Goal: Task Accomplishment & Management: Manage account settings

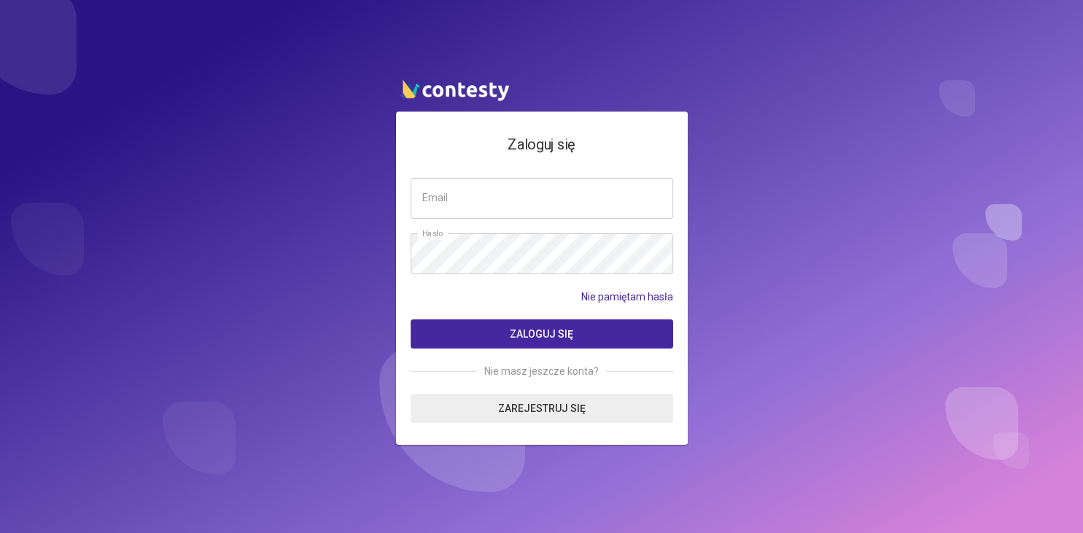
click at [495, 202] on input "email" at bounding box center [542, 198] width 263 height 41
type input "**********"
click at [492, 331] on button "Zaloguj się" at bounding box center [542, 334] width 263 height 29
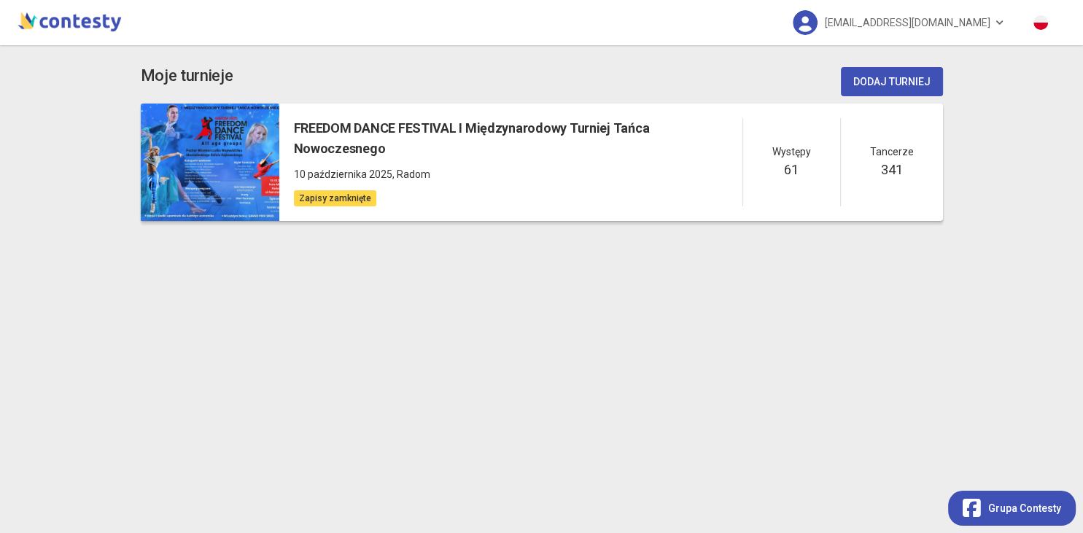
click at [514, 128] on h5 "FREEDOM DANCE FESTIVAL I Międzynarodowy Turniej Tańca Nowoczesnego" at bounding box center [518, 139] width 449 height 42
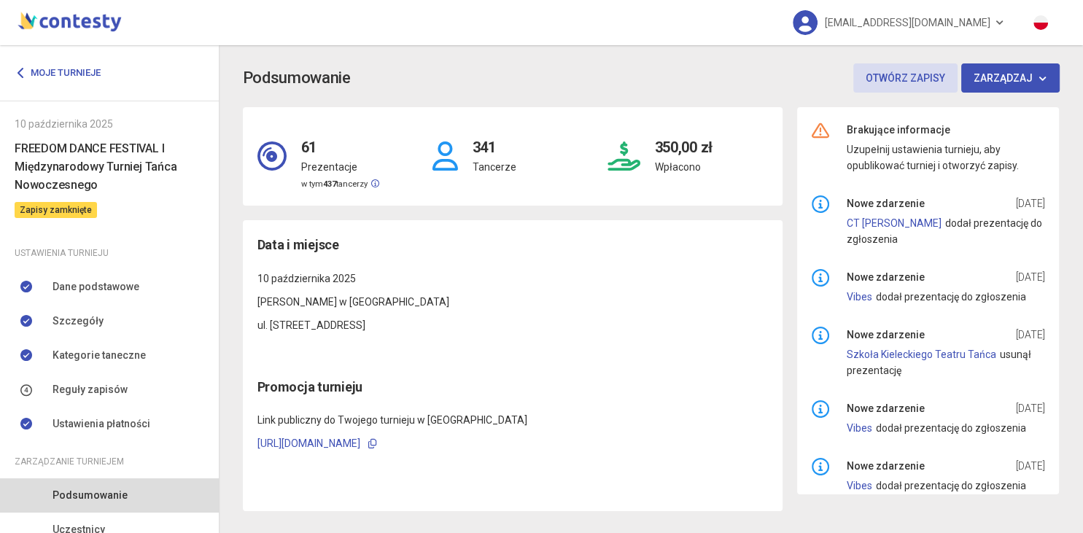
drag, startPoint x: 222, startPoint y: 107, endPoint x: 212, endPoint y: 103, distance: 11.5
click at [219, 103] on div "Podsumowanie Otwórz zapisy Zarządzaj 61 Prezentacje w tym 437 tancerzy 341 Tanc…" at bounding box center [651, 289] width 864 height 488
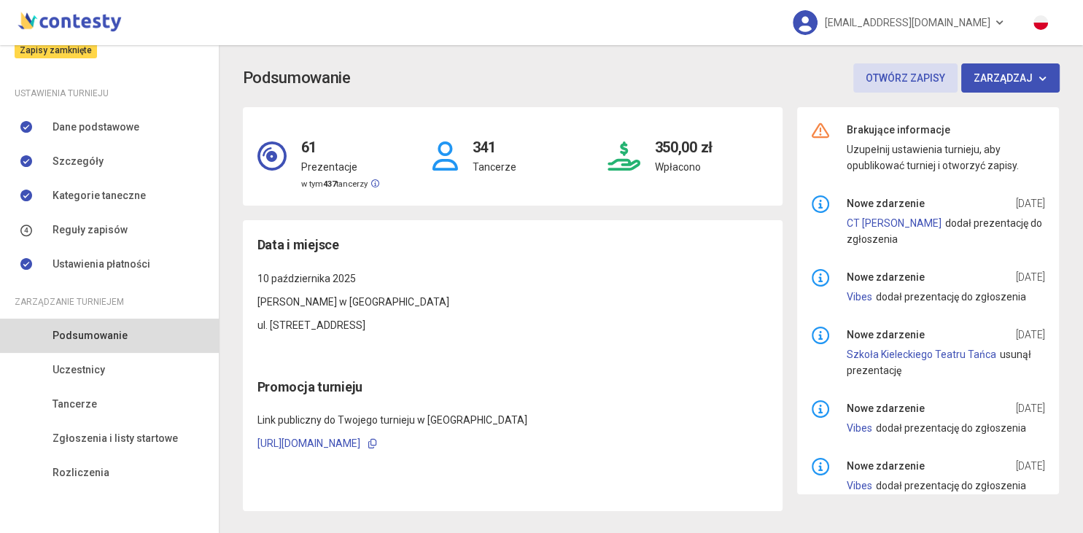
click at [153, 489] on div "Moje turnieje [DATE] FREEDOM DANCE FESTIVAL I Międzynarodowy Turniej Tańca Nowo…" at bounding box center [109, 289] width 219 height 488
click at [80, 371] on span "Uczestnicy" at bounding box center [79, 370] width 53 height 16
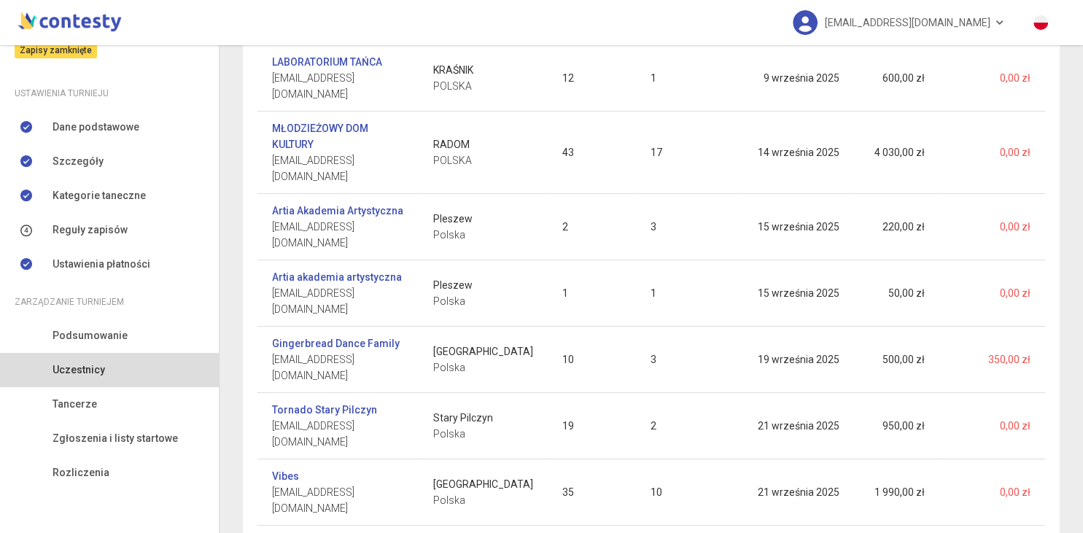
scroll to position [478, 0]
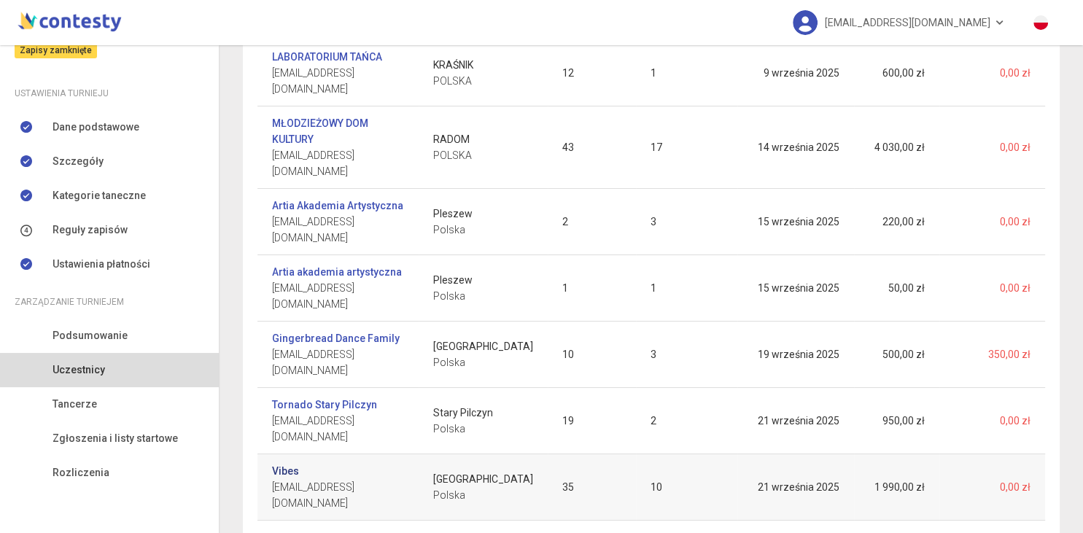
click at [282, 463] on link "Vibes" at bounding box center [285, 471] width 27 height 16
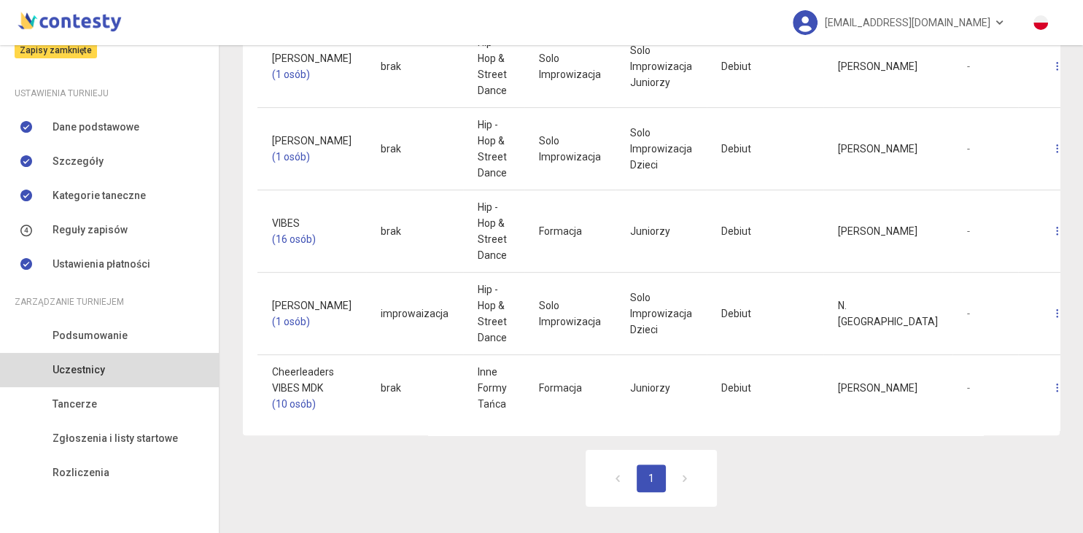
scroll to position [756, 0]
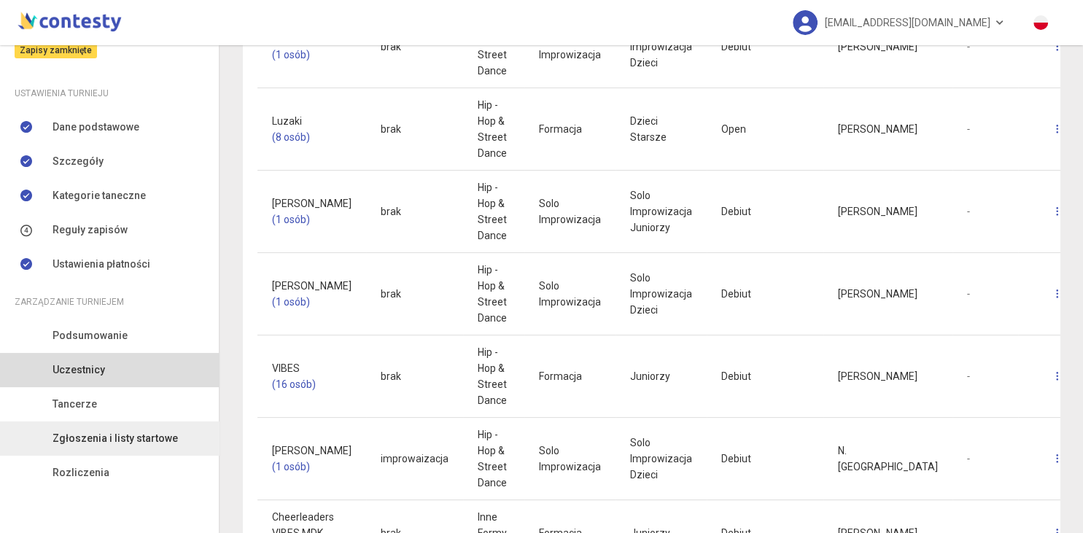
click at [118, 448] on link "Zgłoszenia i listy startowe" at bounding box center [109, 439] width 219 height 34
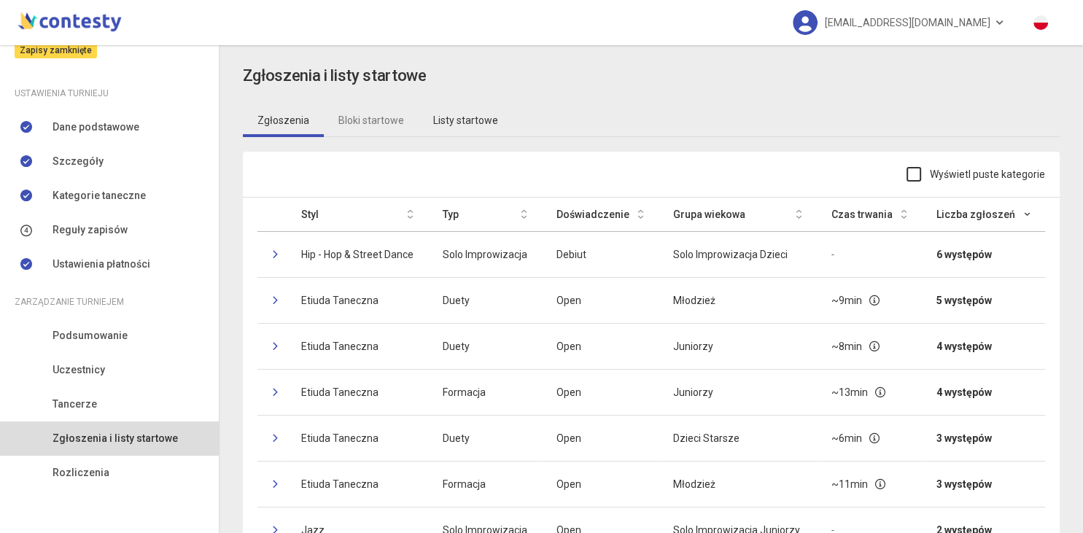
click at [464, 120] on link "Listy startowe" at bounding box center [466, 121] width 94 height 34
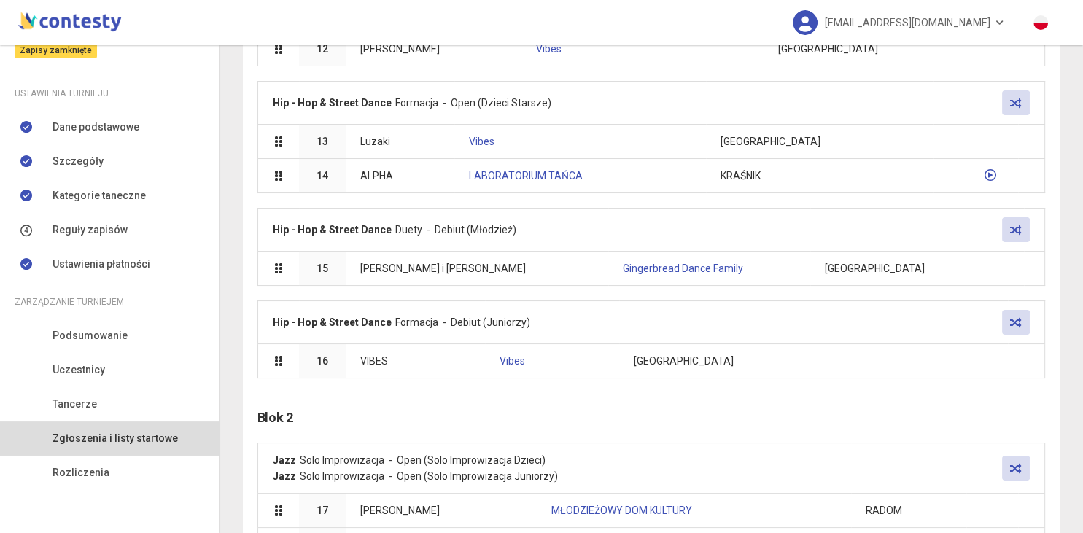
scroll to position [1048, 0]
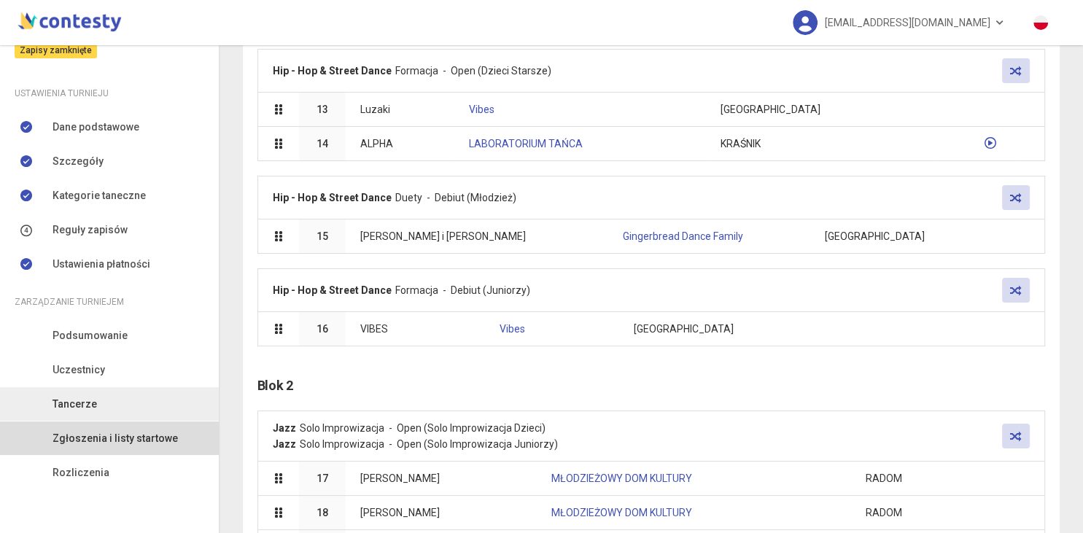
click at [98, 406] on link "Tancerze" at bounding box center [109, 404] width 219 height 34
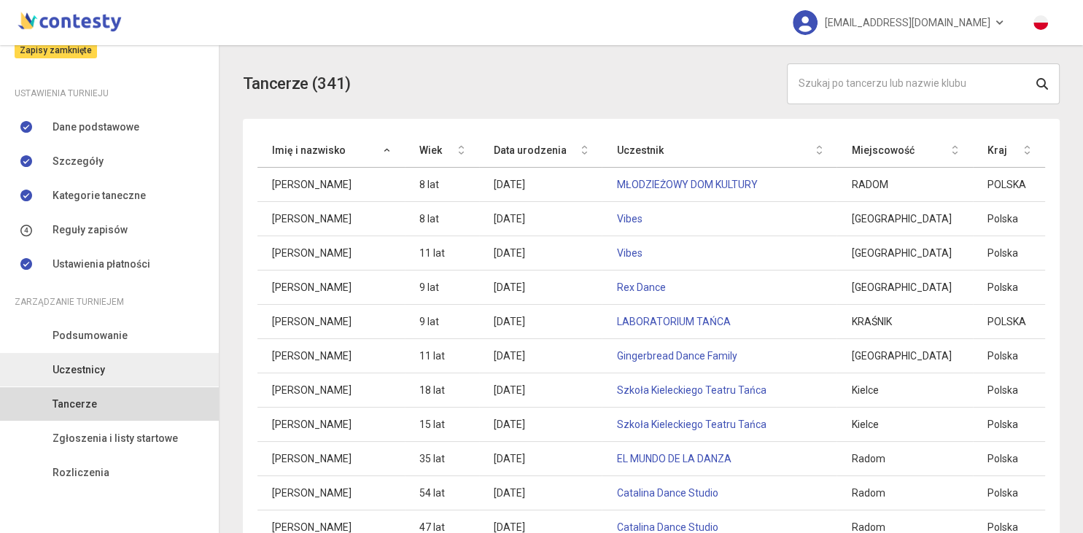
click at [74, 369] on span "Uczestnicy" at bounding box center [79, 370] width 53 height 16
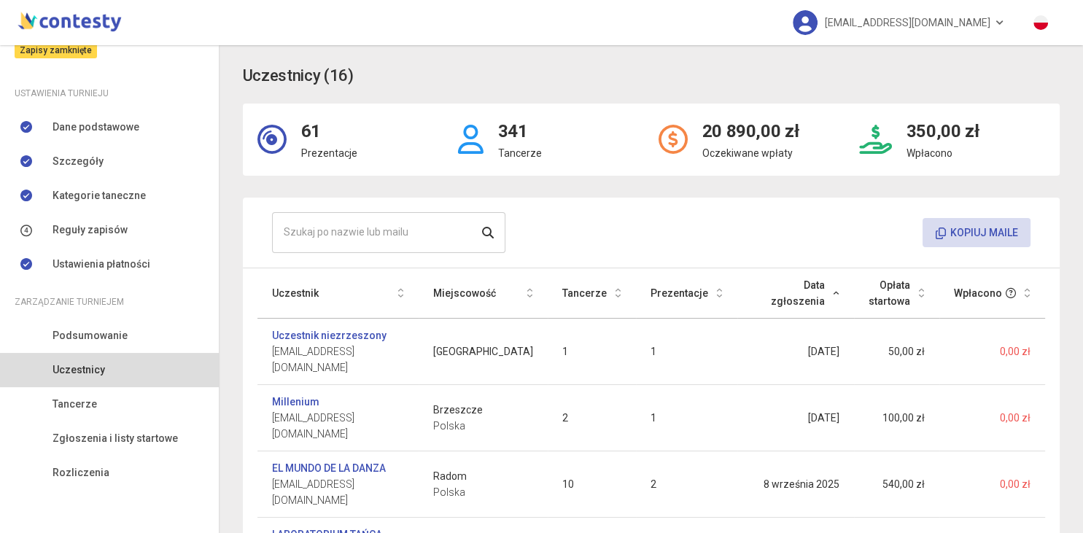
scroll to position [648, 0]
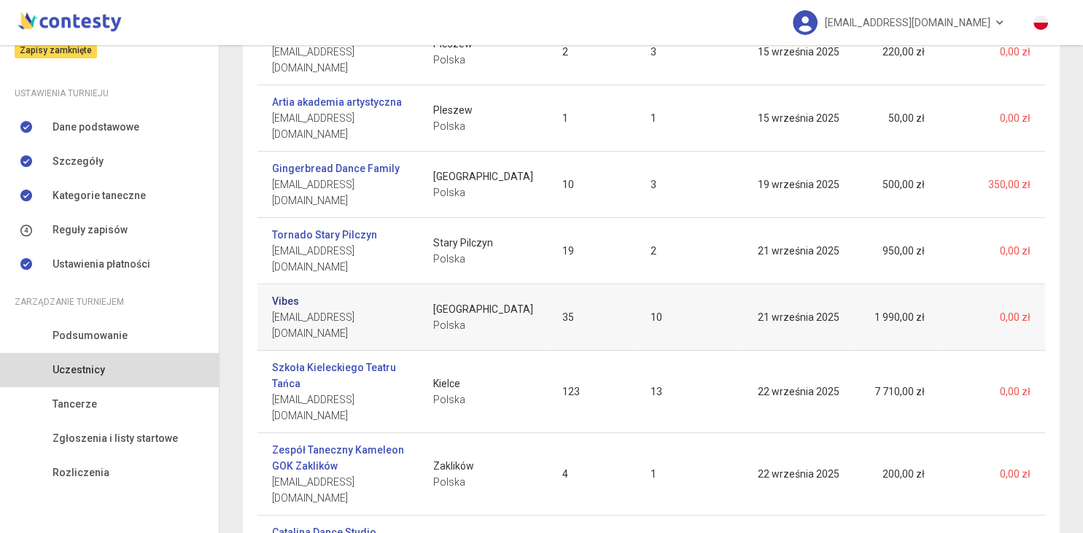
click at [283, 293] on link "Vibes" at bounding box center [285, 301] width 27 height 16
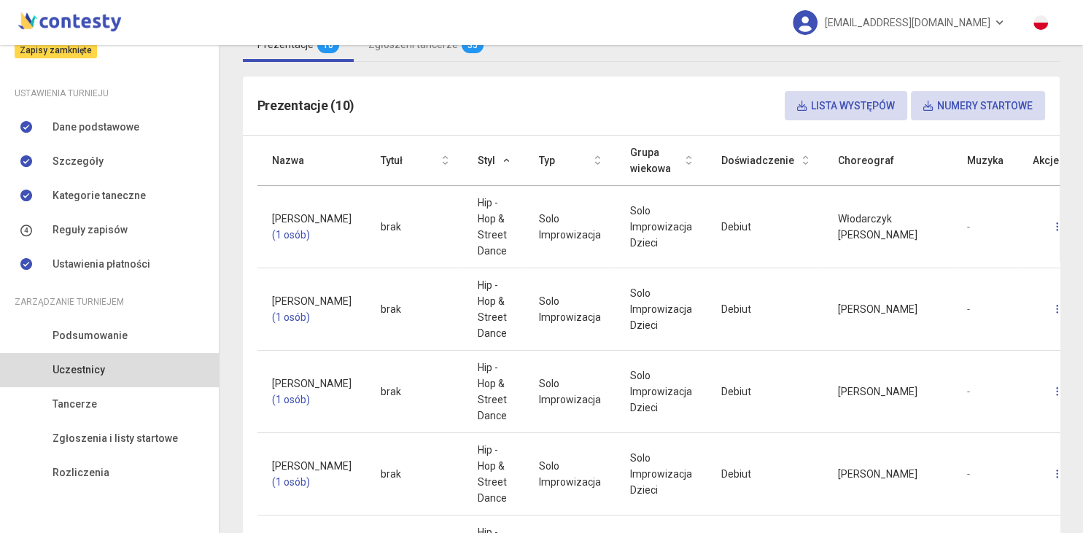
scroll to position [324, 0]
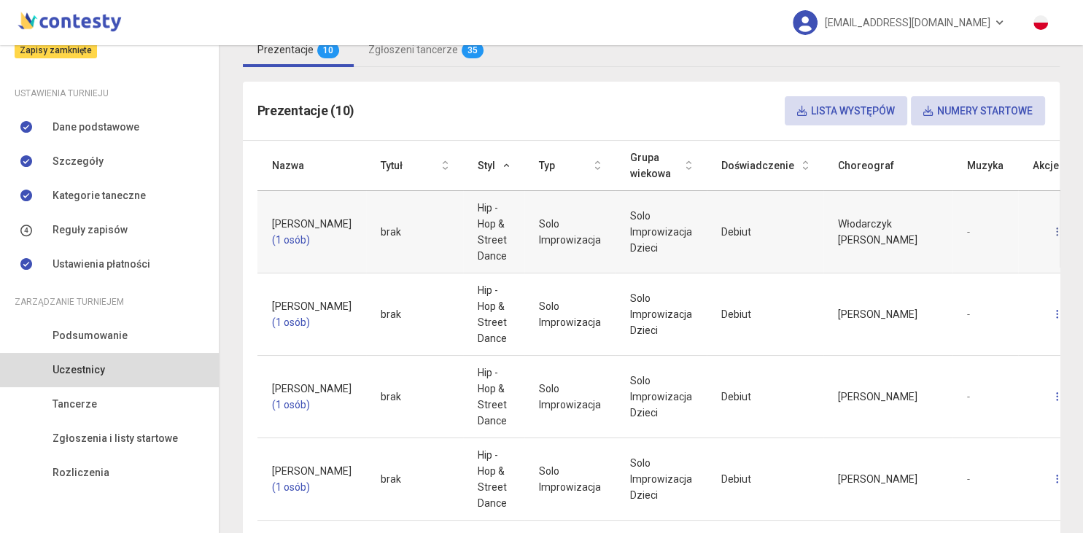
click at [1042, 231] on link at bounding box center [1058, 232] width 32 height 31
click at [924, 298] on link "Usuń" at bounding box center [940, 296] width 146 height 28
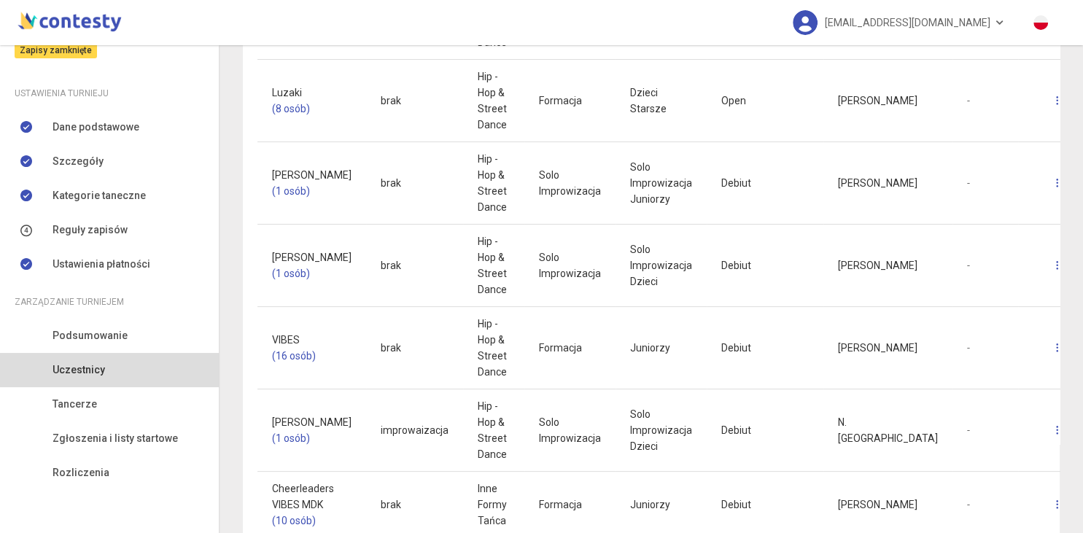
scroll to position [712, 0]
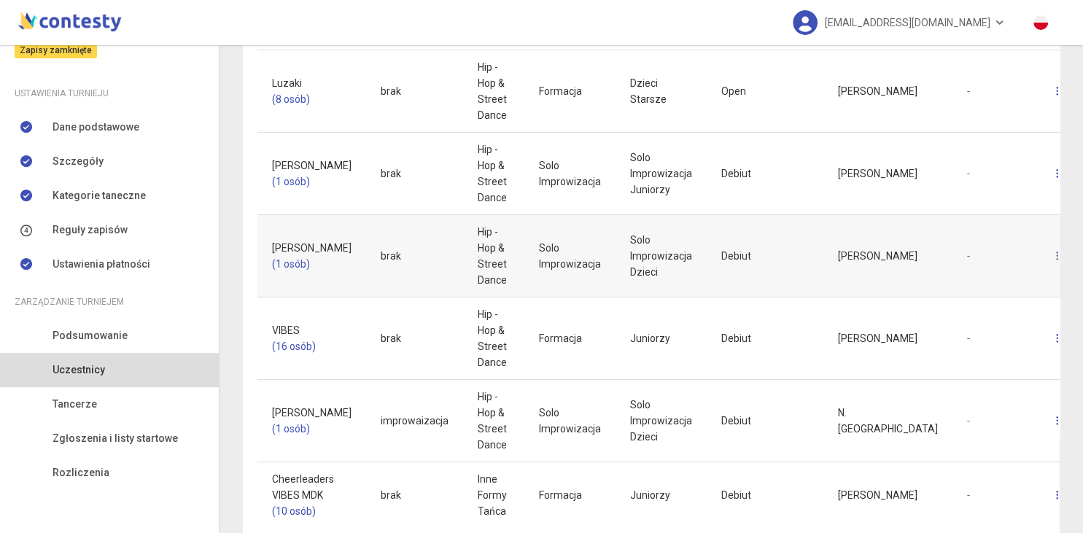
click at [1042, 258] on link at bounding box center [1058, 256] width 32 height 31
click at [923, 325] on link "Usuń" at bounding box center [940, 320] width 146 height 28
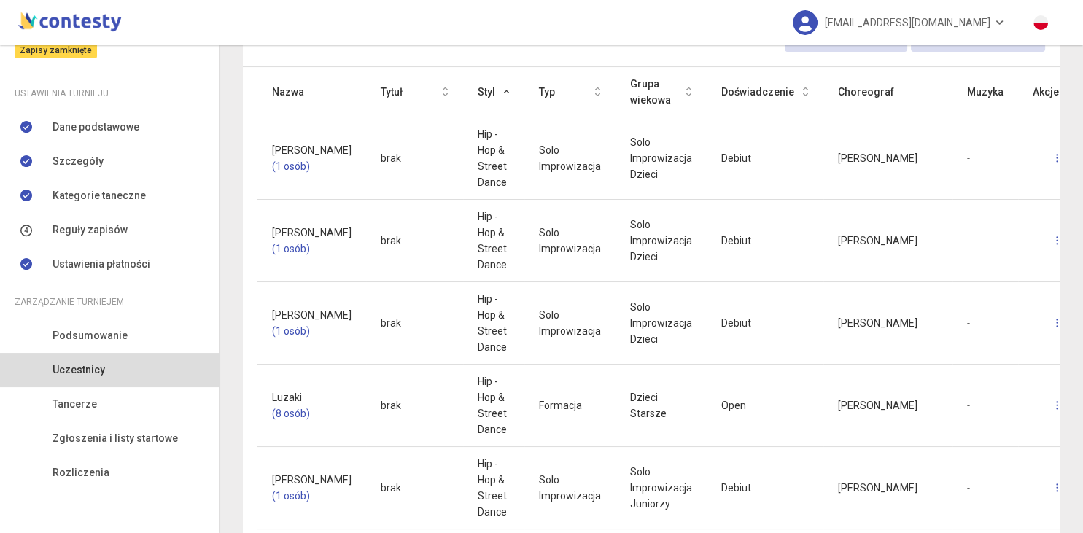
scroll to position [368, 0]
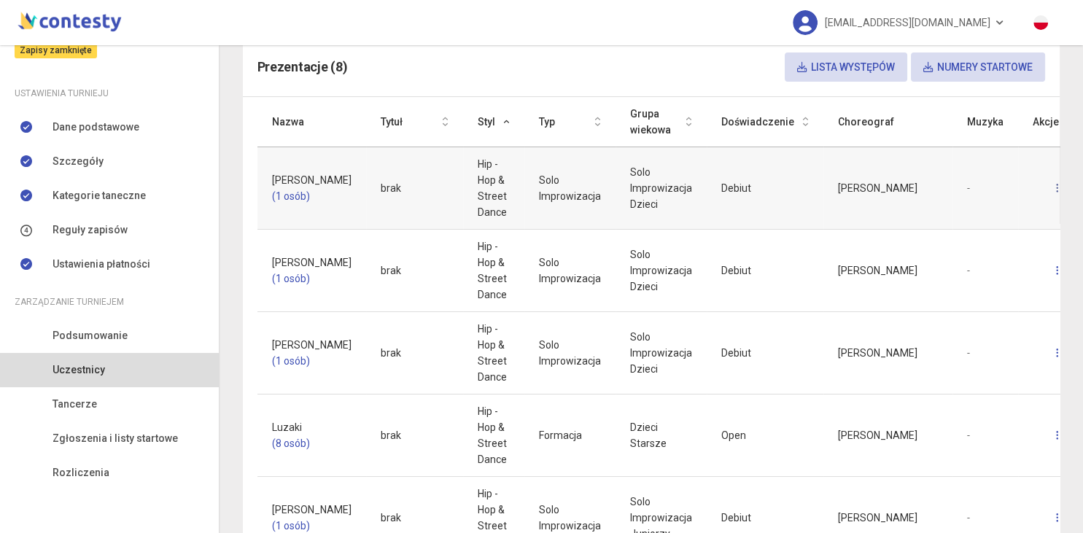
click at [1042, 184] on link at bounding box center [1058, 188] width 32 height 31
click at [917, 252] on link "Usuń" at bounding box center [940, 252] width 146 height 28
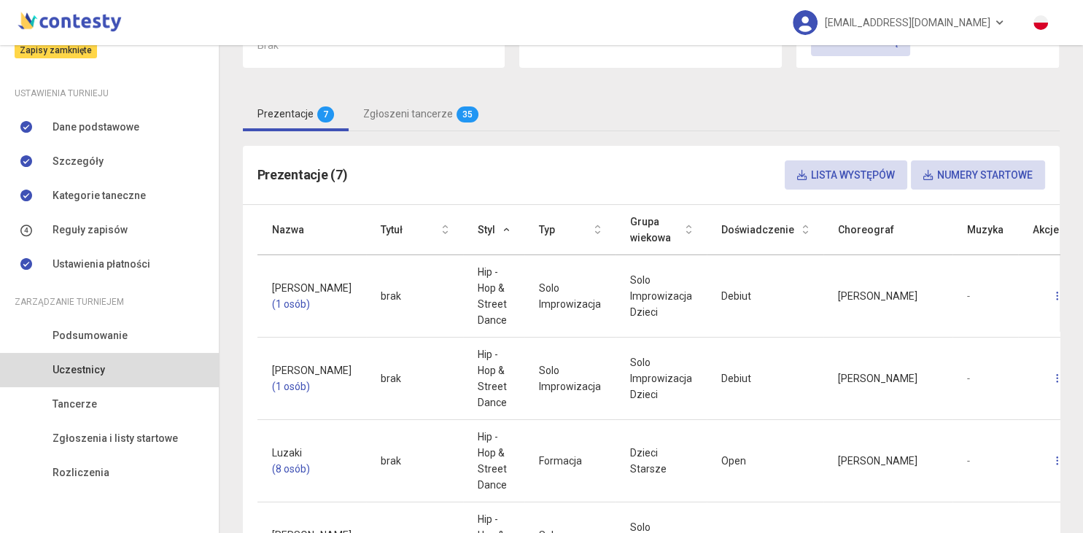
scroll to position [265, 0]
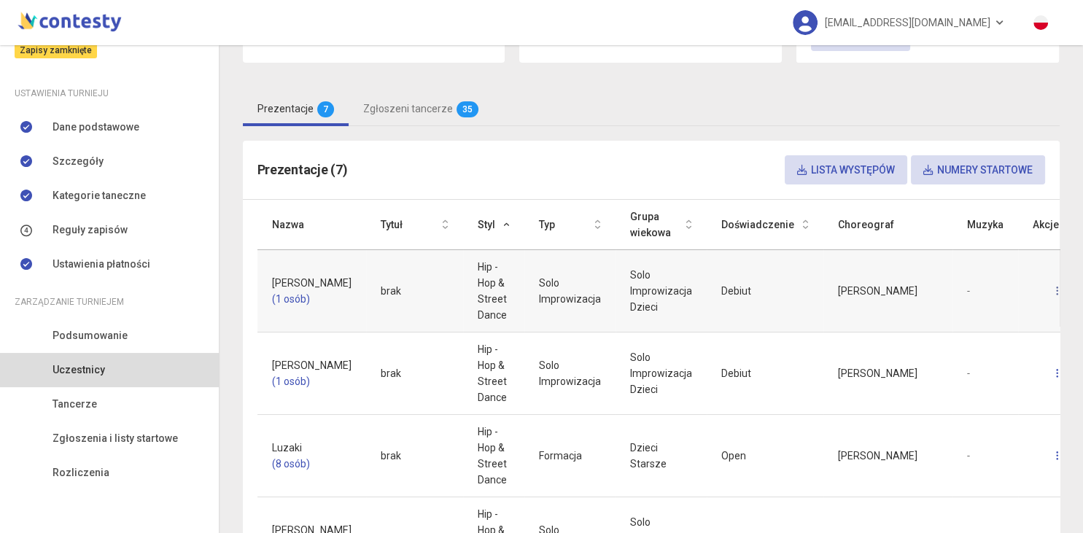
click at [1042, 290] on link at bounding box center [1058, 291] width 32 height 31
click at [918, 360] on link "Usuń" at bounding box center [940, 355] width 146 height 28
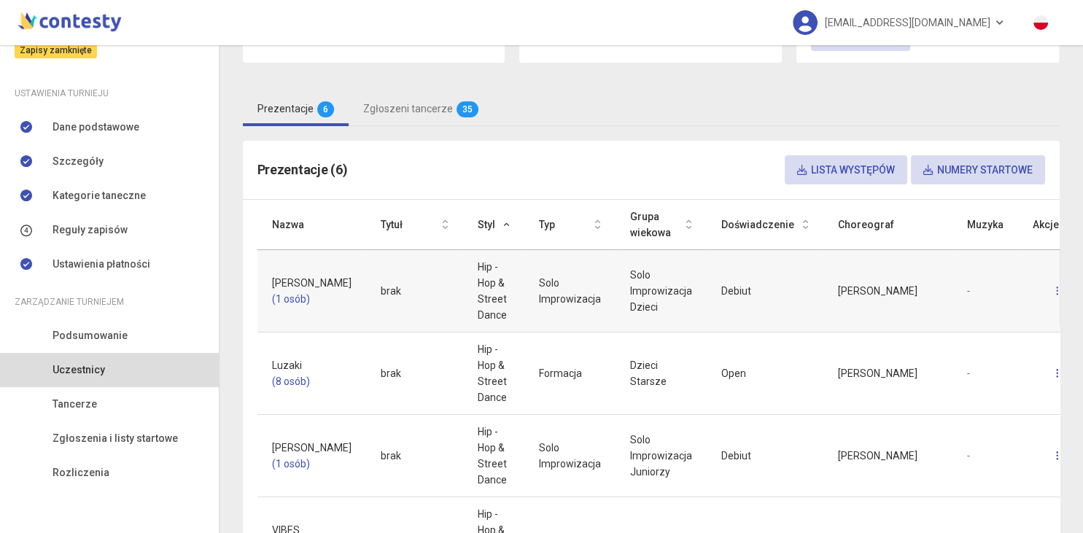
click at [1042, 289] on link at bounding box center [1058, 291] width 32 height 31
click at [918, 360] on link "Usuń" at bounding box center [940, 355] width 146 height 28
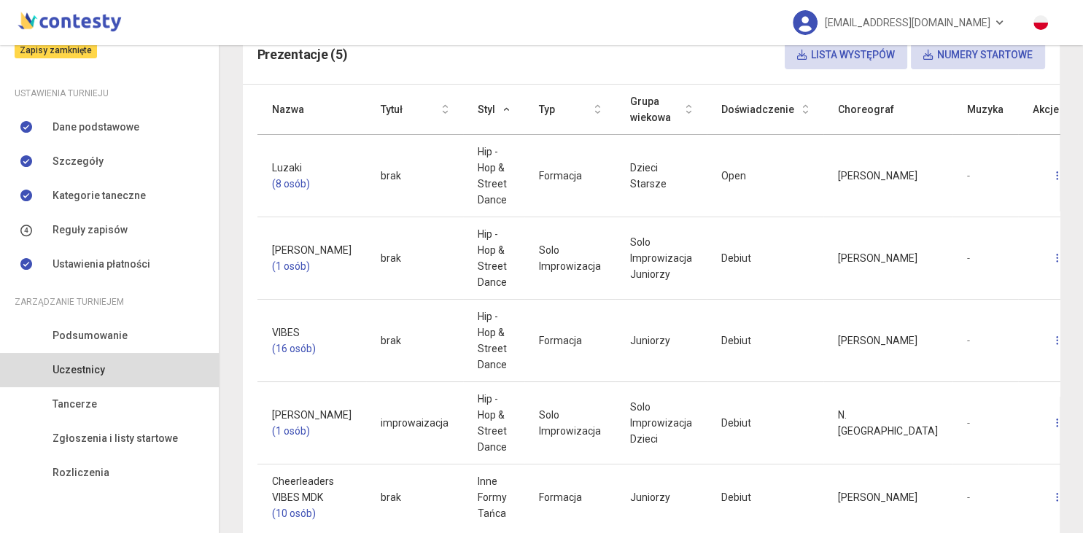
scroll to position [407, 0]
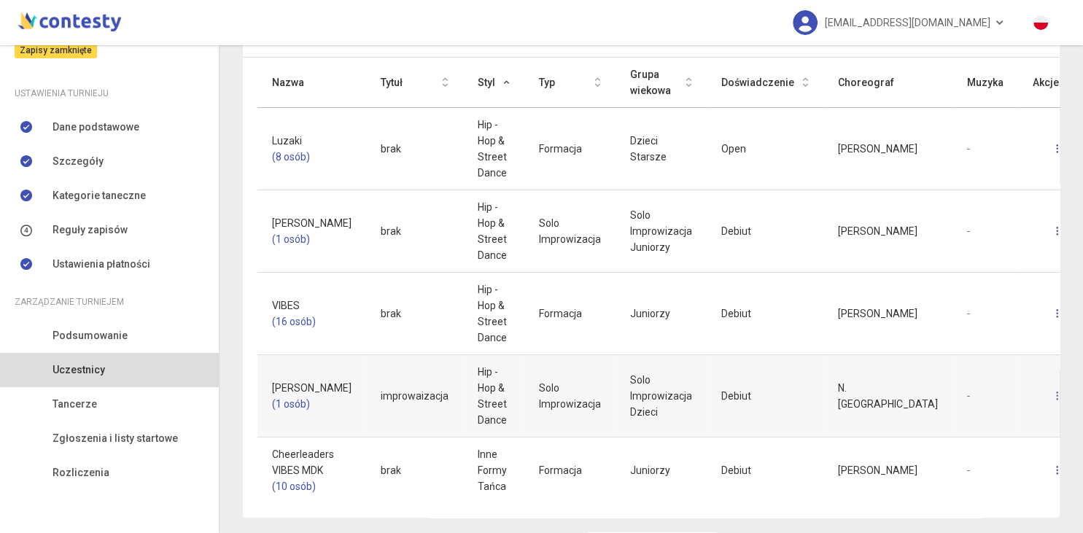
click at [1042, 391] on link at bounding box center [1058, 396] width 32 height 31
click at [910, 454] on link "Usuń" at bounding box center [940, 460] width 146 height 28
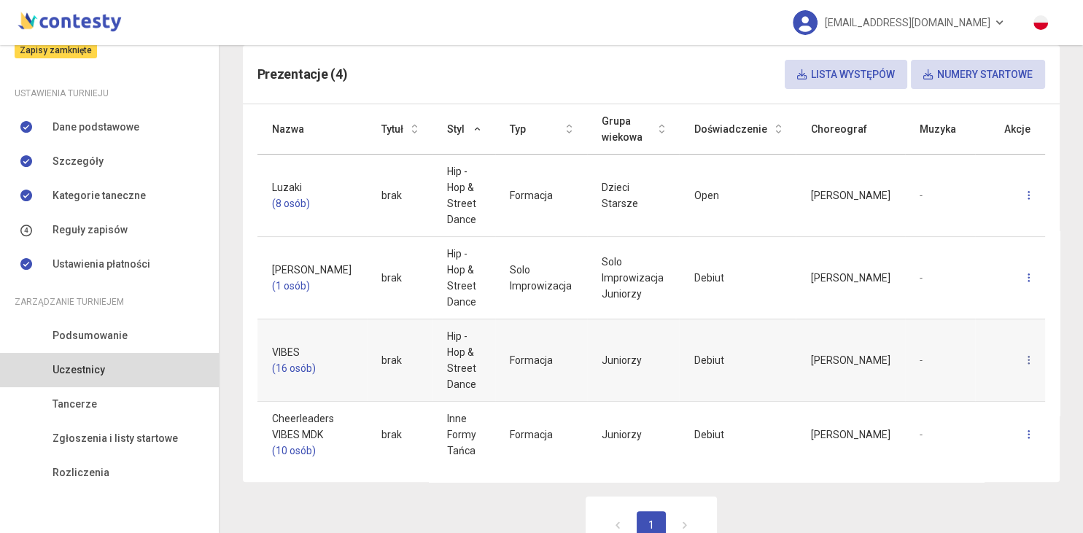
click at [1029, 355] on icon at bounding box center [1029, 360] width 3 height 10
click at [941, 386] on link "Usuń" at bounding box center [940, 384] width 146 height 28
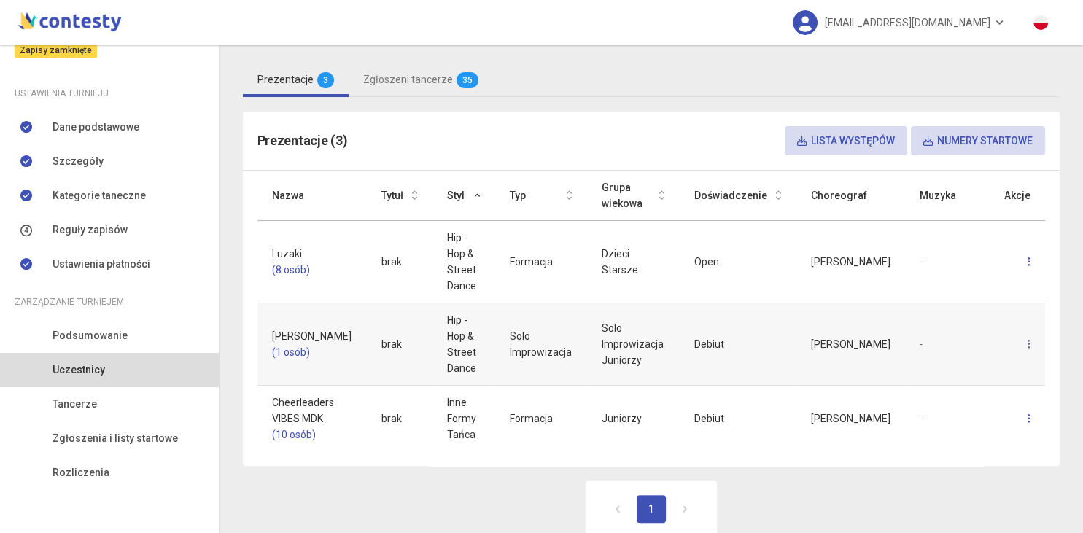
click at [1033, 329] on link at bounding box center [1029, 344] width 32 height 31
click at [932, 383] on link "Usuń" at bounding box center [940, 385] width 146 height 28
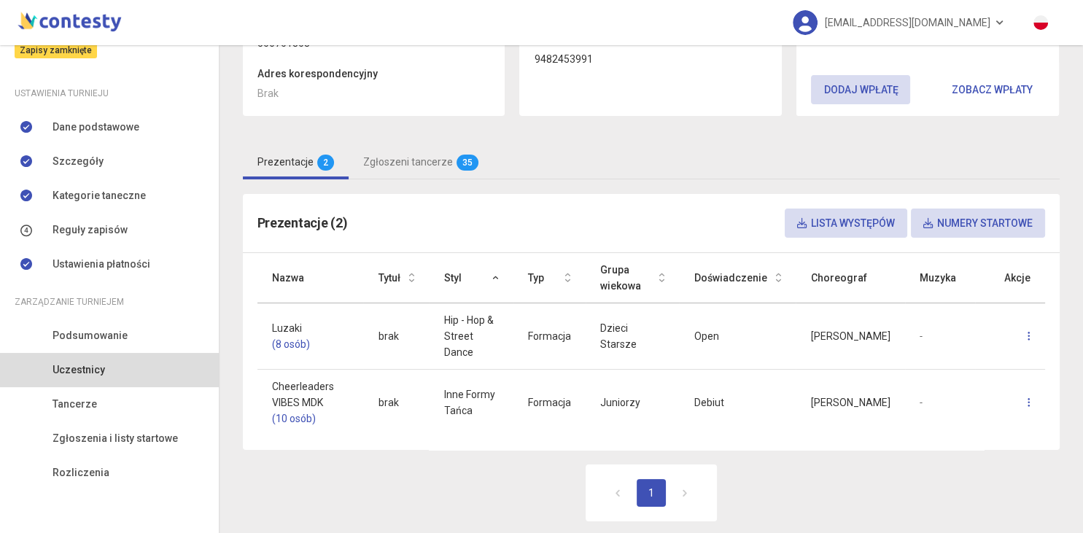
click at [115, 373] on link "Uczestnicy" at bounding box center [109, 370] width 219 height 34
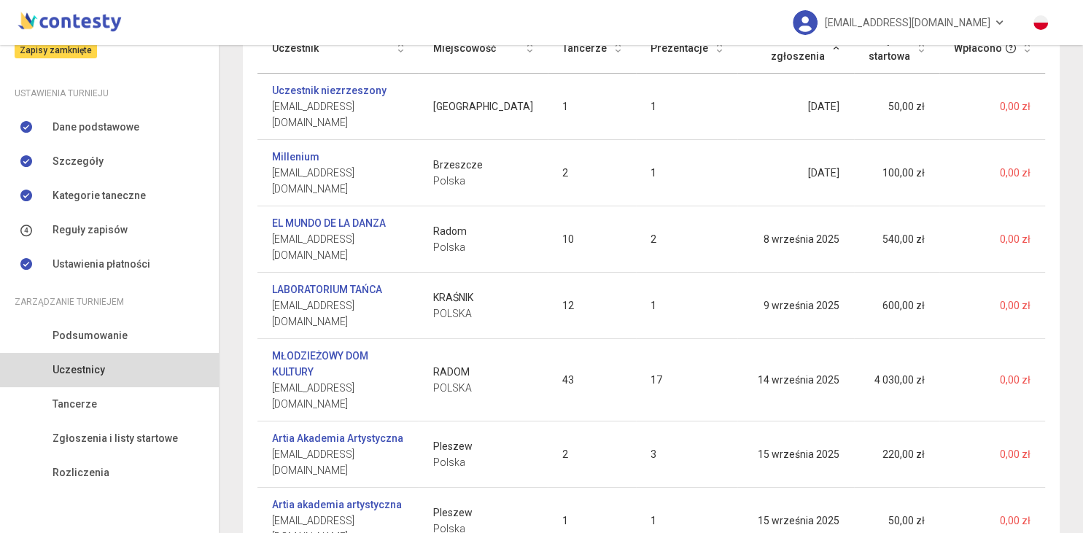
scroll to position [335, 0]
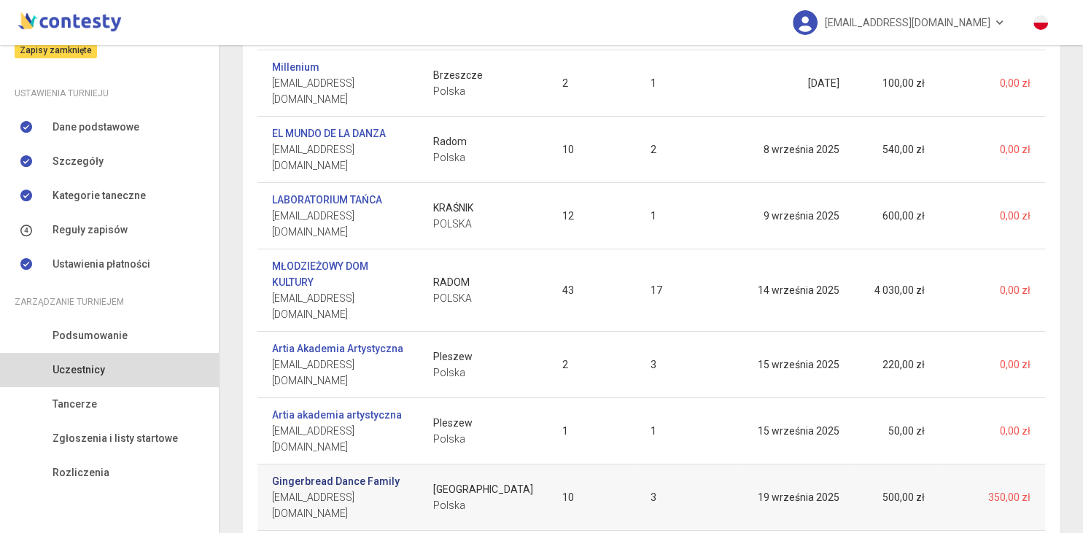
click at [303, 473] on link "Gingerbread Dance Family" at bounding box center [336, 481] width 128 height 16
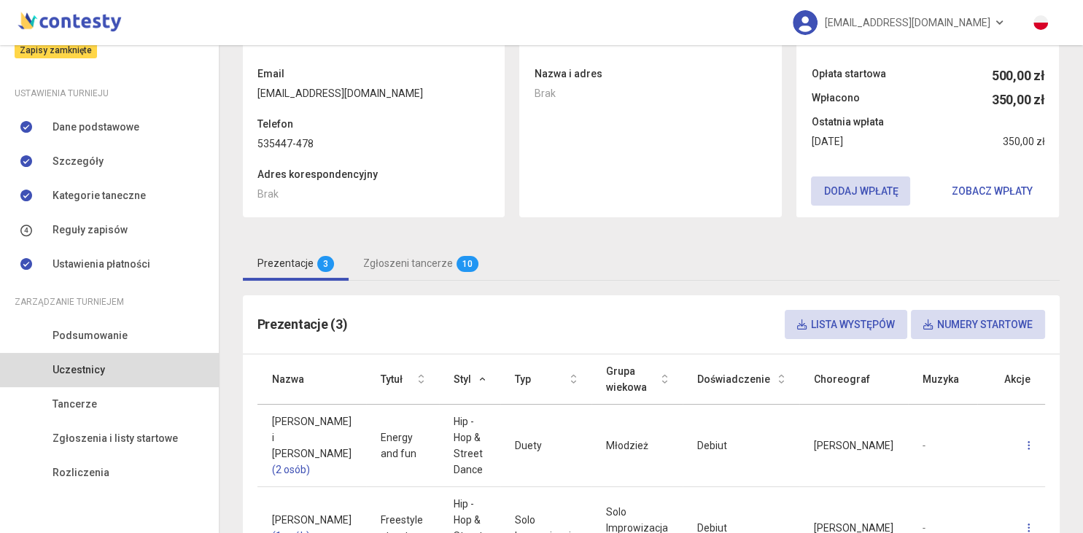
scroll to position [114, 0]
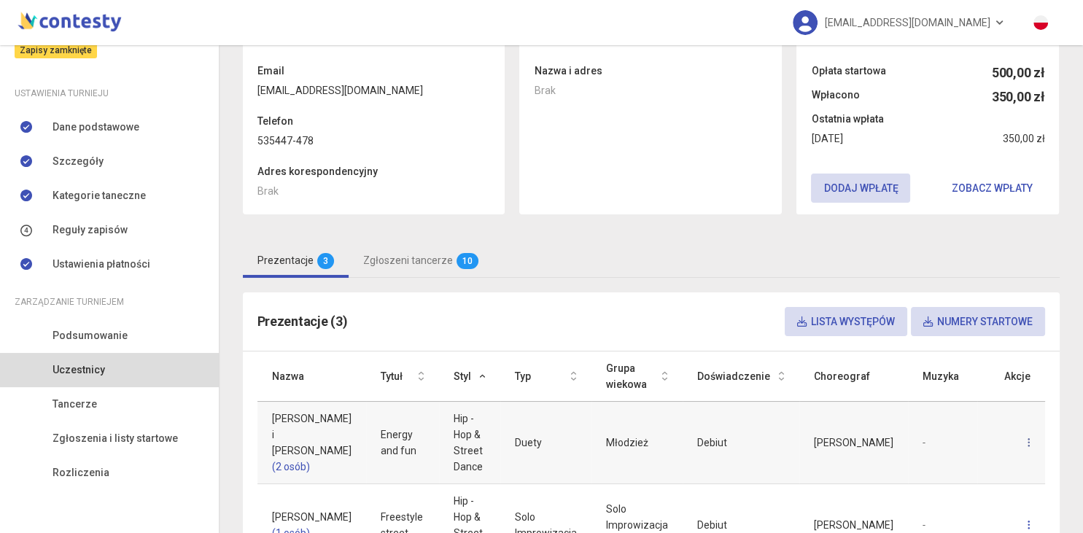
click at [1028, 441] on link at bounding box center [1029, 442] width 32 height 31
click at [927, 504] on link "Usuń" at bounding box center [940, 506] width 146 height 28
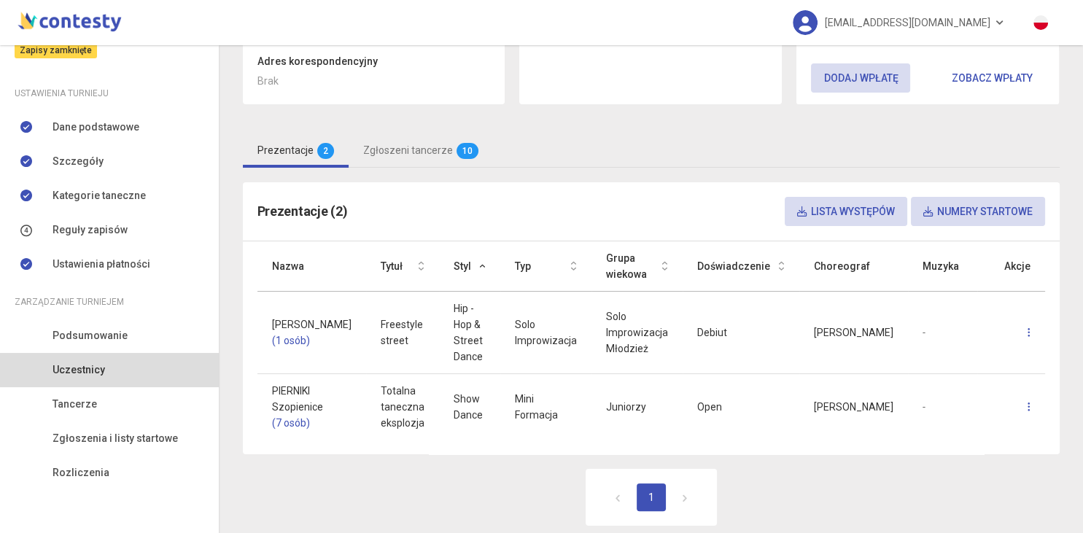
scroll to position [223, 0]
click at [1029, 403] on icon at bounding box center [1029, 408] width 3 height 10
click at [915, 435] on link "Edytuj" at bounding box center [940, 427] width 146 height 28
select select "********"
select select "**********"
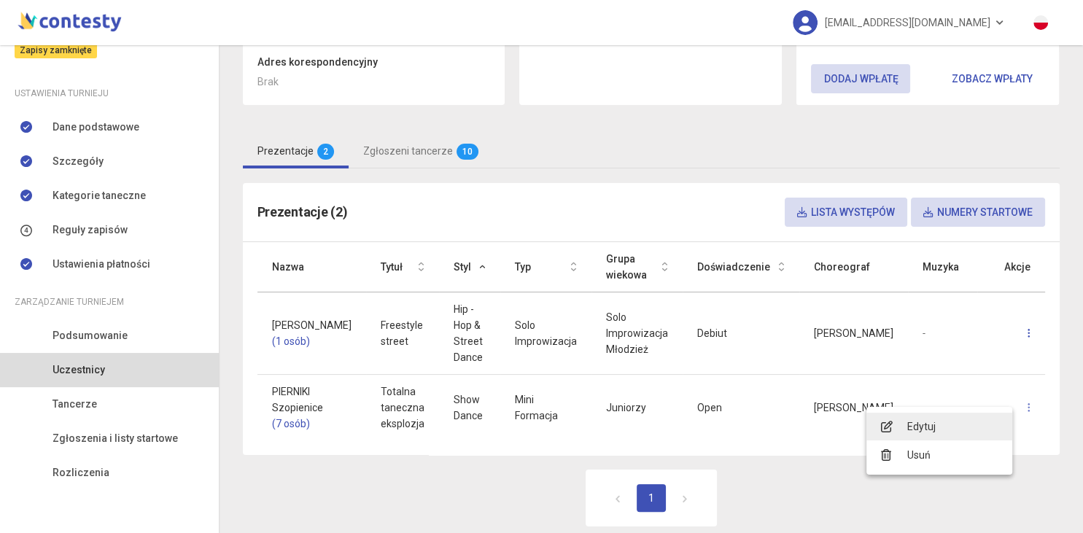
select select "**********"
select select "****"
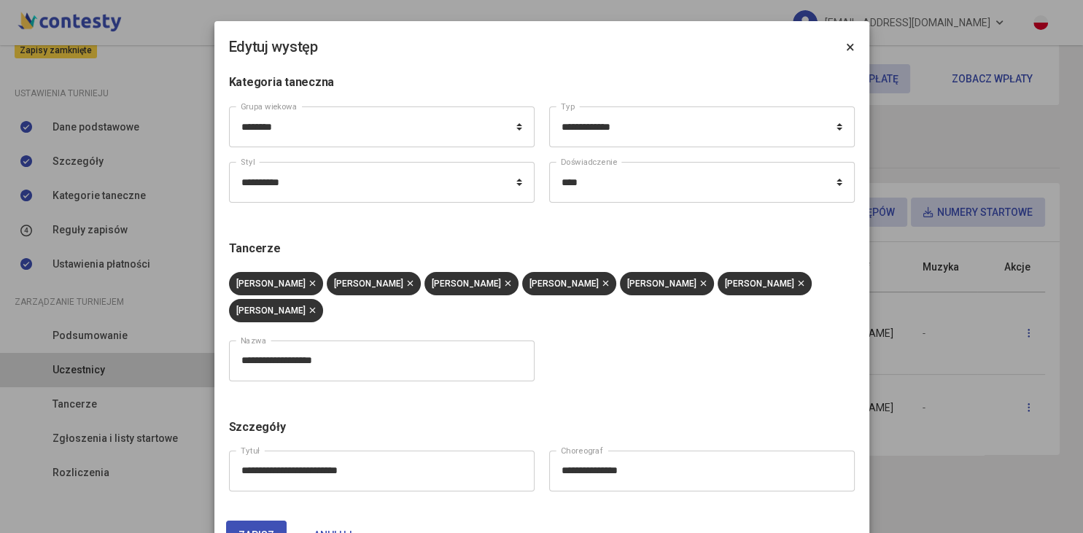
click at [852, 48] on span "×" at bounding box center [850, 47] width 9 height 18
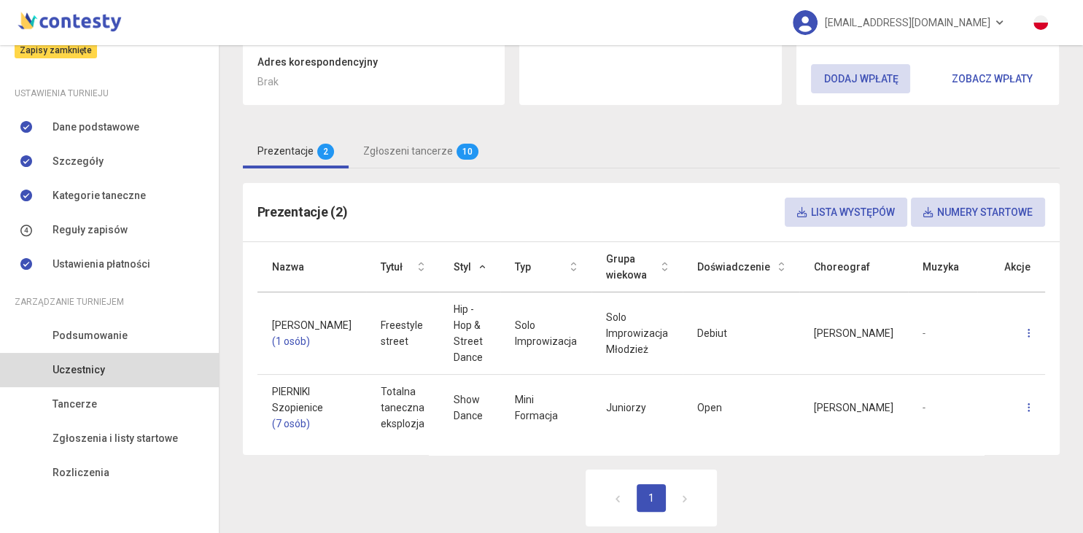
scroll to position [0, 0]
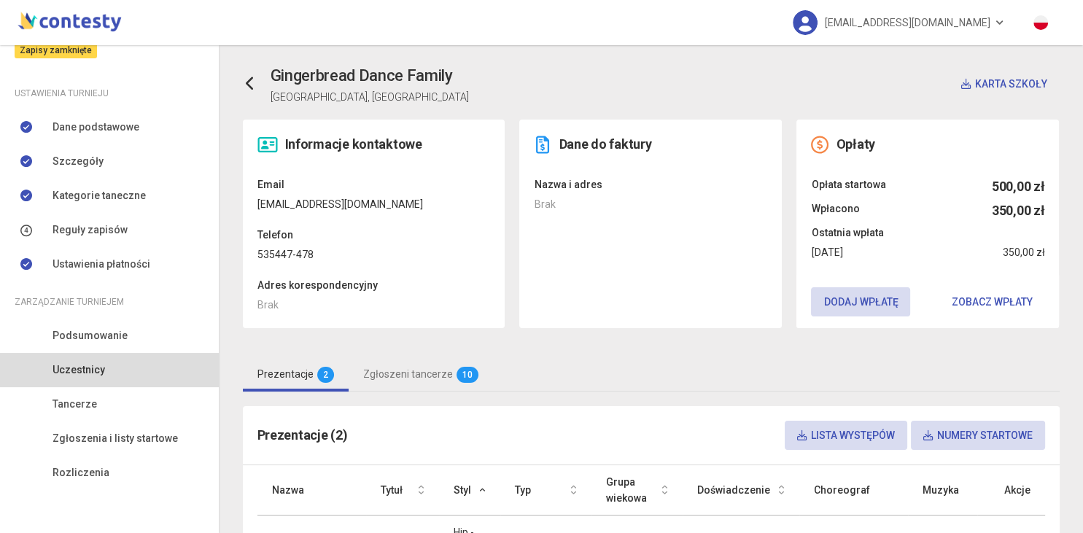
click at [70, 361] on link "Uczestnicy" at bounding box center [109, 370] width 219 height 34
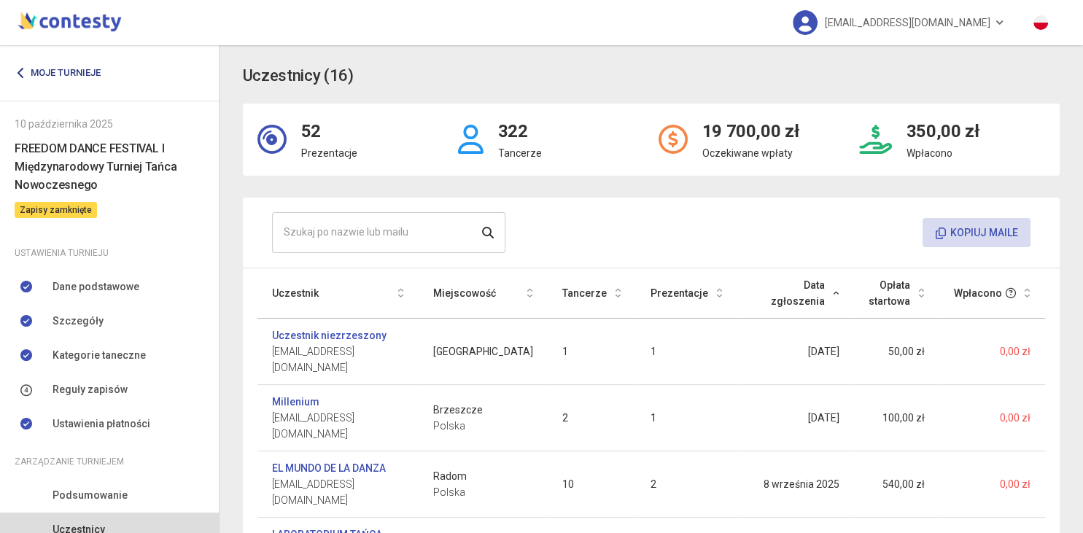
click at [77, 70] on link "Moje turnieje" at bounding box center [63, 73] width 97 height 26
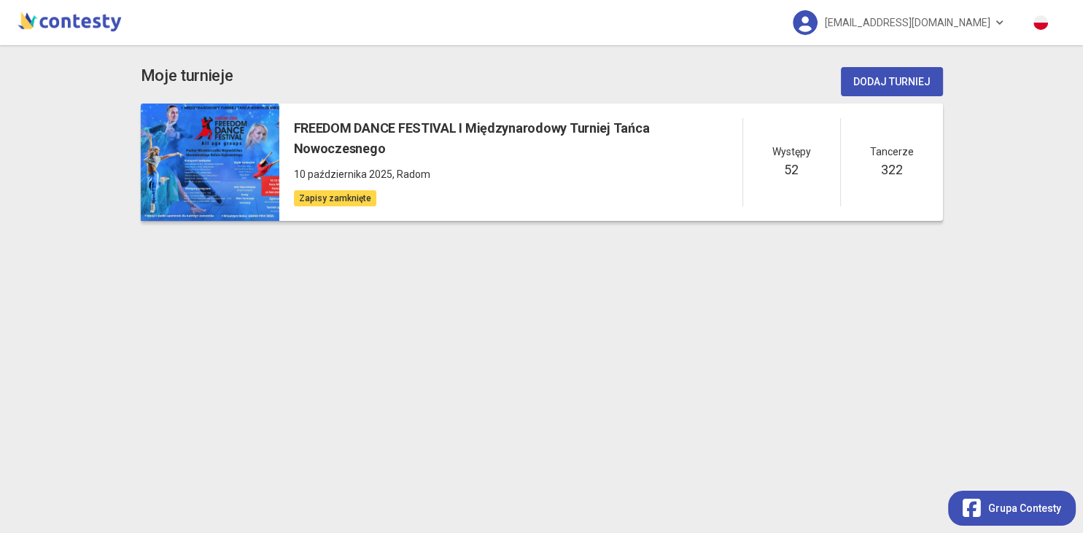
click at [374, 117] on div "FREEDOM DANCE FESTIVAL I Międzynarodowy Turniej Tańca Nowoczesnego [DATE] , Rad…" at bounding box center [611, 163] width 664 height 118
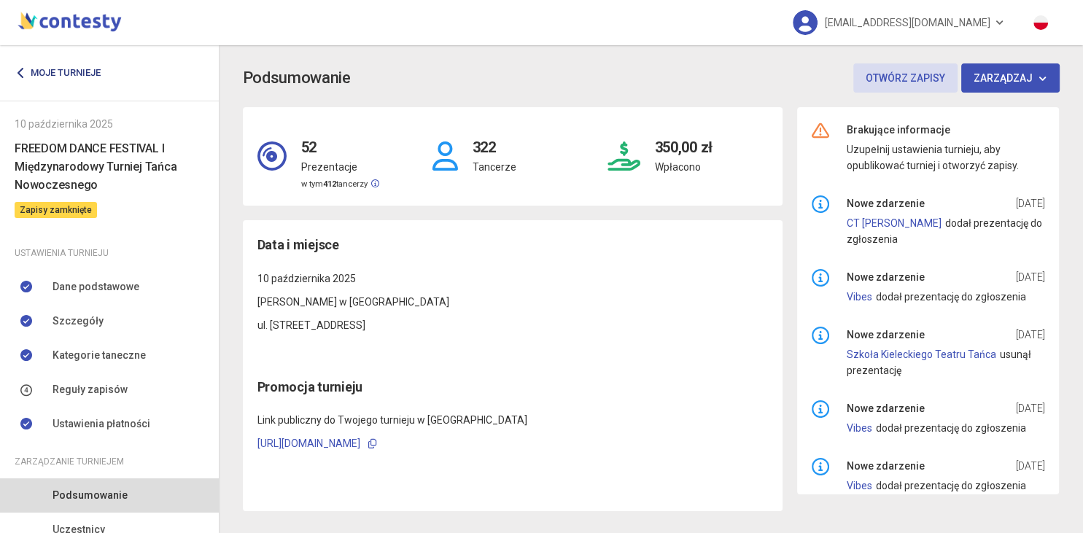
click at [89, 66] on link "Moje turnieje" at bounding box center [63, 73] width 97 height 26
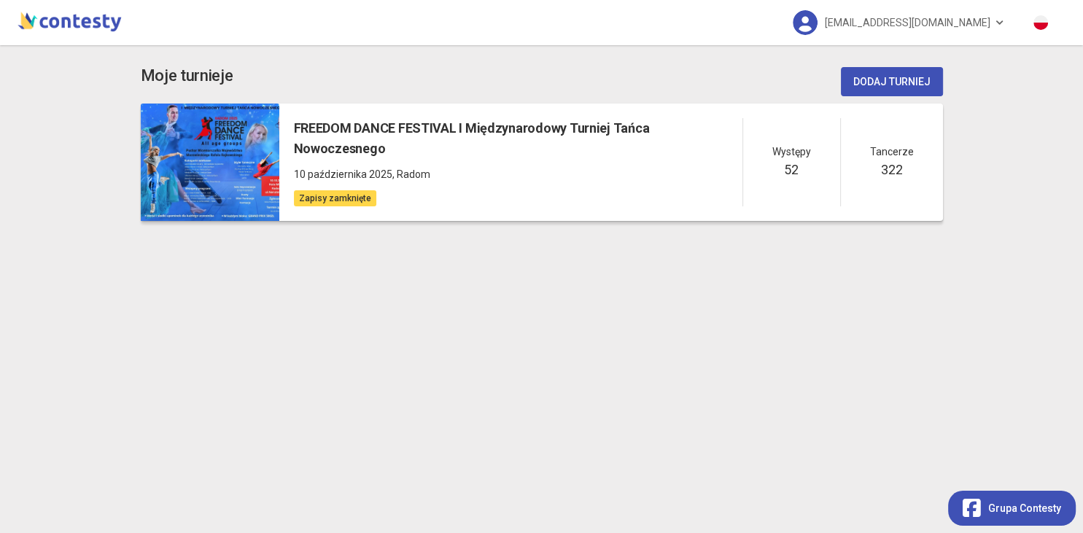
click at [422, 136] on h5 "FREEDOM DANCE FESTIVAL I Międzynarodowy Turniej Tańca Nowoczesnego" at bounding box center [518, 139] width 449 height 42
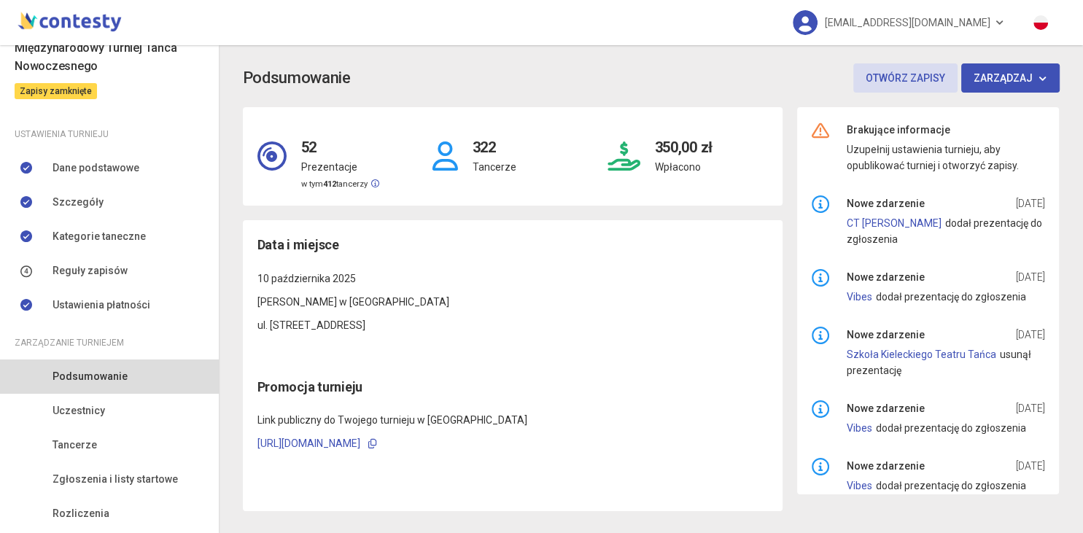
scroll to position [120, 0]
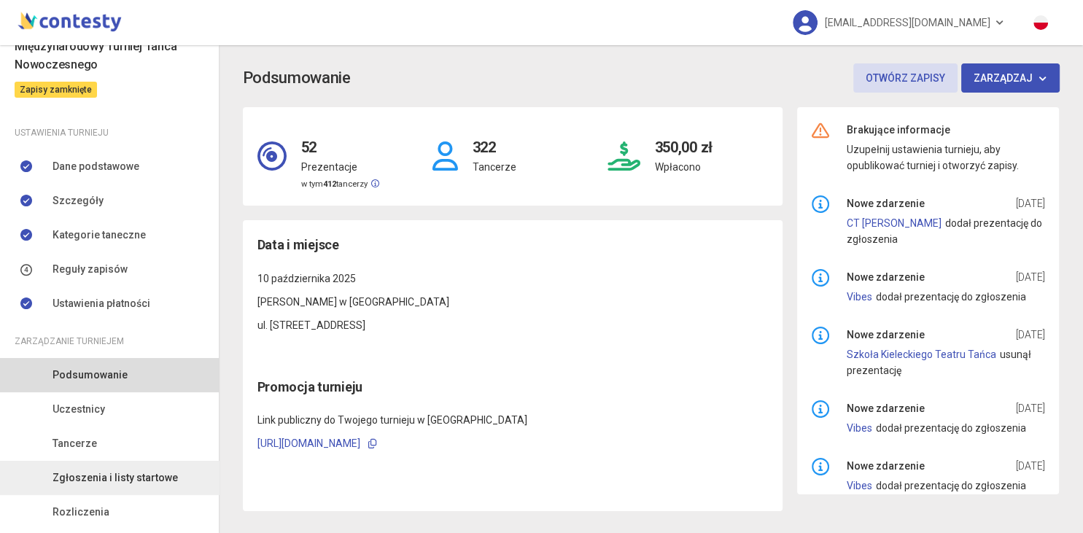
click at [104, 485] on span "Zgłoszenia i listy startowe" at bounding box center [115, 478] width 125 height 16
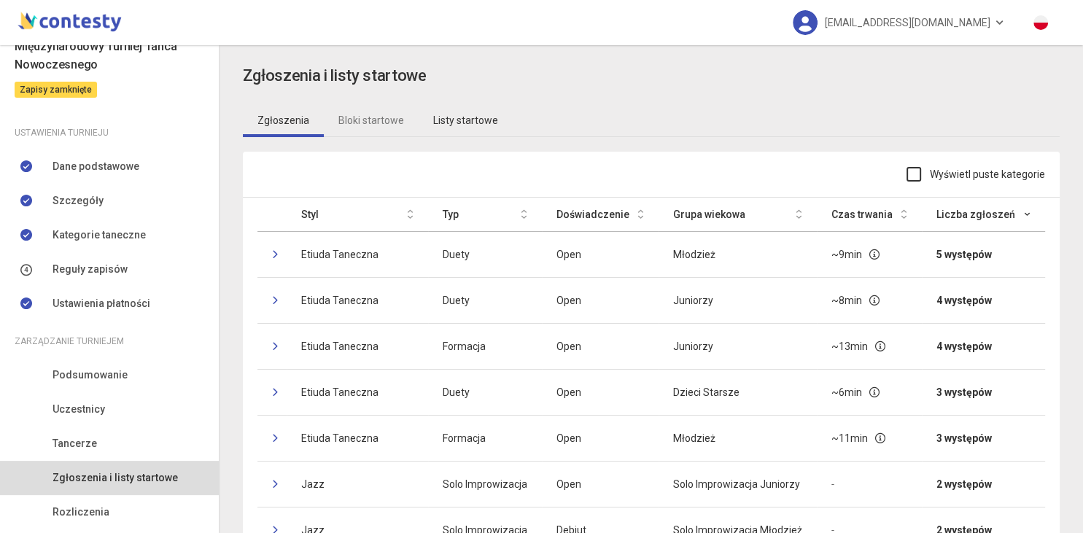
click at [445, 121] on link "Listy startowe" at bounding box center [466, 121] width 94 height 34
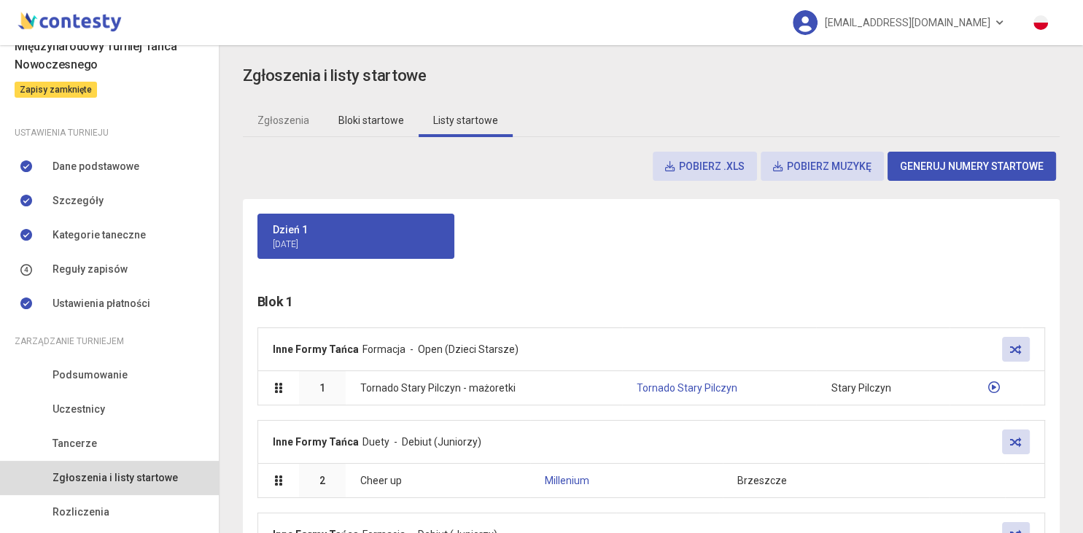
click at [367, 121] on link "Bloki startowe" at bounding box center [371, 121] width 95 height 34
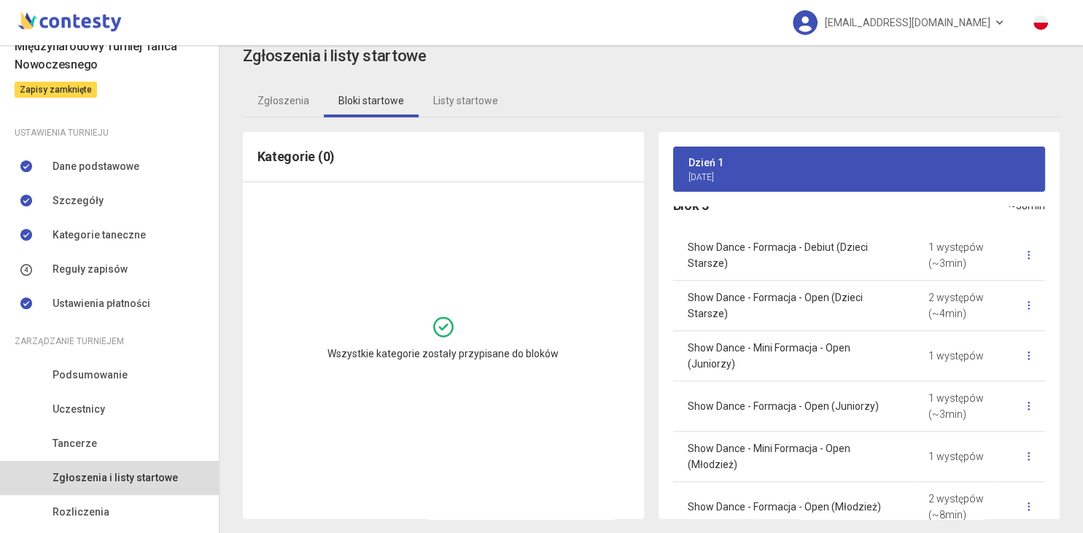
scroll to position [1102, 0]
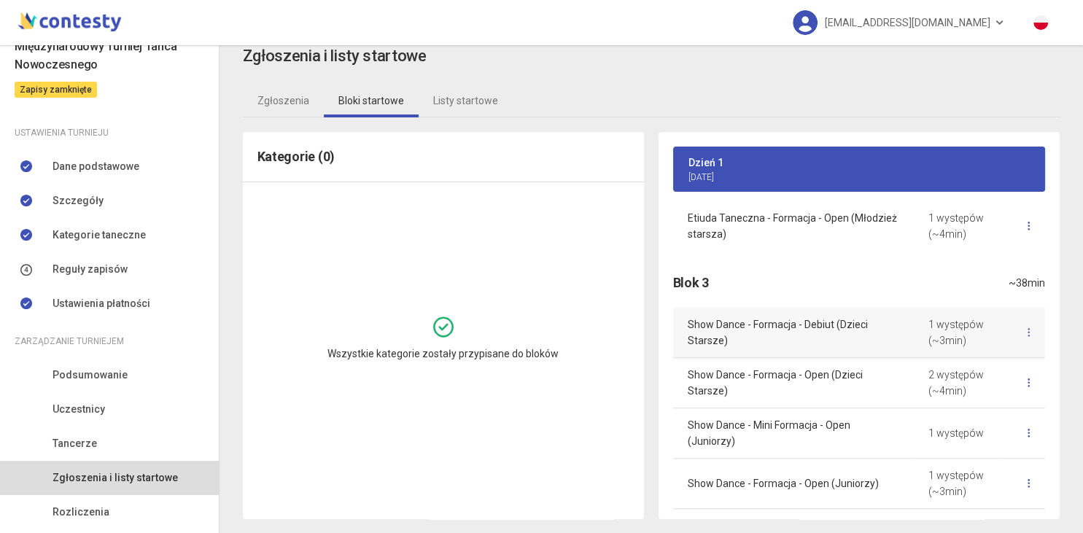
click at [1029, 333] on icon at bounding box center [1029, 333] width 3 height 10
click at [1061, 377] on div "Dzień 1 [DATE] Blok 1 ~7min Inne Formy Tańca - Formacja - Open (Dzieci Starsze)…" at bounding box center [859, 325] width 416 height 387
click at [1031, 383] on link at bounding box center [1029, 383] width 32 height 31
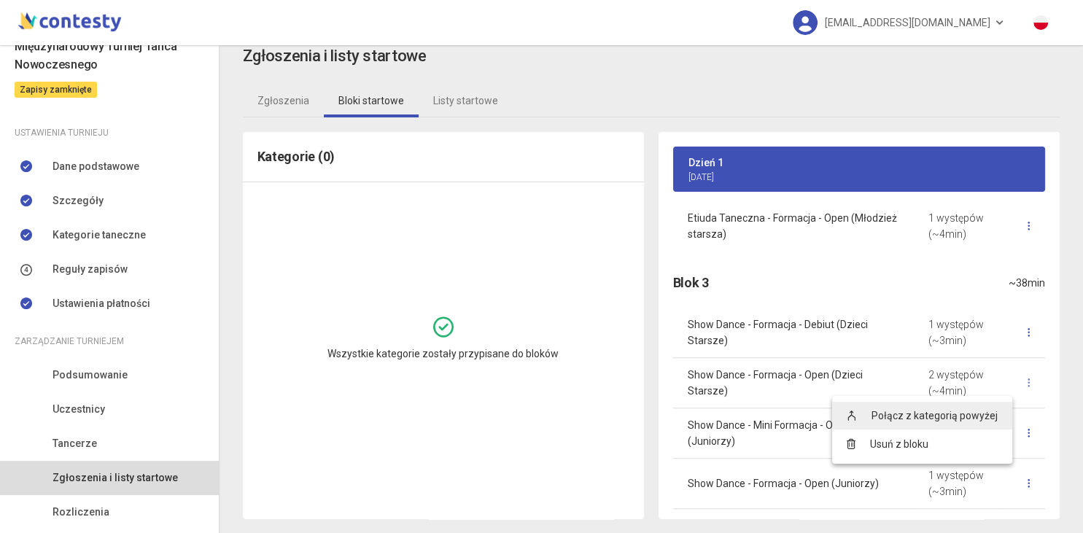
click at [981, 425] on link "Połącz z kategorią powyżej" at bounding box center [922, 416] width 180 height 28
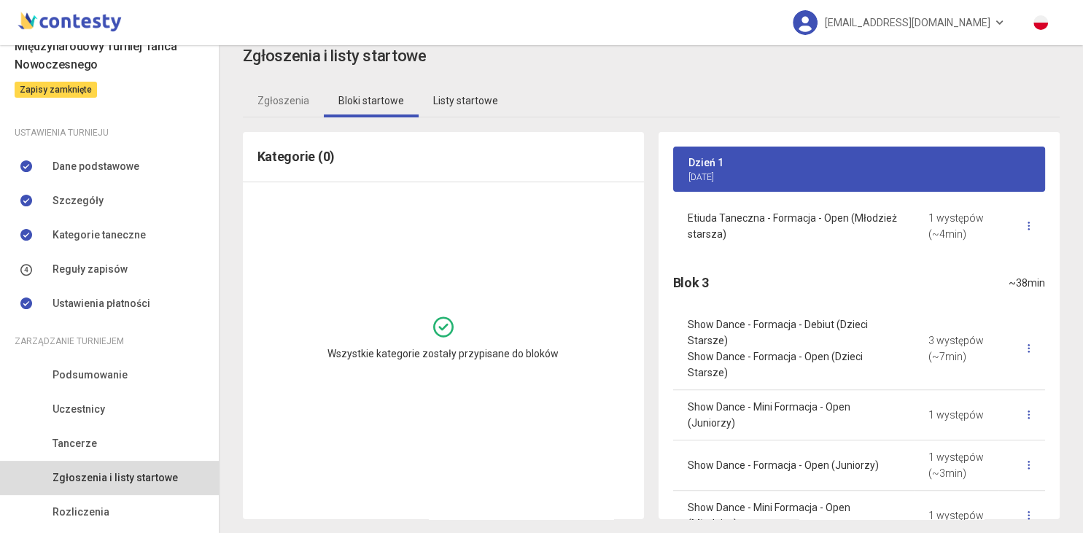
click at [461, 96] on link "Listy startowe" at bounding box center [466, 101] width 94 height 34
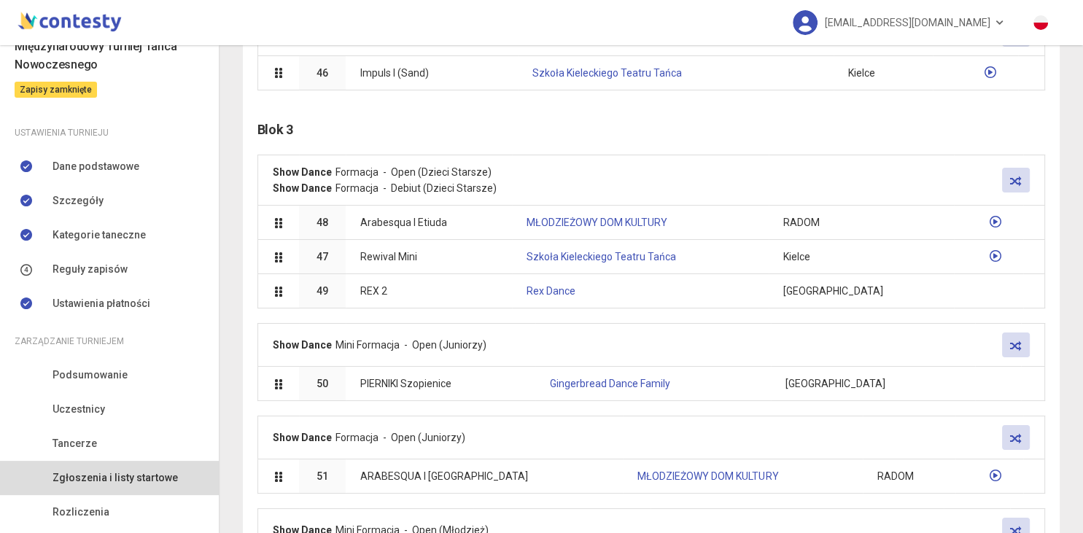
scroll to position [2491, 0]
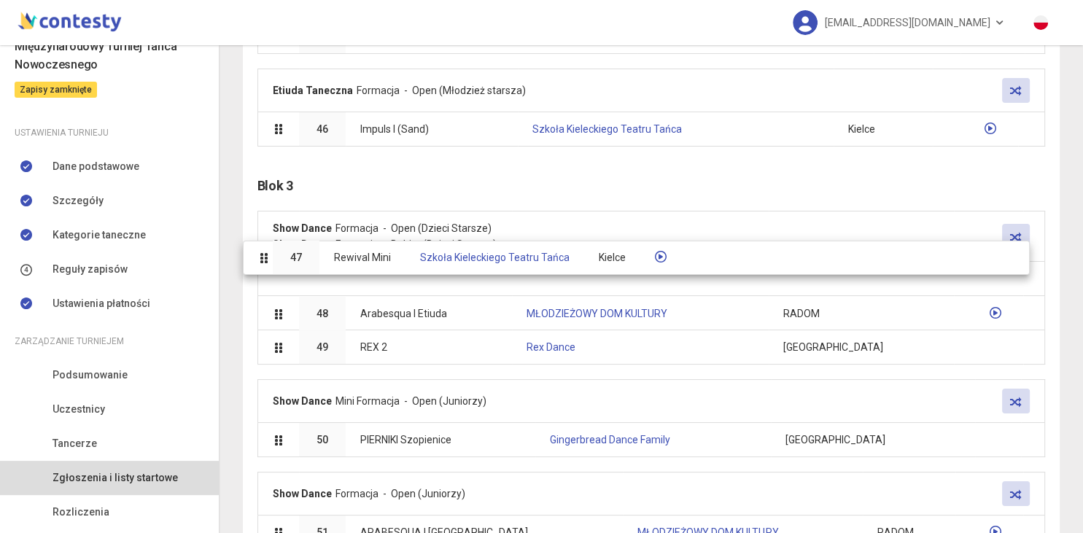
drag, startPoint x: 395, startPoint y: 293, endPoint x: 380, endPoint y: 253, distance: 42.7
click at [380, 253] on body "[EMAIL_ADDRESS][DOMAIN_NAME] Moje turnieje [DATE] FREEDOM DANCE FESTIVAL I Międ…" at bounding box center [541, 266] width 1083 height 533
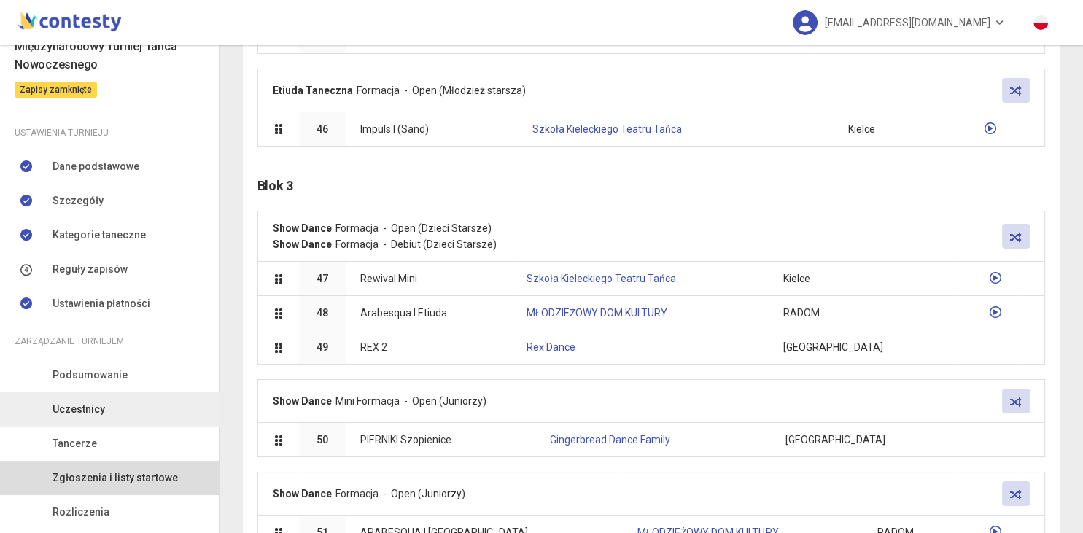
click at [93, 413] on span "Uczestnicy" at bounding box center [79, 409] width 53 height 16
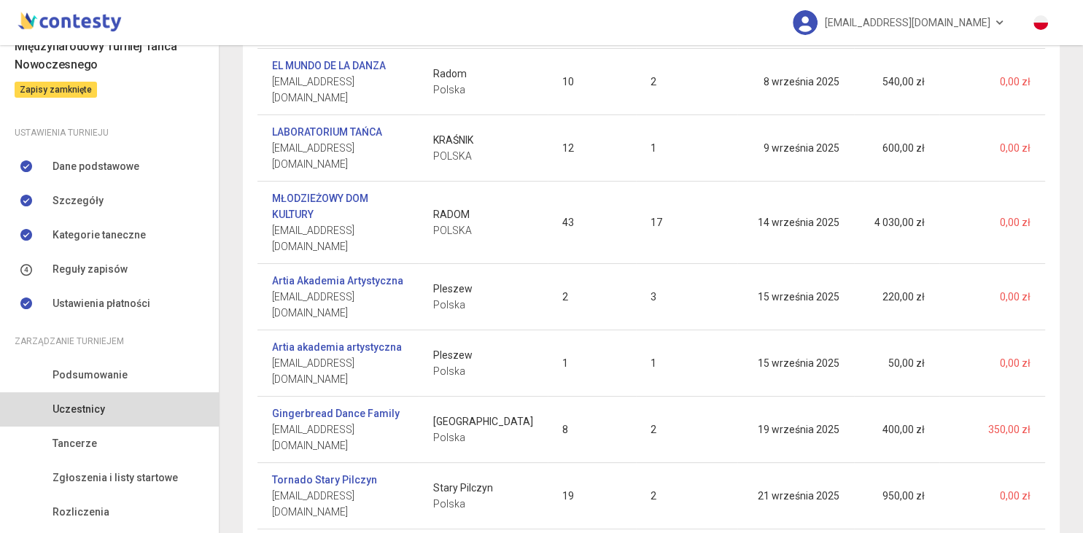
scroll to position [440, 0]
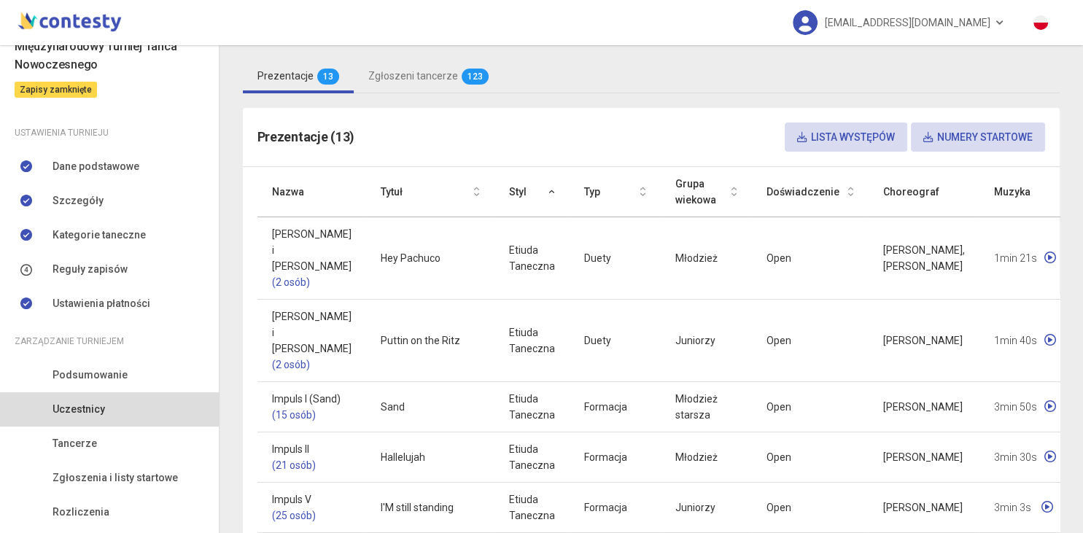
scroll to position [327, 0]
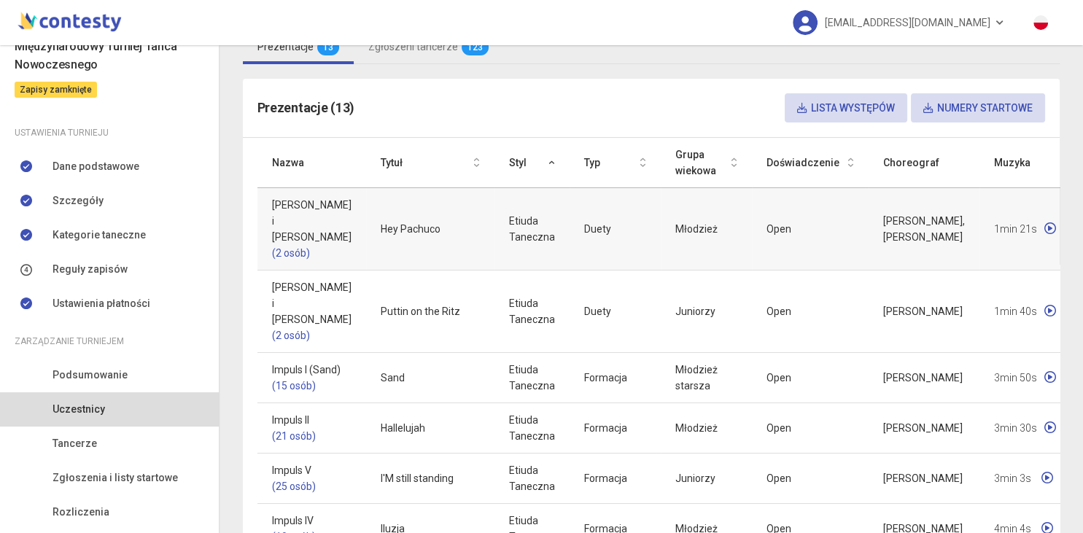
click at [948, 266] on link "Edytuj" at bounding box center [940, 265] width 146 height 28
select select "********"
select select "*****"
select select "****"
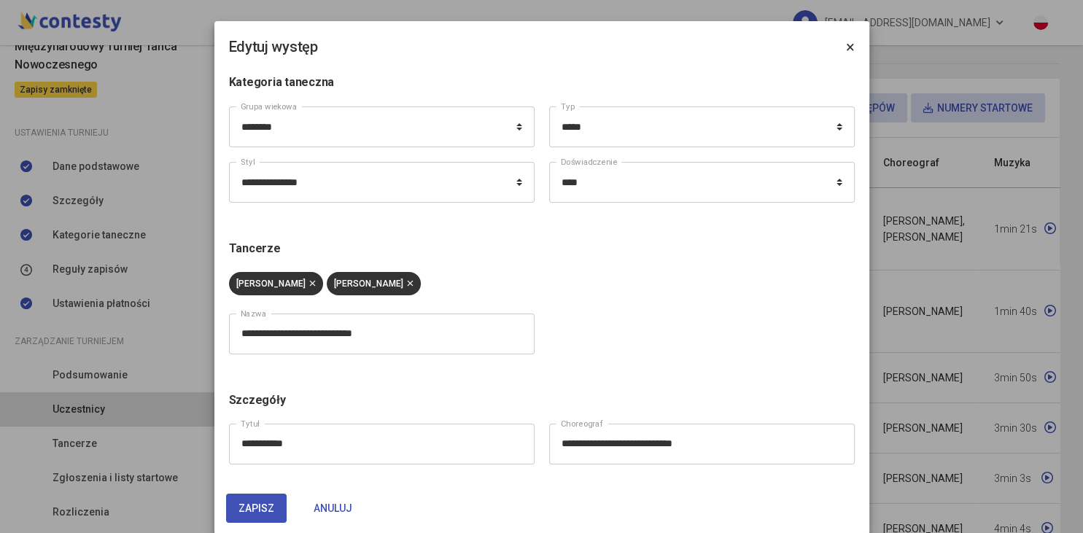
click at [854, 51] on span "×" at bounding box center [850, 47] width 9 height 18
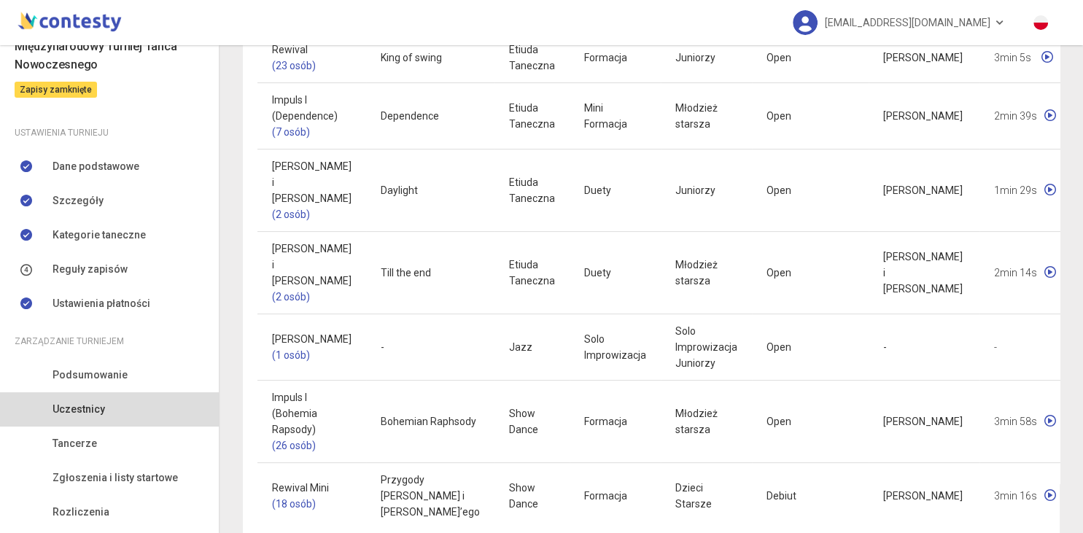
scroll to position [988, 0]
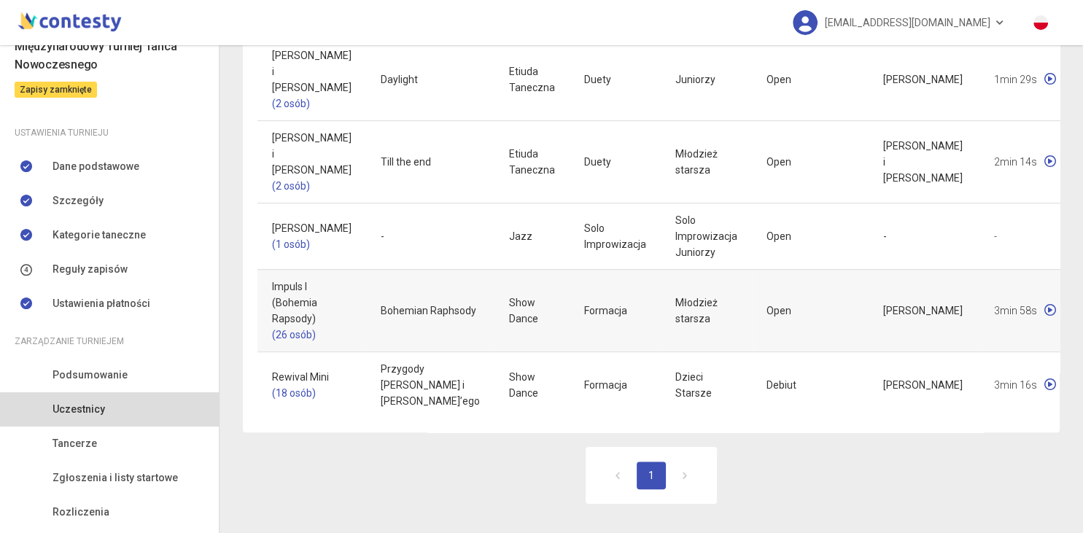
click at [948, 352] on link "Edytuj" at bounding box center [940, 348] width 146 height 28
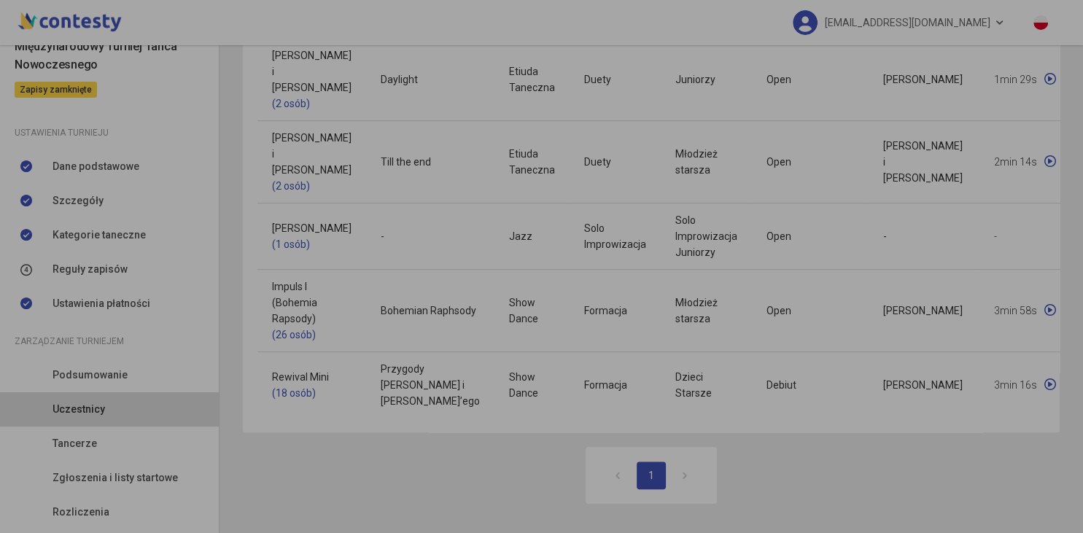
select select "**********"
select select "********"
select select "**********"
select select "****"
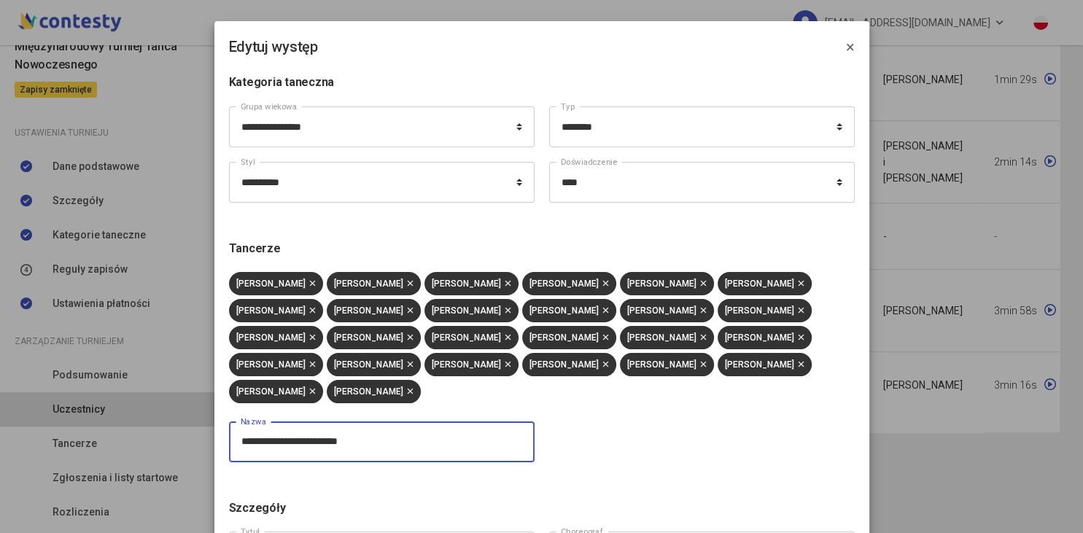
click at [321, 422] on input "**********" at bounding box center [382, 442] width 306 height 41
type input "**********"
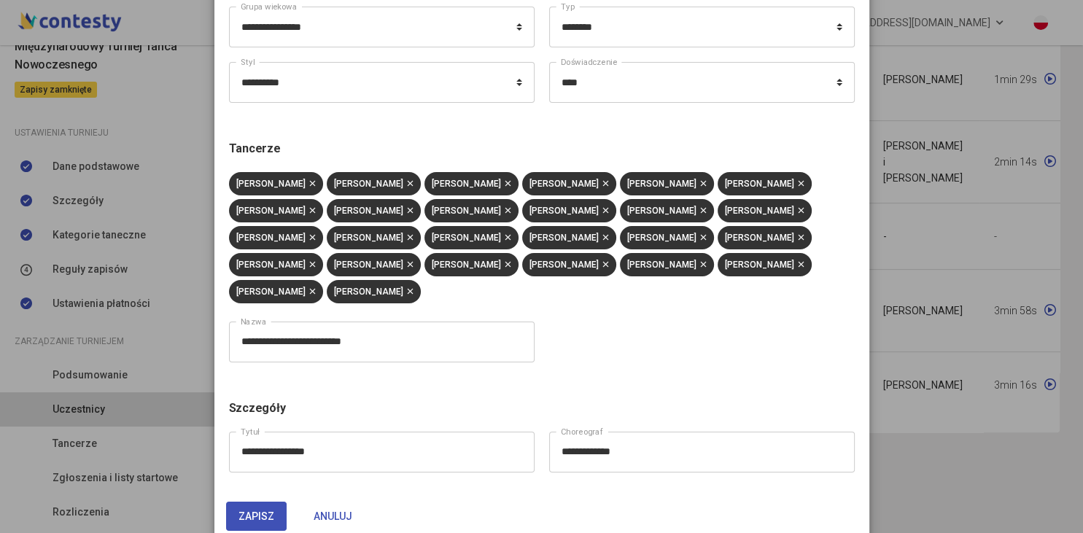
scroll to position [104, 0]
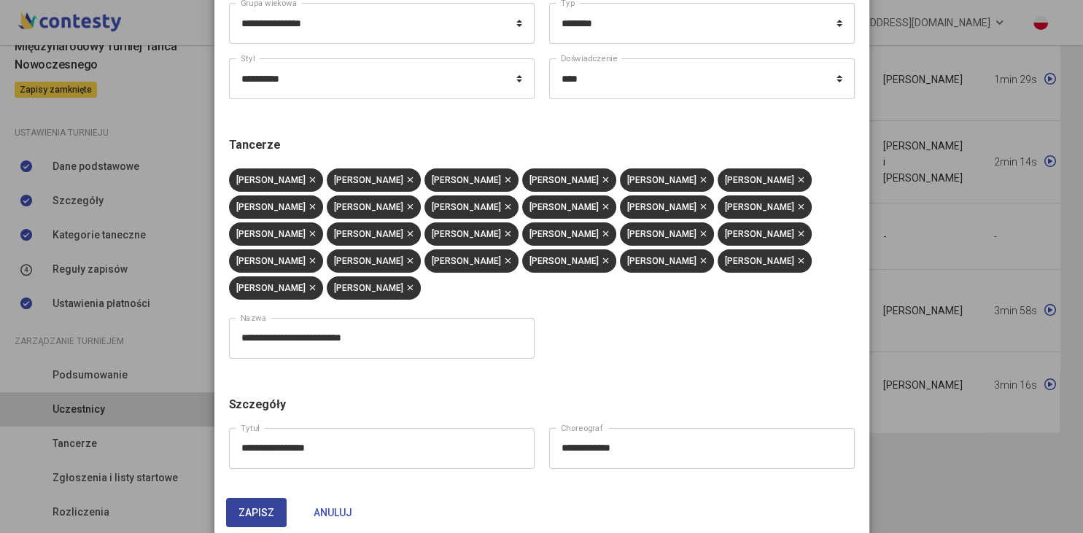
click at [247, 507] on span "Zapisz" at bounding box center [257, 513] width 36 height 12
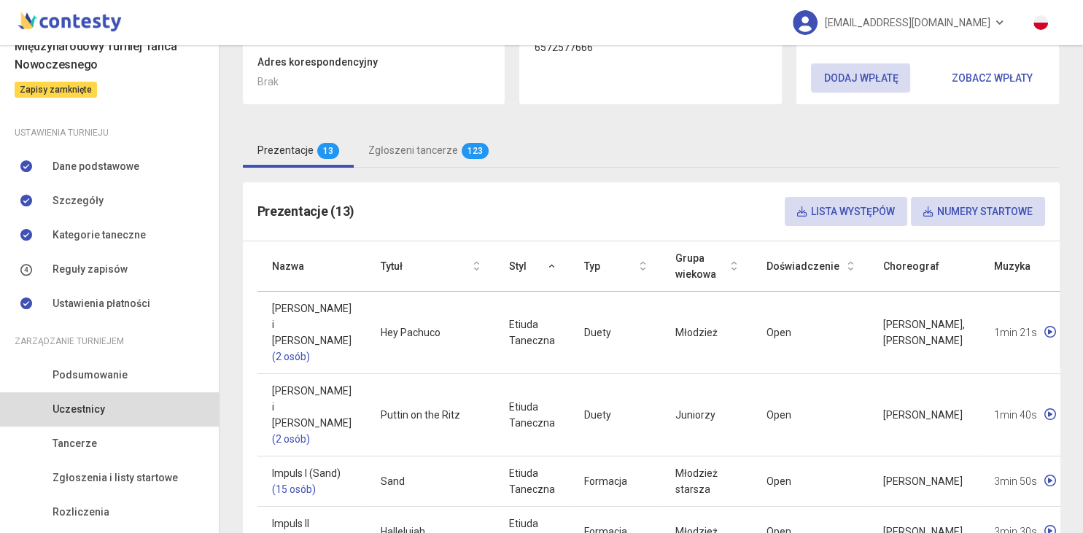
scroll to position [143, 0]
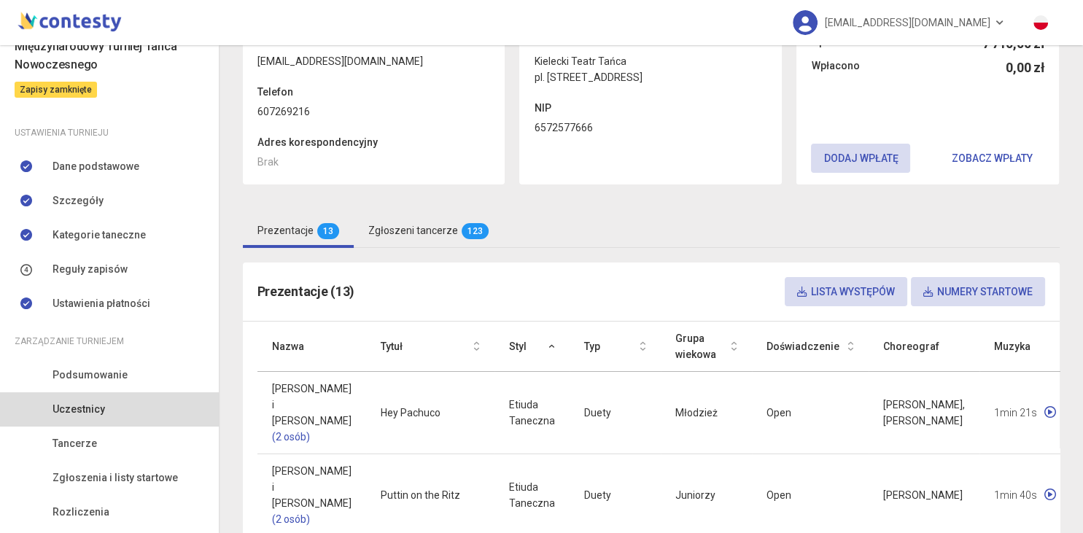
click at [409, 222] on link "Zgłoszeni tancerze 123" at bounding box center [429, 231] width 150 height 34
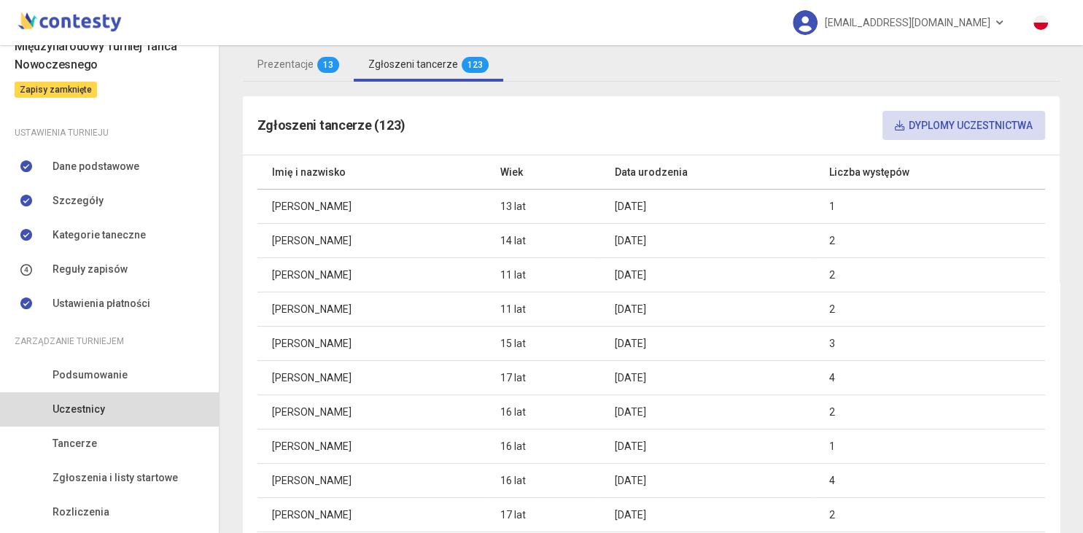
scroll to position [273, 0]
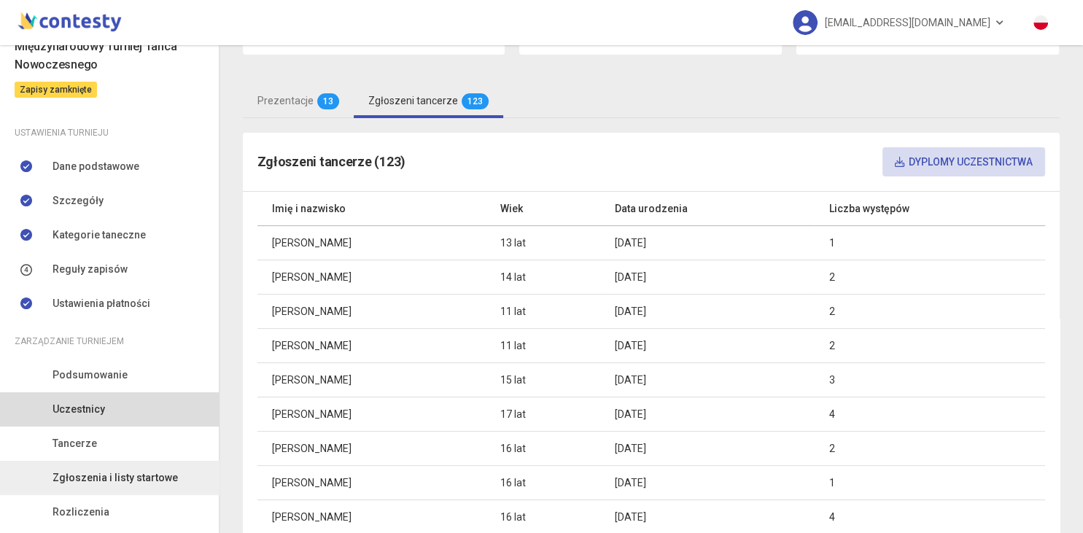
click at [121, 465] on link "Zgłoszenia i listy startowe" at bounding box center [109, 478] width 219 height 34
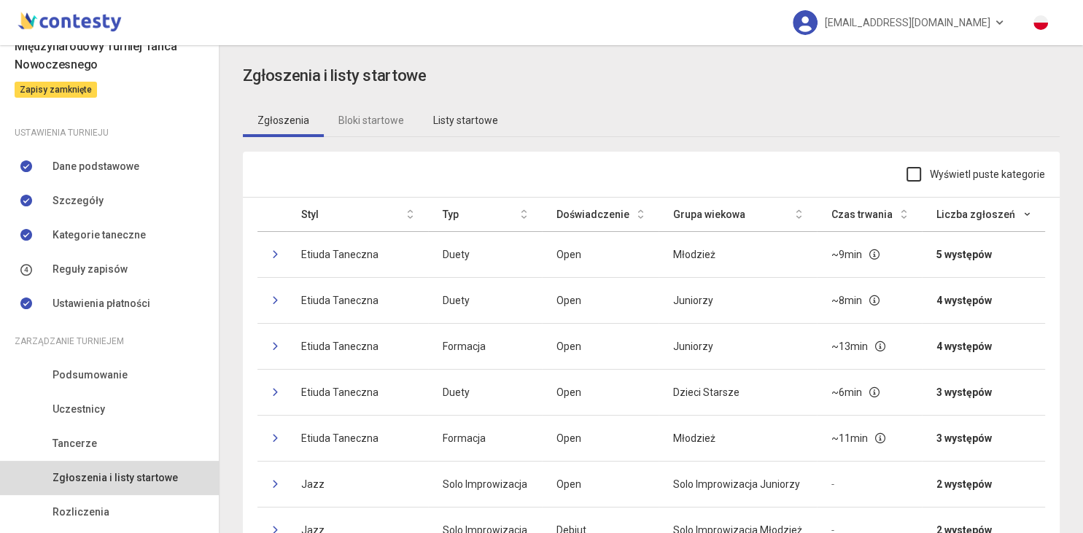
click at [449, 127] on link "Listy startowe" at bounding box center [466, 121] width 94 height 34
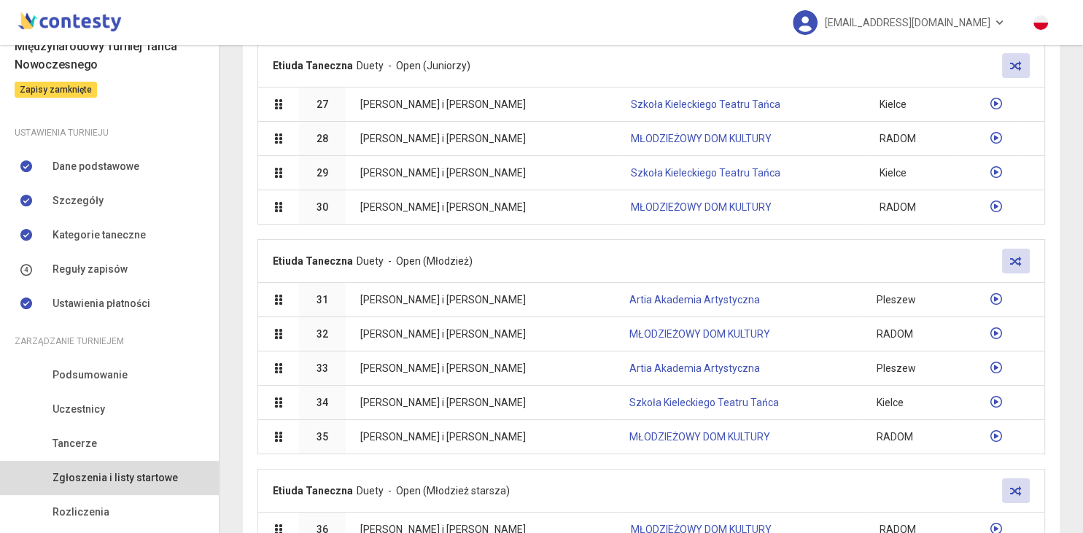
scroll to position [1528, 0]
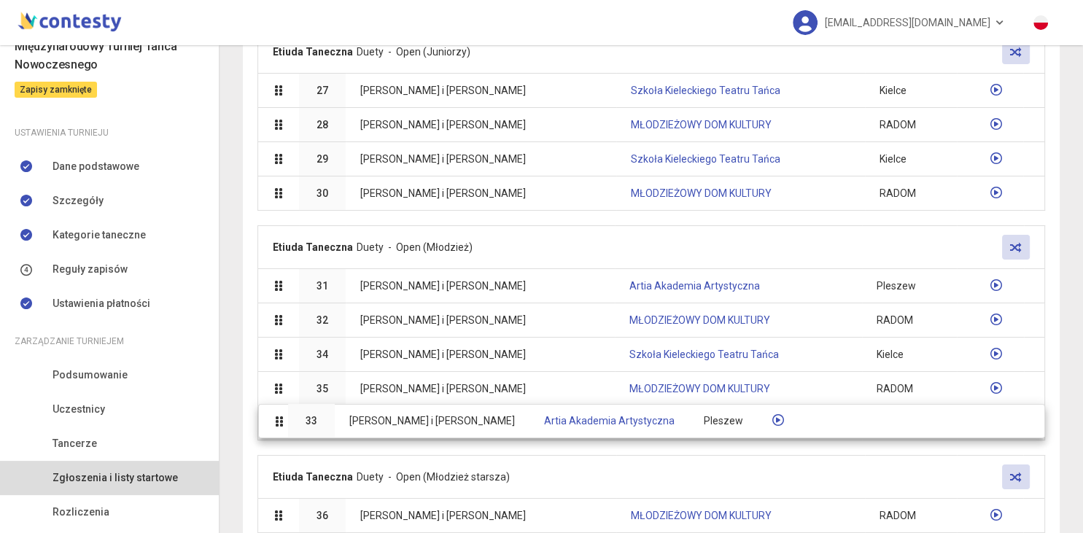
drag, startPoint x: 304, startPoint y: 342, endPoint x: 303, endPoint y: 419, distance: 76.6
click at [303, 419] on body "[EMAIL_ADDRESS][DOMAIN_NAME] Moje turnieje [DATE] FREEDOM DANCE FESTIVAL I Międ…" at bounding box center [541, 266] width 1083 height 533
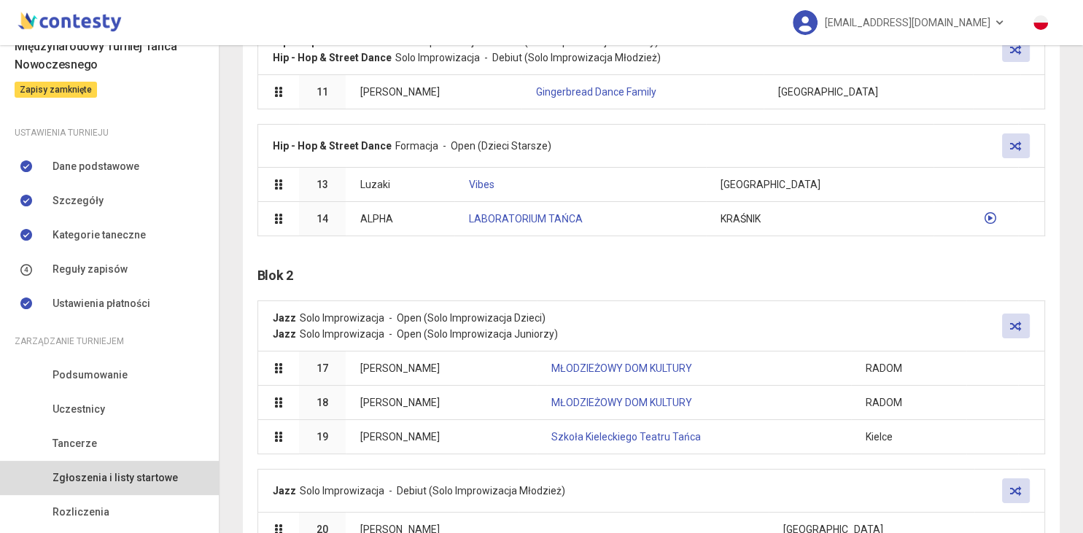
scroll to position [0, 0]
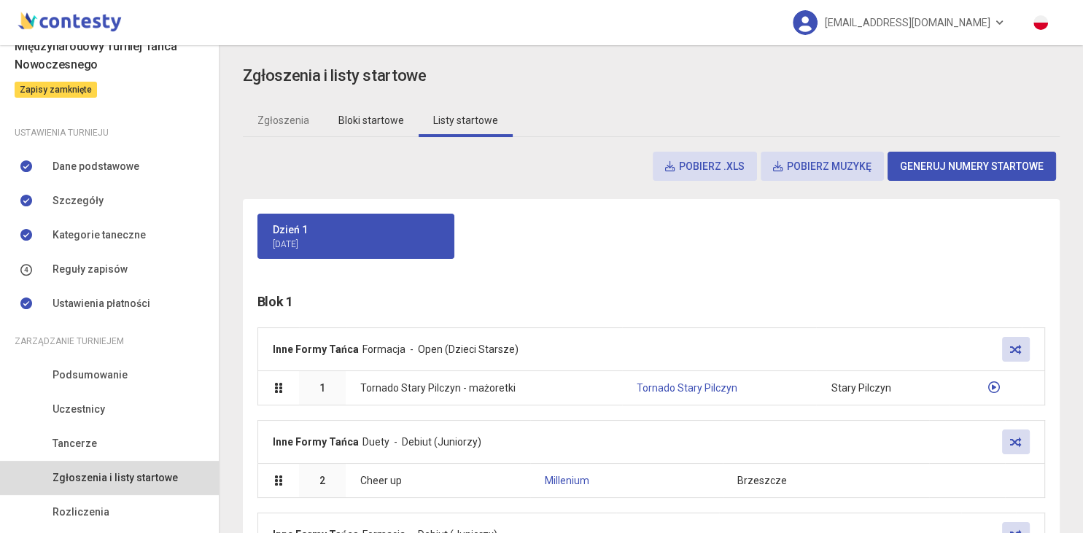
click at [371, 120] on link "Bloki startowe" at bounding box center [371, 121] width 95 height 34
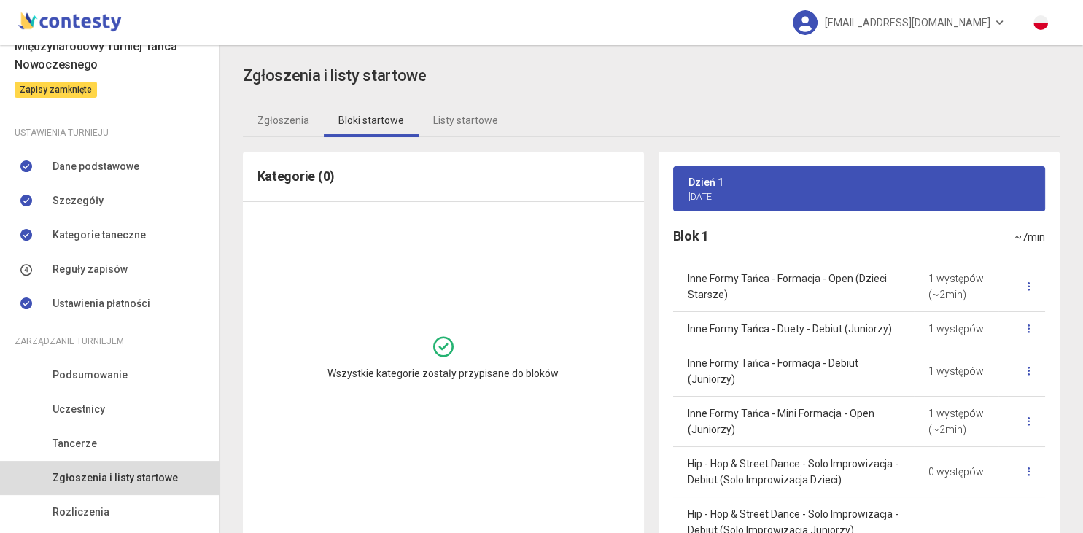
click at [1049, 265] on div "Inne Formy Tańca - Formacja - Open (Dzieci Starsze) 1 występów (~2min) Inne For…" at bounding box center [859, 507] width 401 height 490
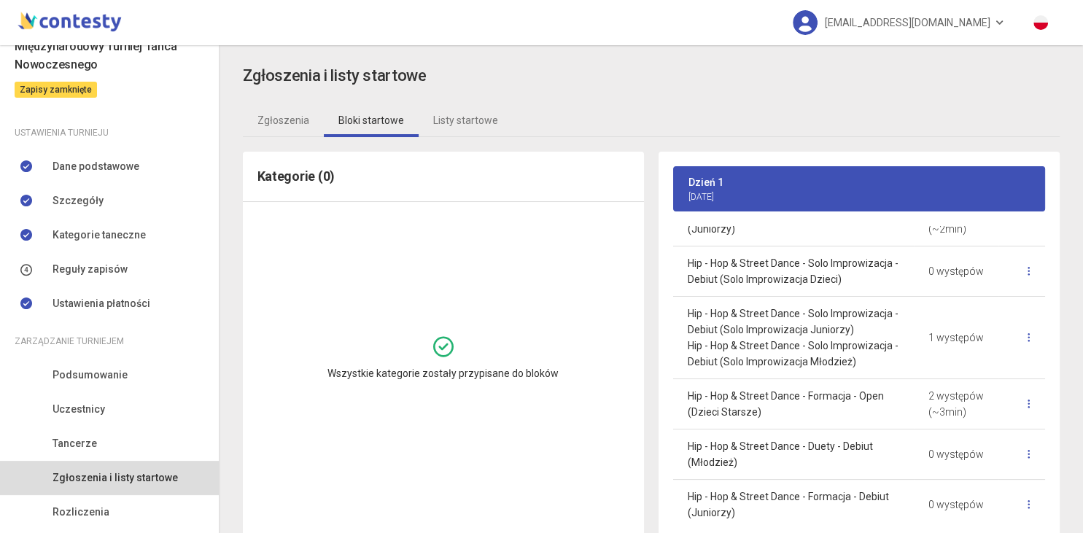
scroll to position [197, 0]
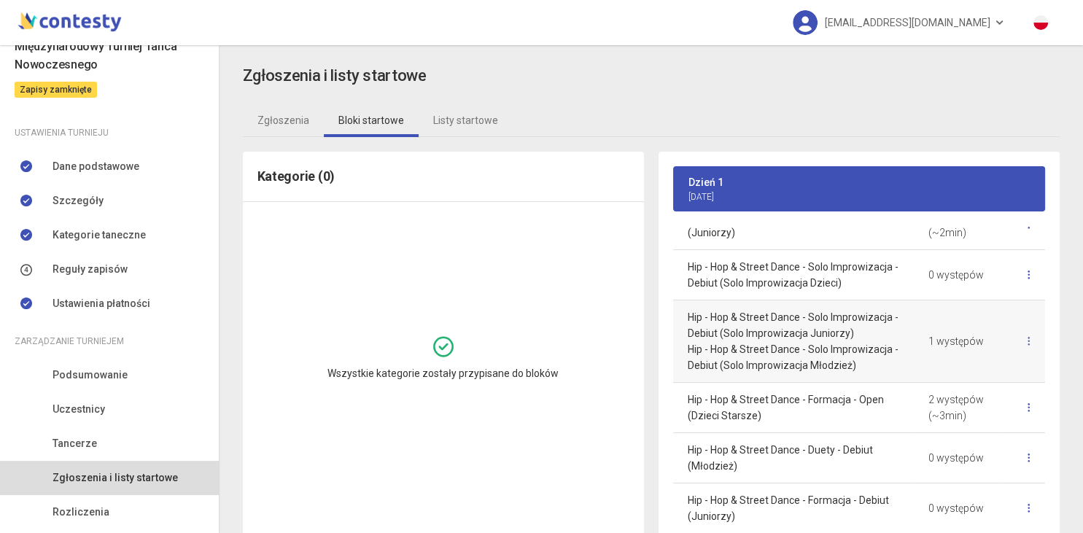
click at [1026, 333] on link at bounding box center [1029, 341] width 32 height 31
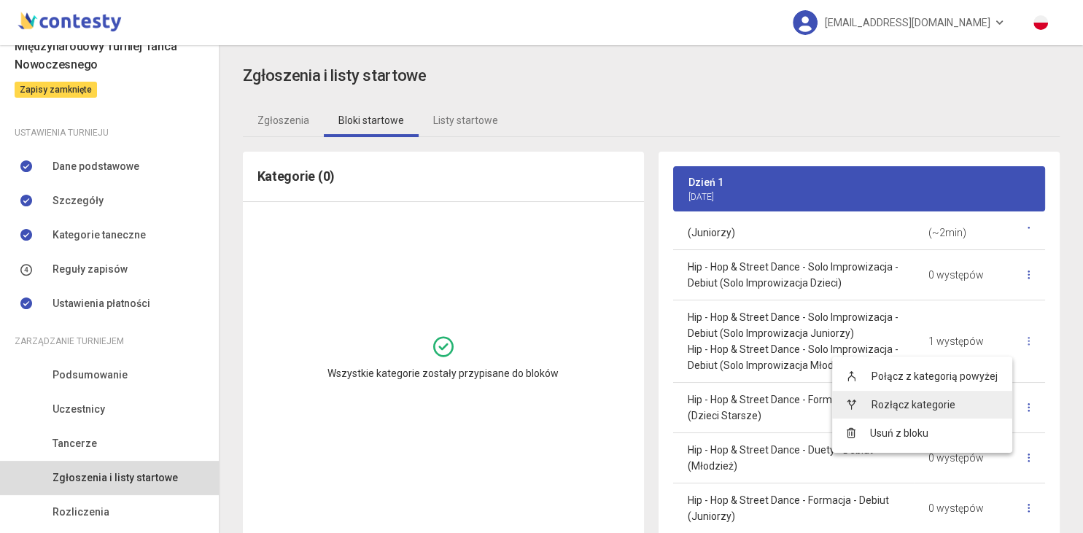
click at [952, 406] on link "Rozłącz kategorie" at bounding box center [922, 405] width 180 height 28
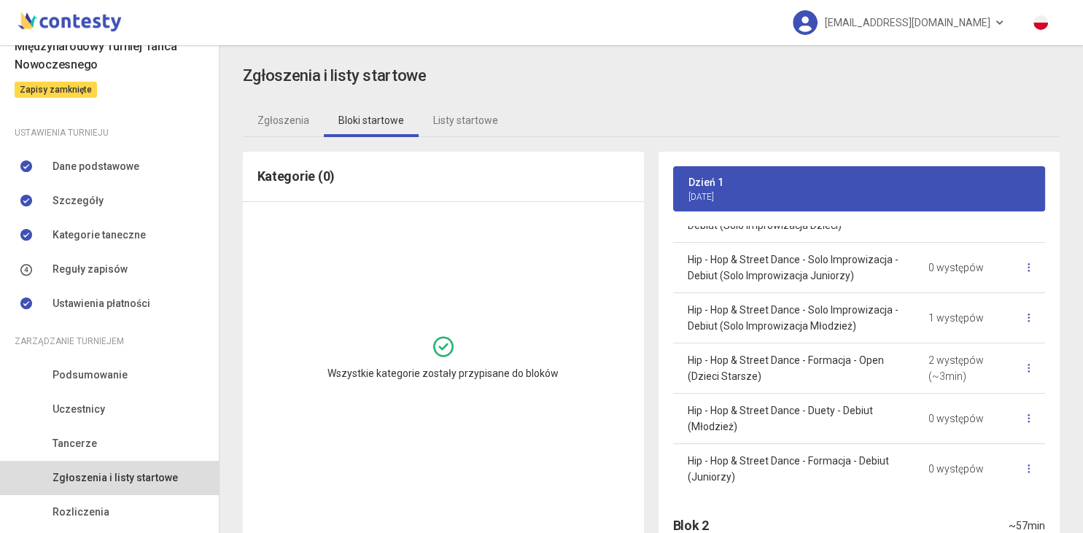
scroll to position [303, 0]
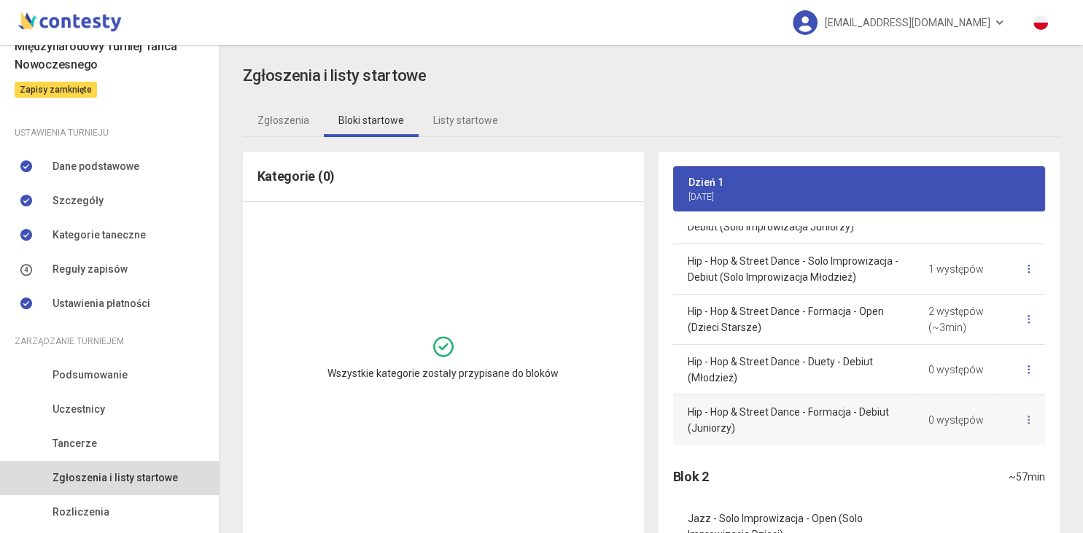
click at [1029, 428] on link at bounding box center [1029, 420] width 32 height 31
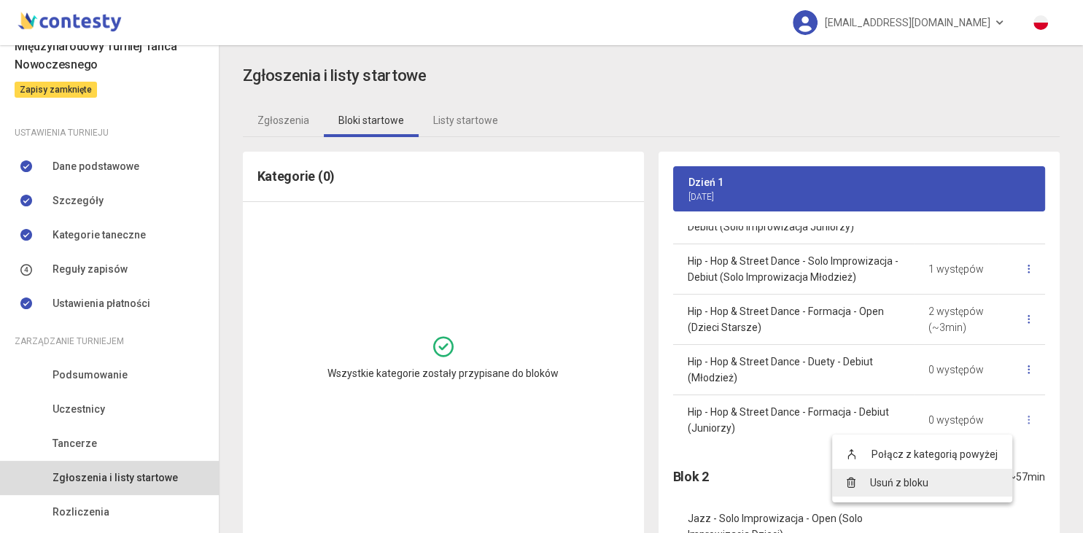
click at [934, 483] on link "Usuń z bloku" at bounding box center [922, 483] width 180 height 28
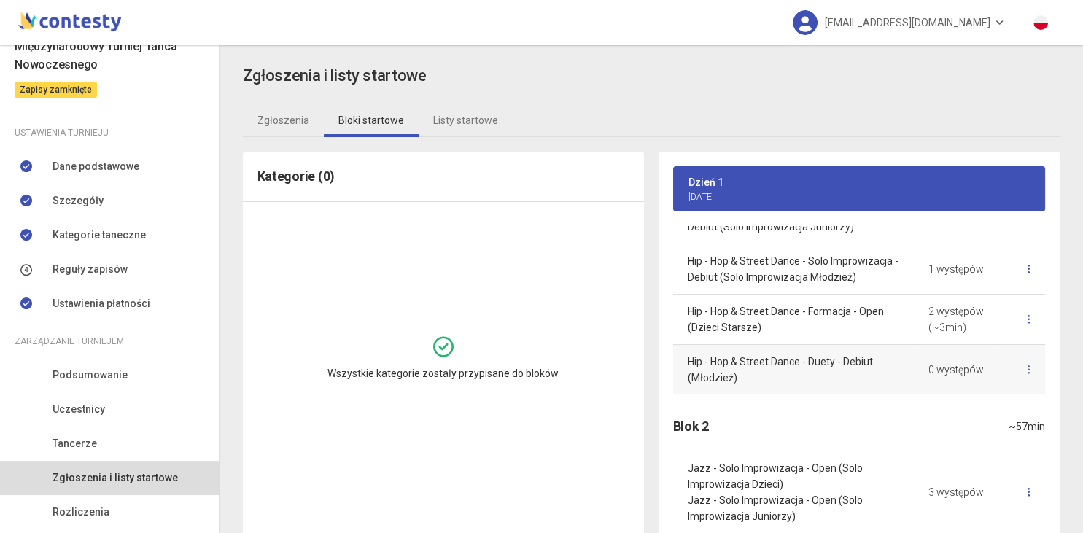
click at [1029, 368] on icon at bounding box center [1029, 370] width 3 height 10
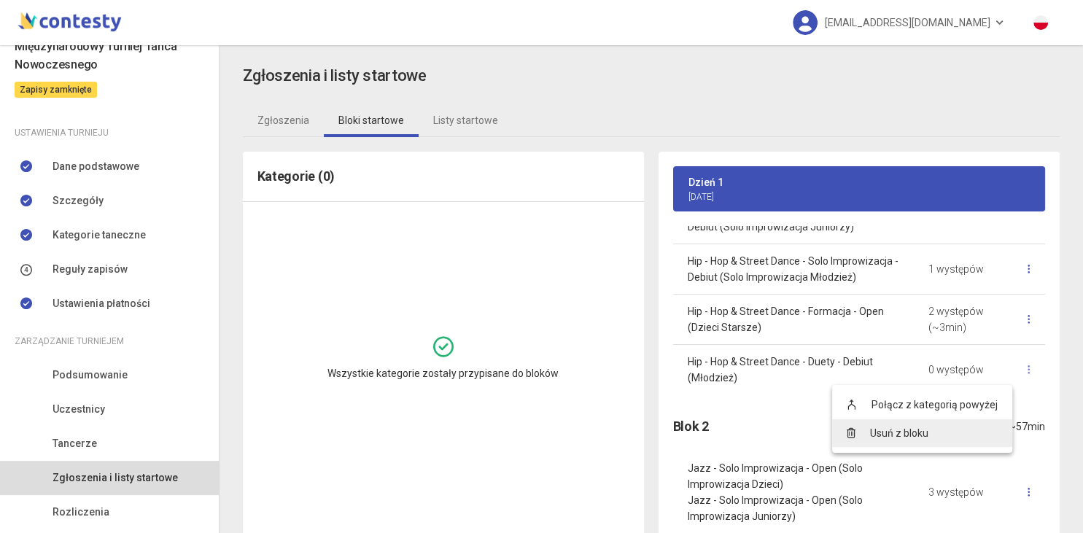
click at [915, 433] on link "Usuń z bloku" at bounding box center [922, 433] width 180 height 28
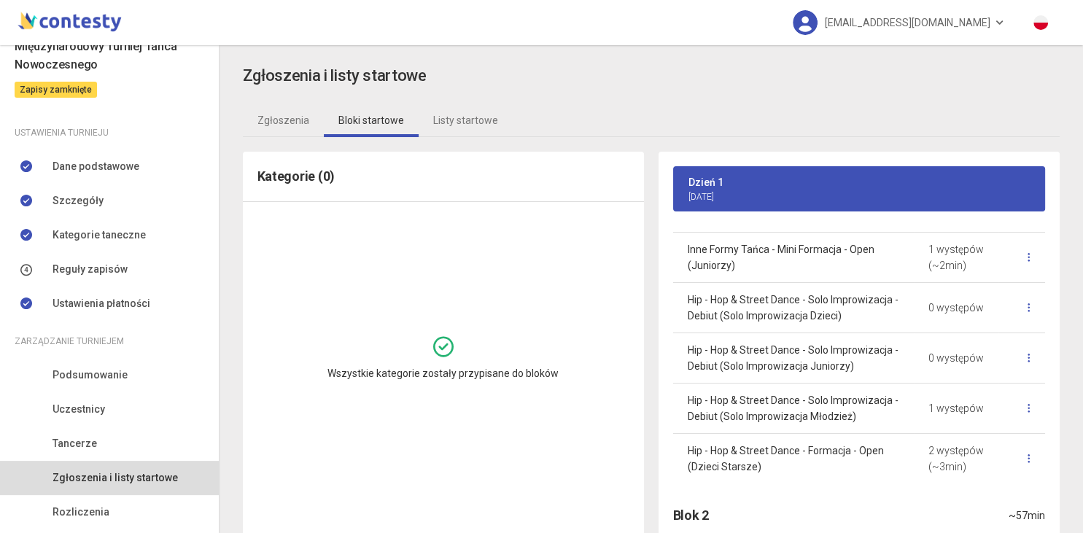
scroll to position [125, 0]
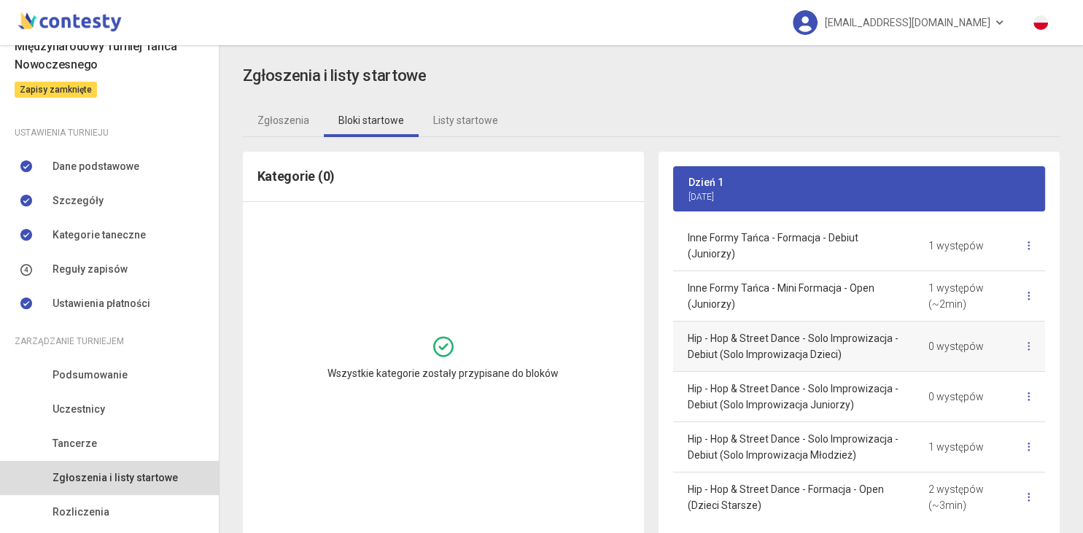
click at [1029, 345] on icon at bounding box center [1029, 346] width 3 height 10
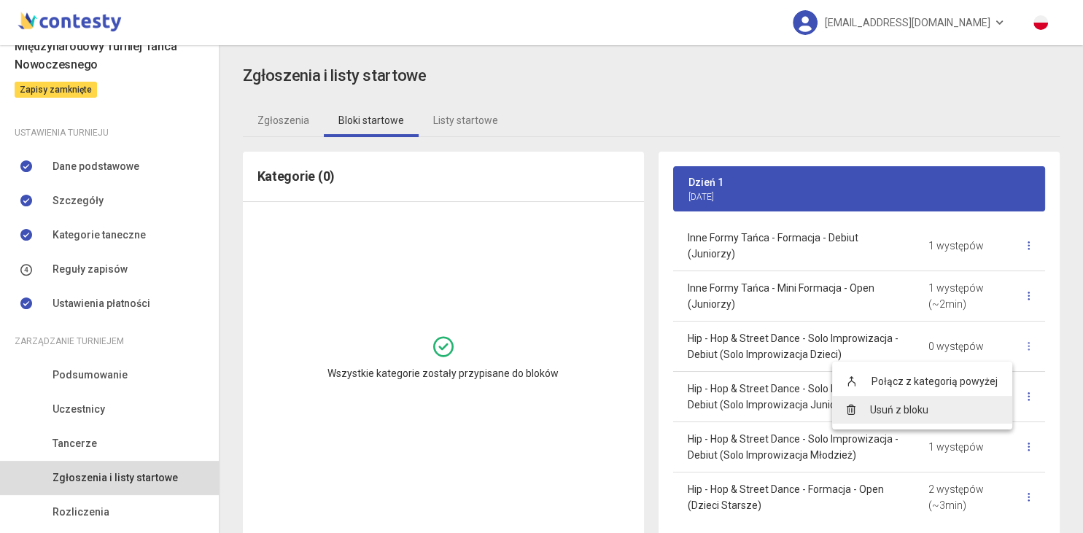
click at [912, 419] on link "Usuń z bloku" at bounding box center [922, 410] width 180 height 28
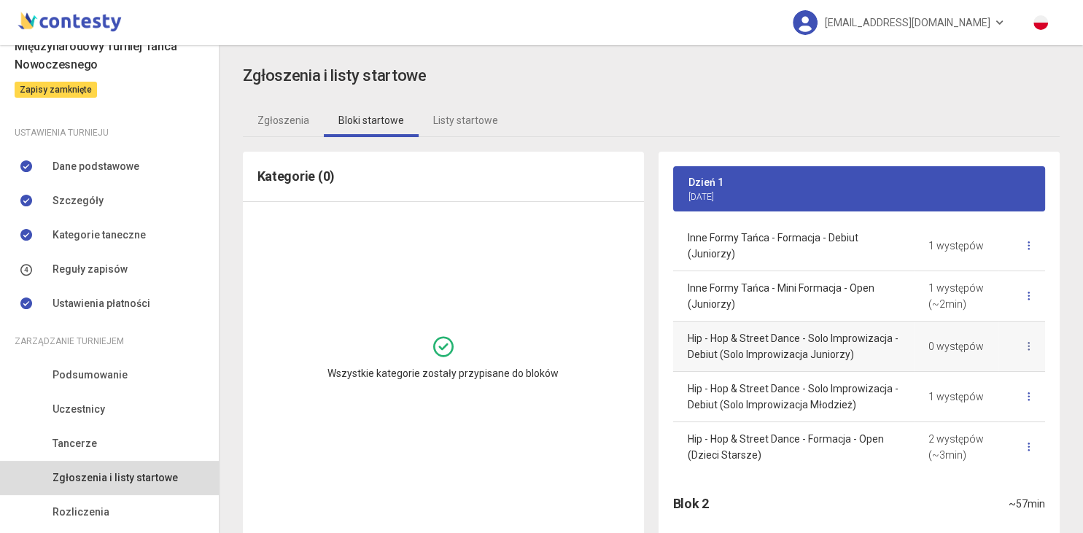
click at [1031, 348] on link at bounding box center [1029, 346] width 32 height 31
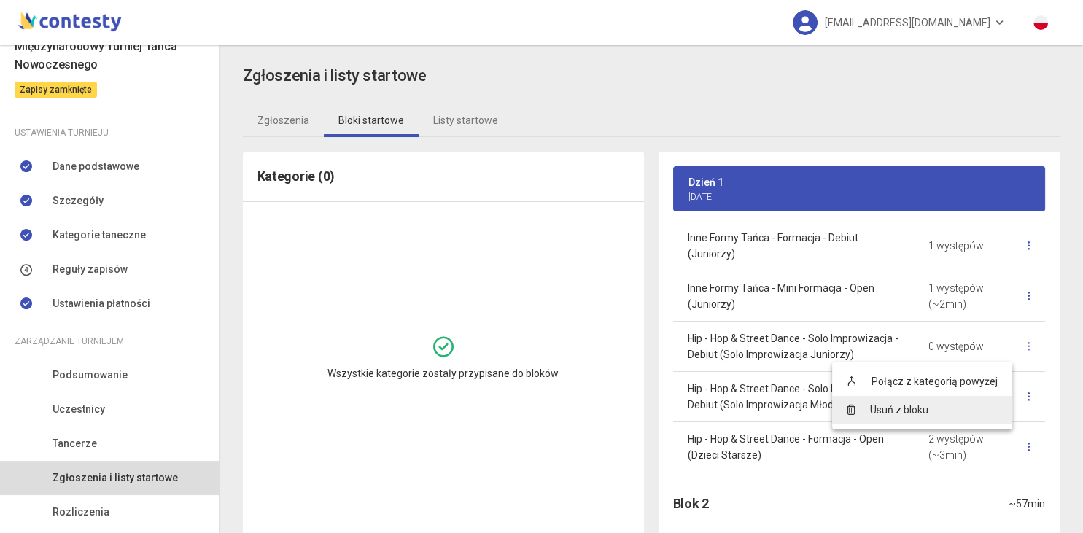
click at [903, 407] on link "Usuń z bloku" at bounding box center [922, 410] width 180 height 28
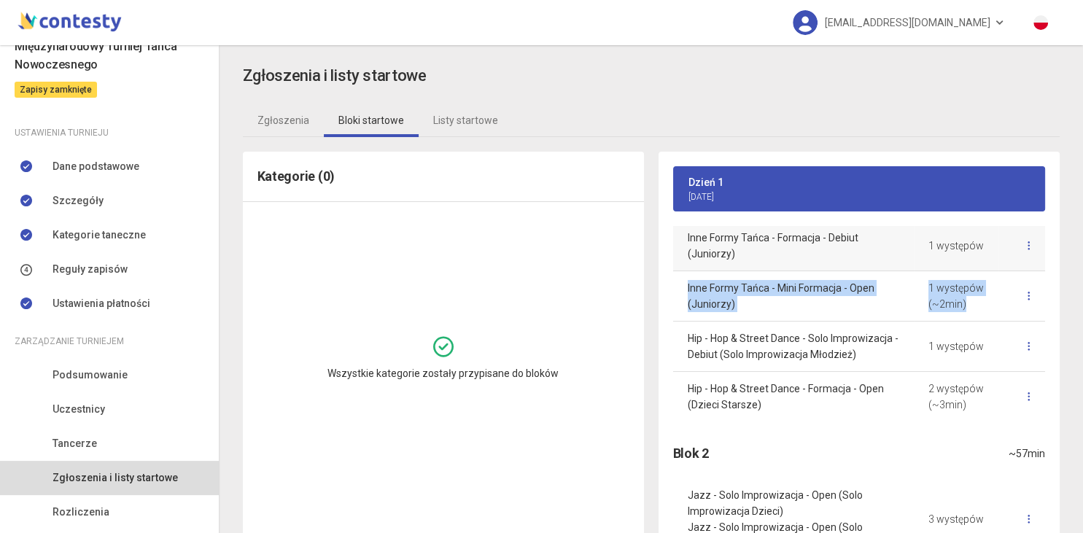
drag, startPoint x: 1050, startPoint y: 284, endPoint x: 1045, endPoint y: 263, distance: 21.8
click at [1045, 263] on div "Inne Formy Tańca - Formacja - Open (Dzieci Starsze) 1 występów (~2min) Inne For…" at bounding box center [859, 289] width 401 height 307
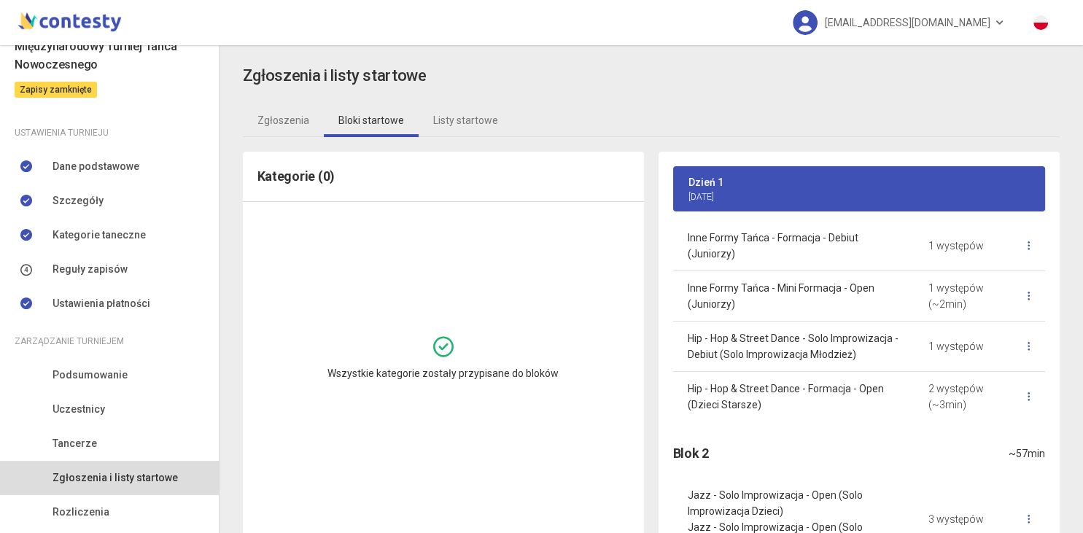
click at [1073, 290] on div "Zgłoszenia i listy startowe Zgłoszenia Bloki startowe Listy startowe Kategorie …" at bounding box center [651, 299] width 864 height 508
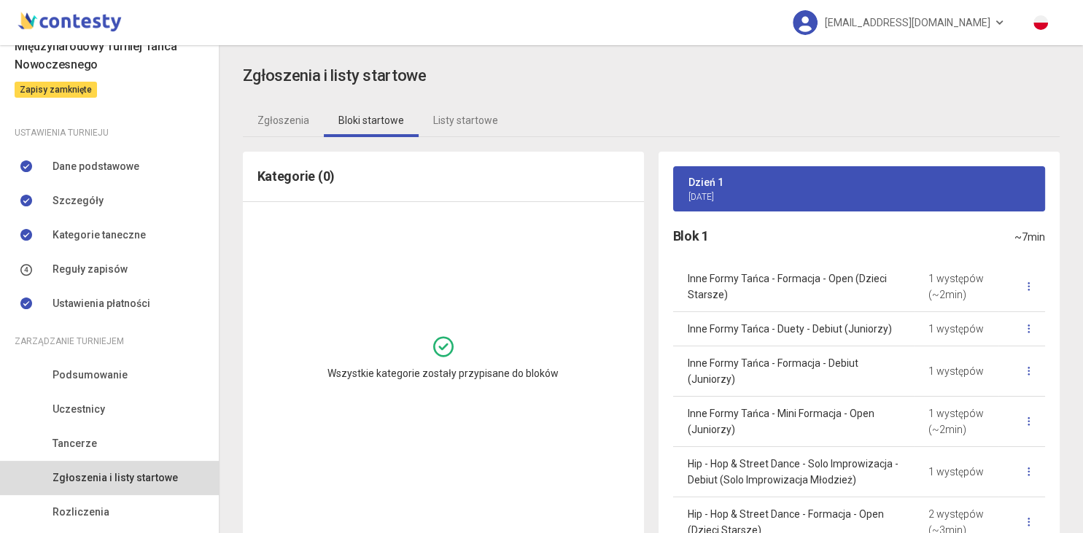
scroll to position [152, 0]
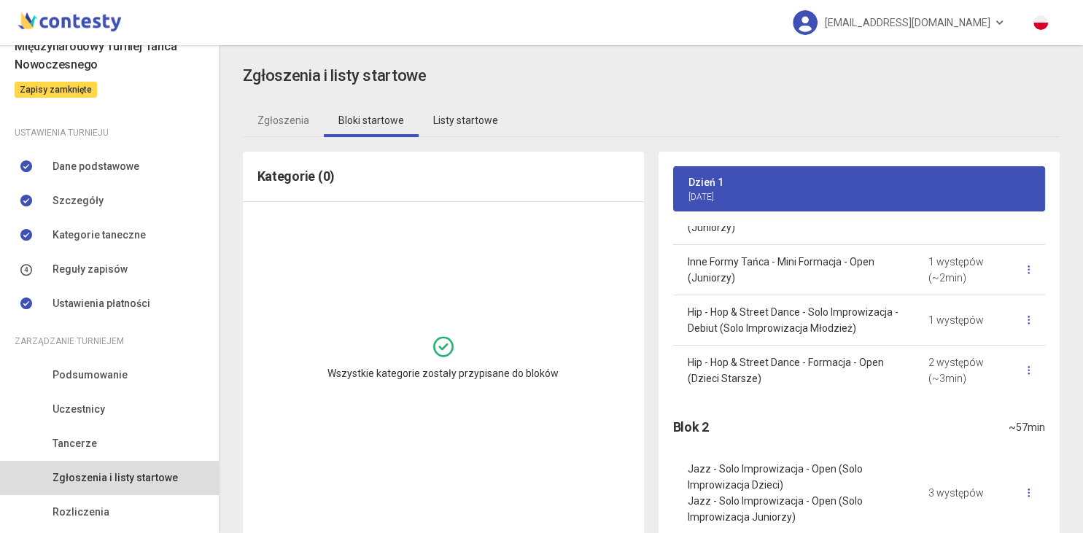
click at [459, 122] on link "Listy startowe" at bounding box center [466, 121] width 94 height 34
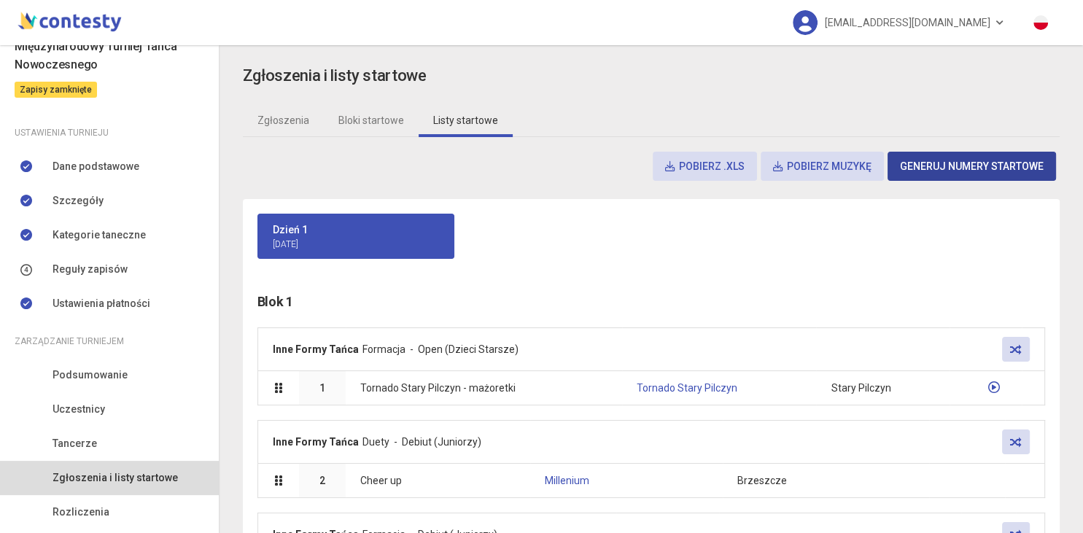
click at [915, 158] on button "Generuj numery startowe" at bounding box center [972, 166] width 169 height 29
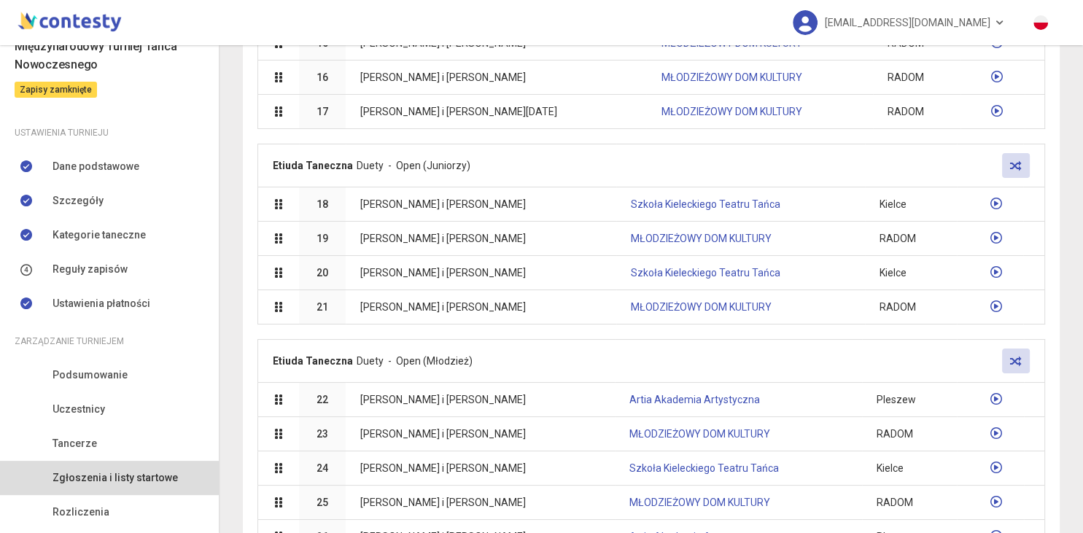
scroll to position [1459, 0]
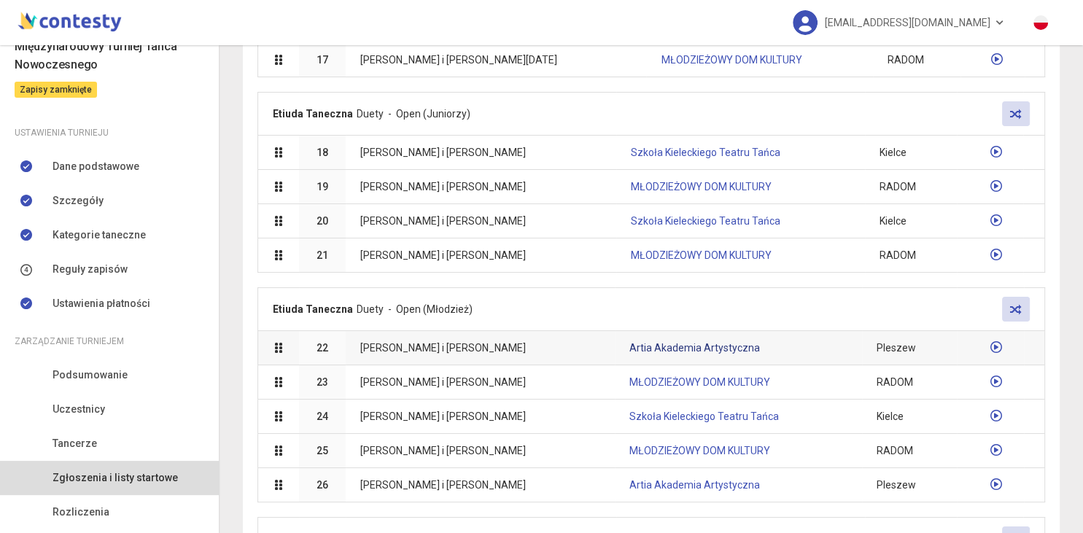
click at [662, 342] on link "Artia Akademia Artystyczna" at bounding box center [695, 348] width 131 height 12
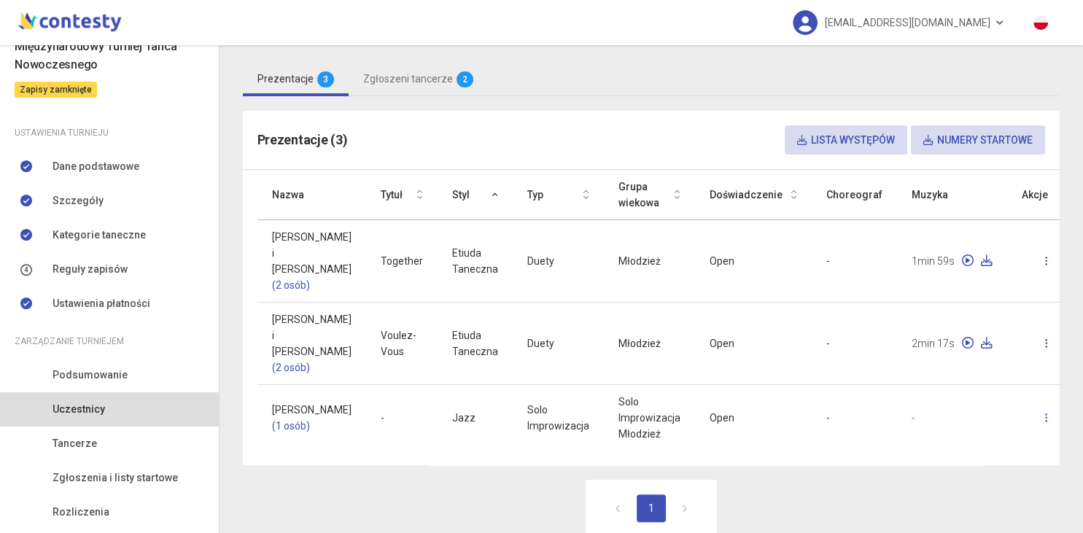
scroll to position [296, 0]
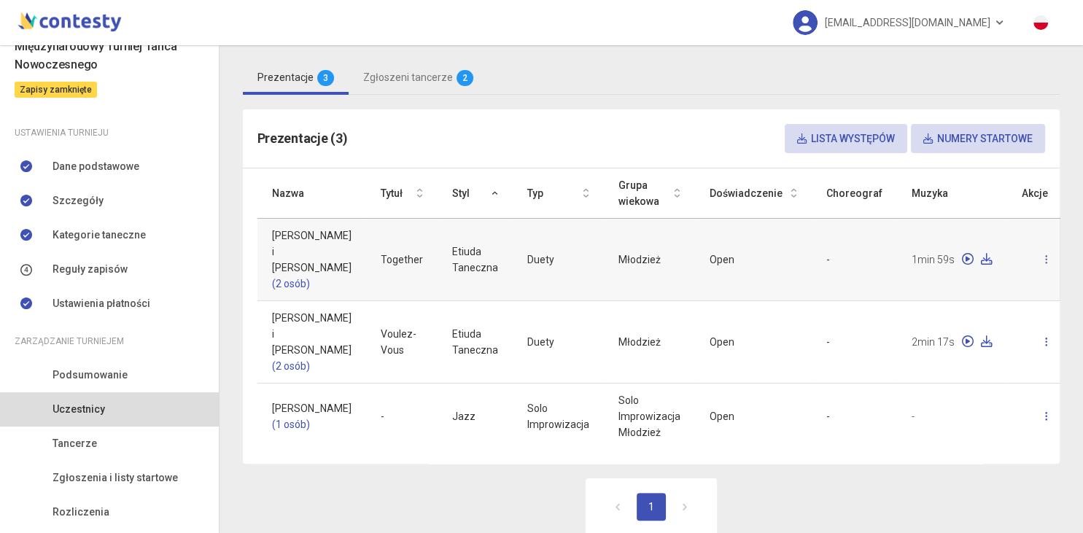
click at [1031, 263] on link at bounding box center [1047, 259] width 32 height 31
click at [938, 303] on link "Edytuj" at bounding box center [940, 304] width 146 height 28
select select "********"
select select "*****"
select select "****"
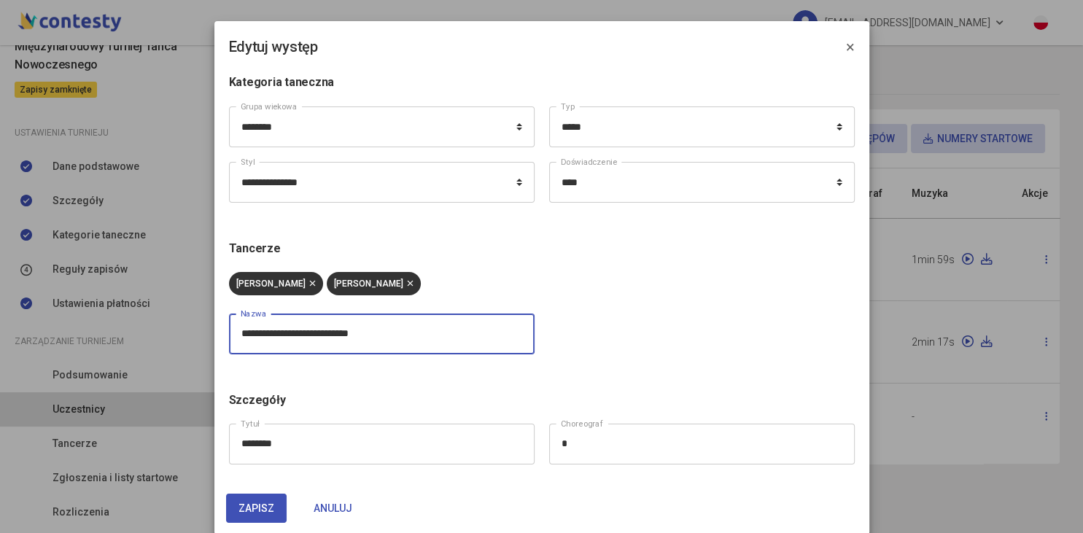
click at [387, 337] on input "**********" at bounding box center [382, 334] width 306 height 41
type input "**********"
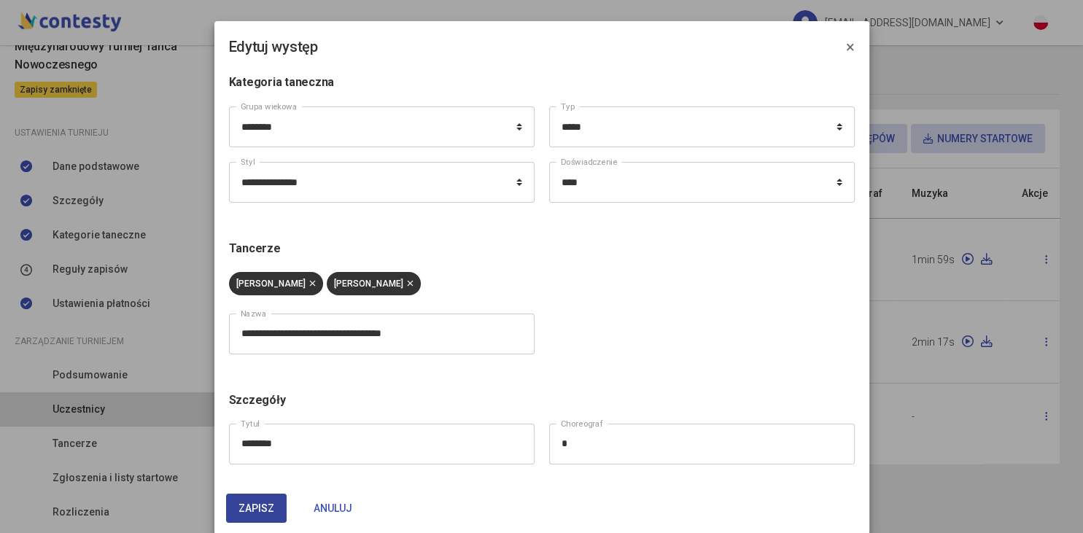
click at [267, 505] on span "Zapisz" at bounding box center [257, 509] width 36 height 12
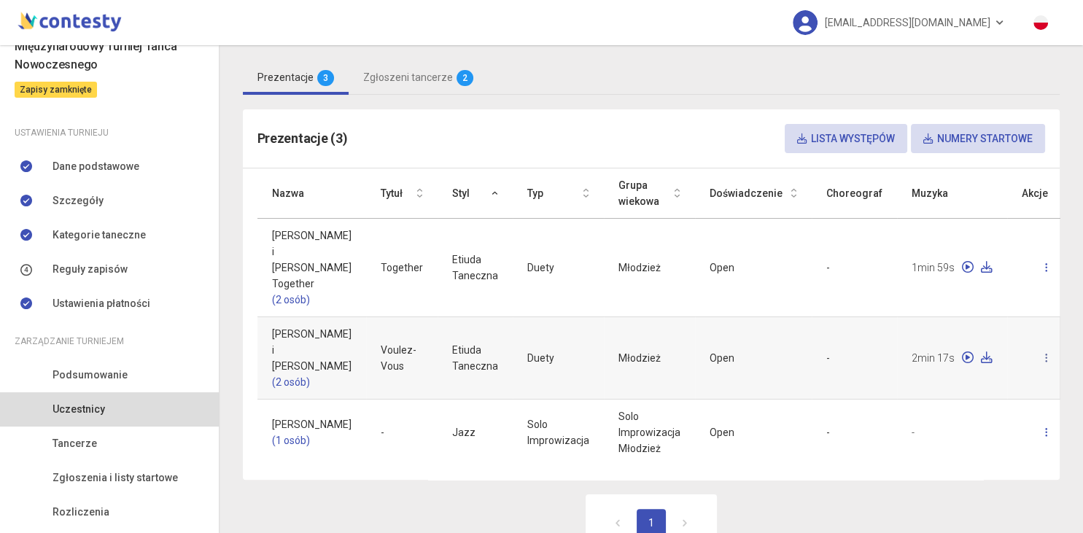
click at [1031, 373] on link at bounding box center [1047, 358] width 32 height 31
click at [953, 420] on link "Edytuj" at bounding box center [940, 417] width 146 height 28
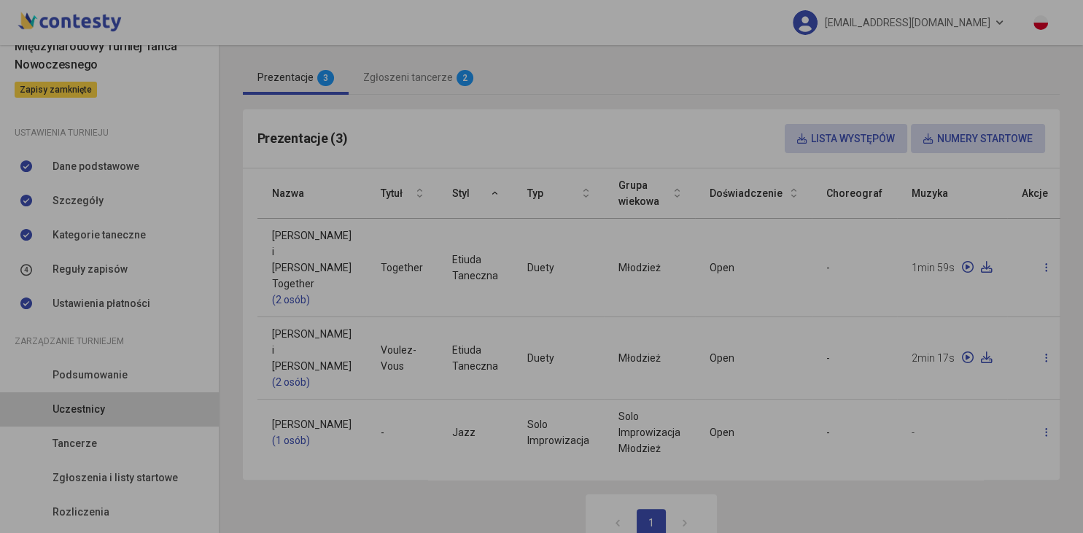
select select "********"
select select "*****"
select select "**********"
select select "****"
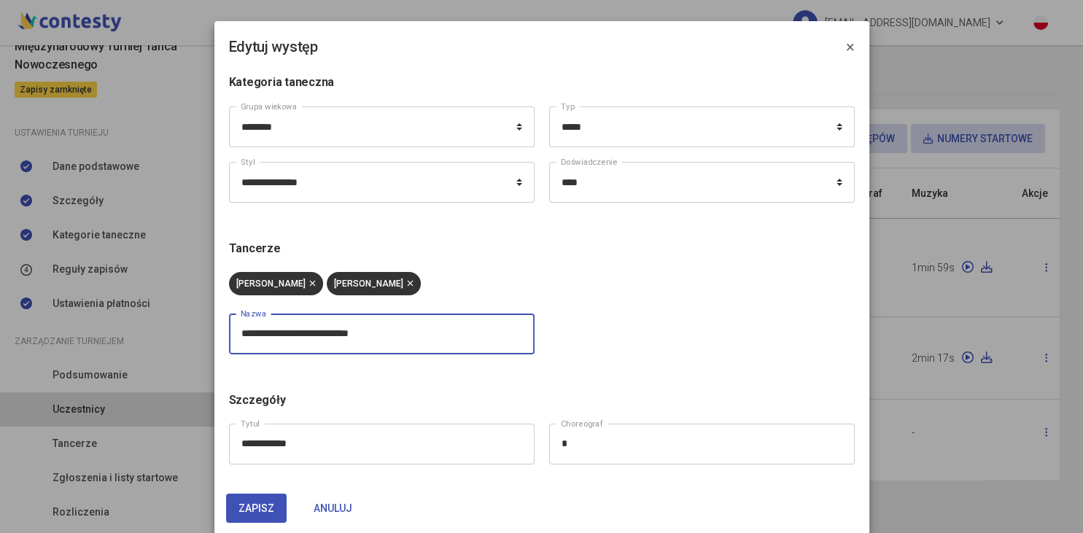
click at [399, 338] on input "**********" at bounding box center [382, 334] width 306 height 41
type input "**********"
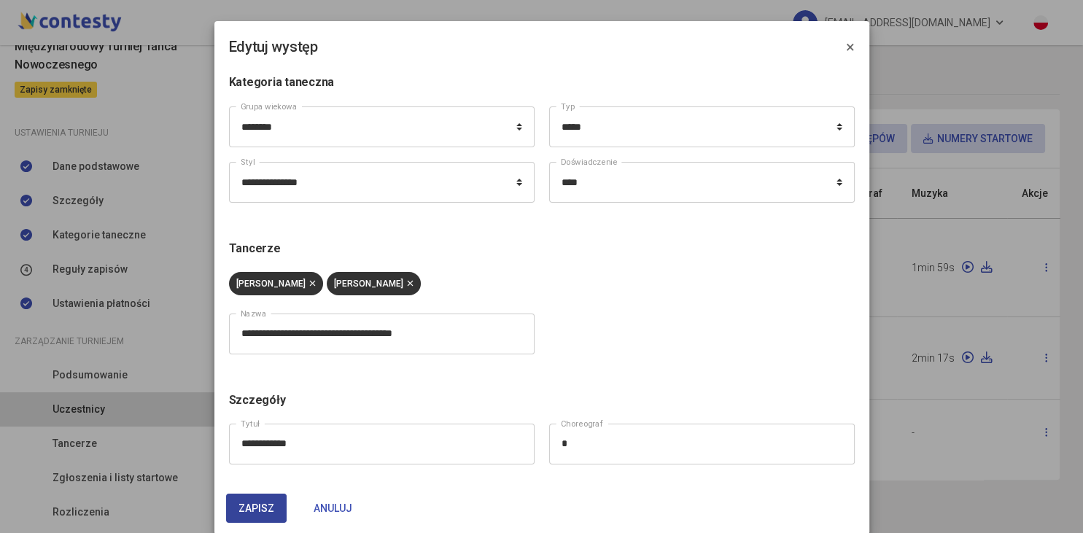
click at [255, 514] on span "Zapisz" at bounding box center [257, 509] width 36 height 12
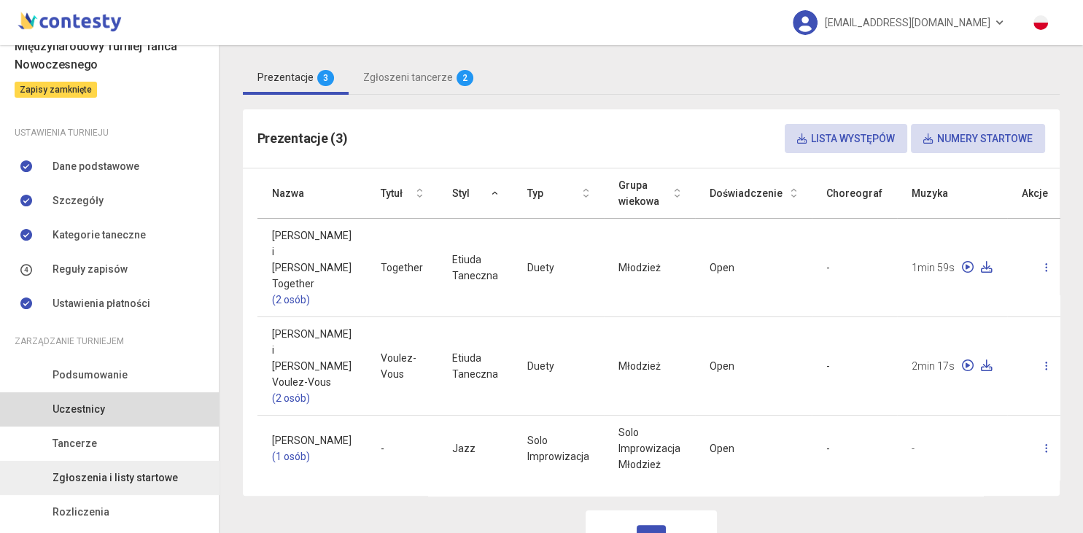
click at [133, 480] on span "Zgłoszenia i listy startowe" at bounding box center [115, 478] width 125 height 16
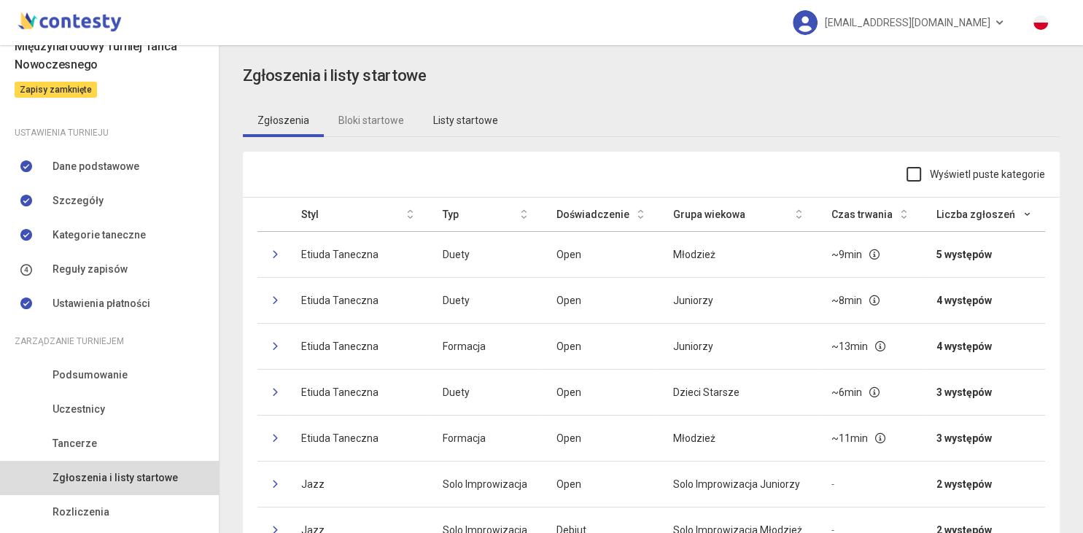
click at [471, 121] on link "Listy startowe" at bounding box center [466, 121] width 94 height 34
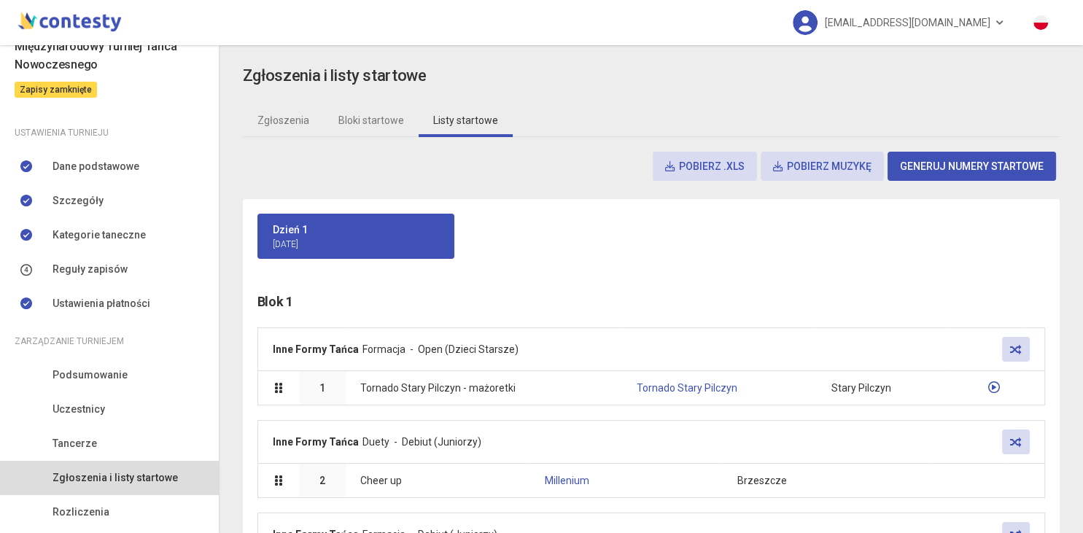
scroll to position [263, 0]
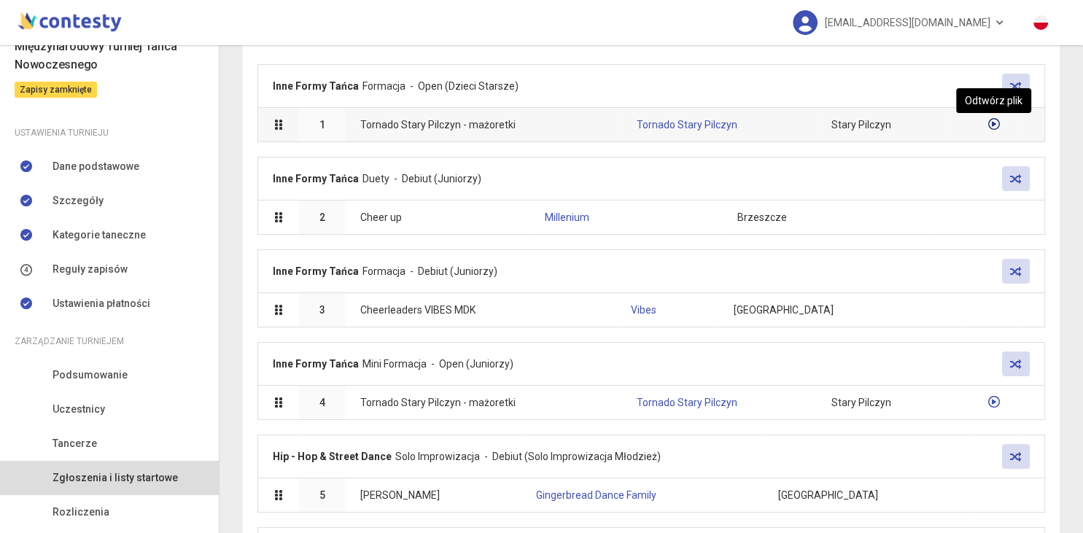
click at [997, 126] on icon at bounding box center [994, 124] width 12 height 12
click at [997, 126] on icon at bounding box center [995, 124] width 14 height 14
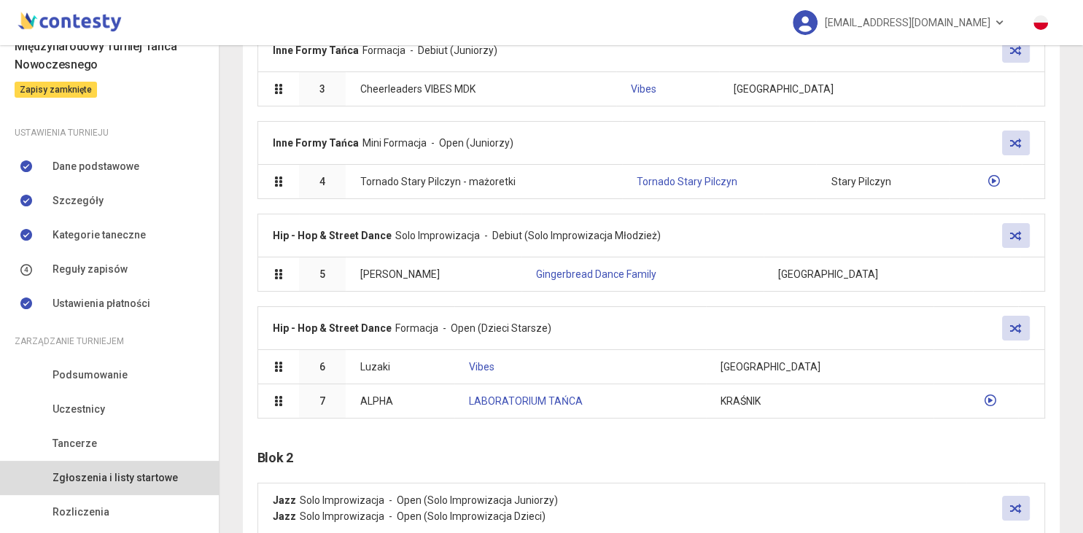
scroll to position [508, 0]
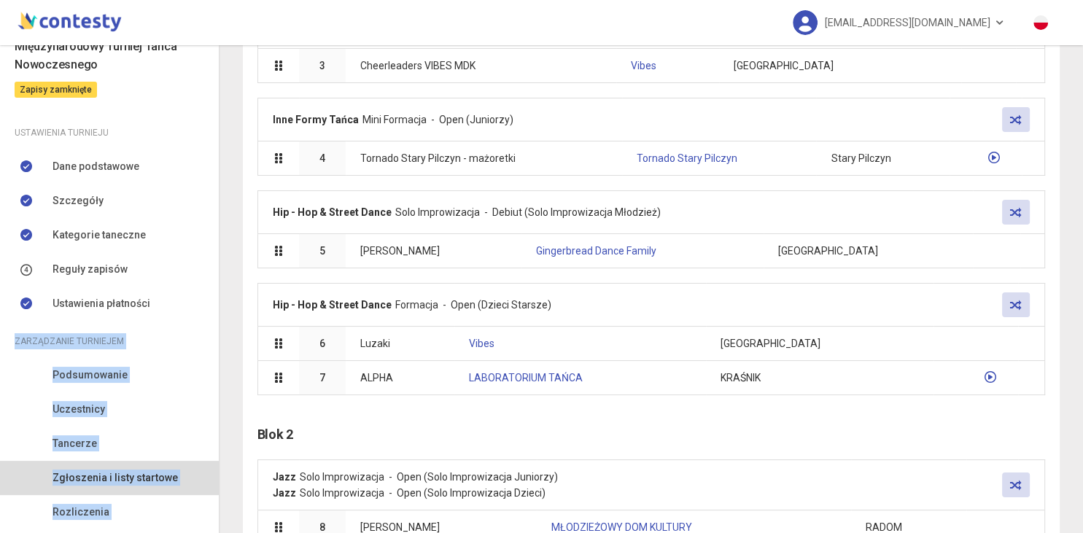
drag, startPoint x: 220, startPoint y: 219, endPoint x: 216, endPoint y: 311, distance: 92.7
click at [219, 311] on div "Zgłoszenia i listy startowe Zgłoszenia Bloki startowe Listy startowe Pobierz .x…" at bounding box center [651, 289] width 864 height 488
click at [196, 314] on link "Ustawienia płatności" at bounding box center [109, 304] width 219 height 34
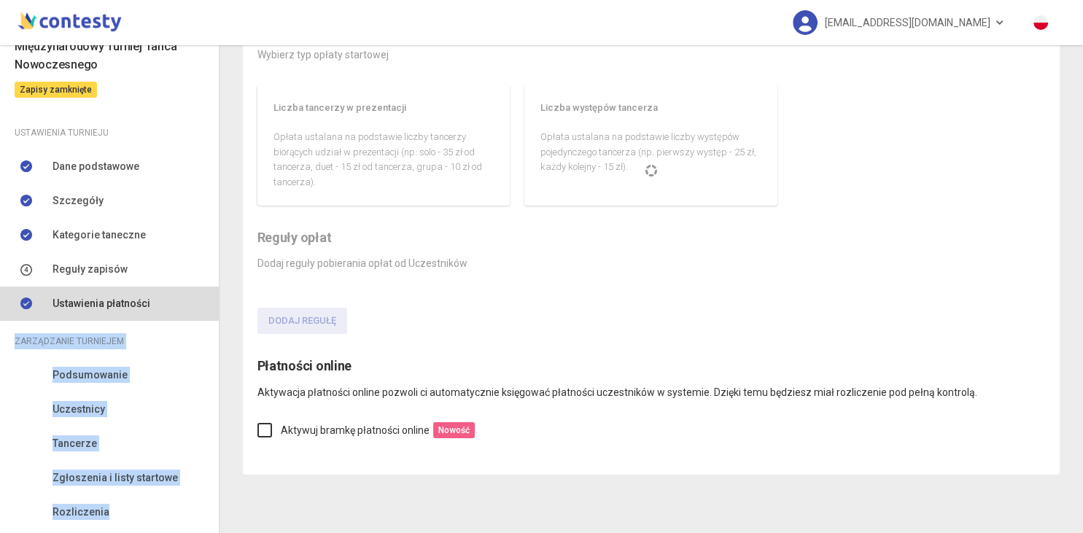
scroll to position [98, 0]
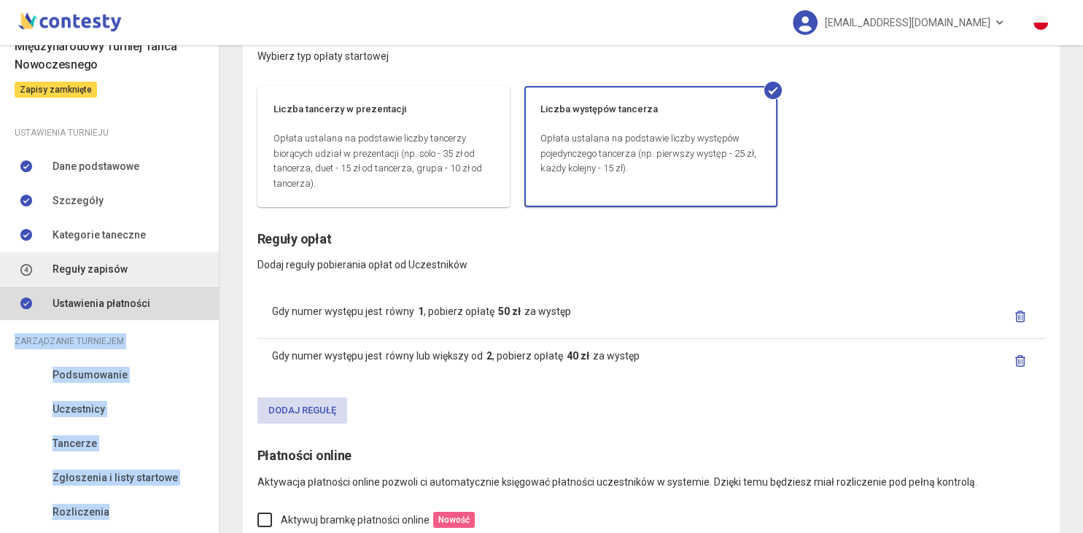
click at [127, 273] on link "Reguły zapisów" at bounding box center [109, 269] width 219 height 34
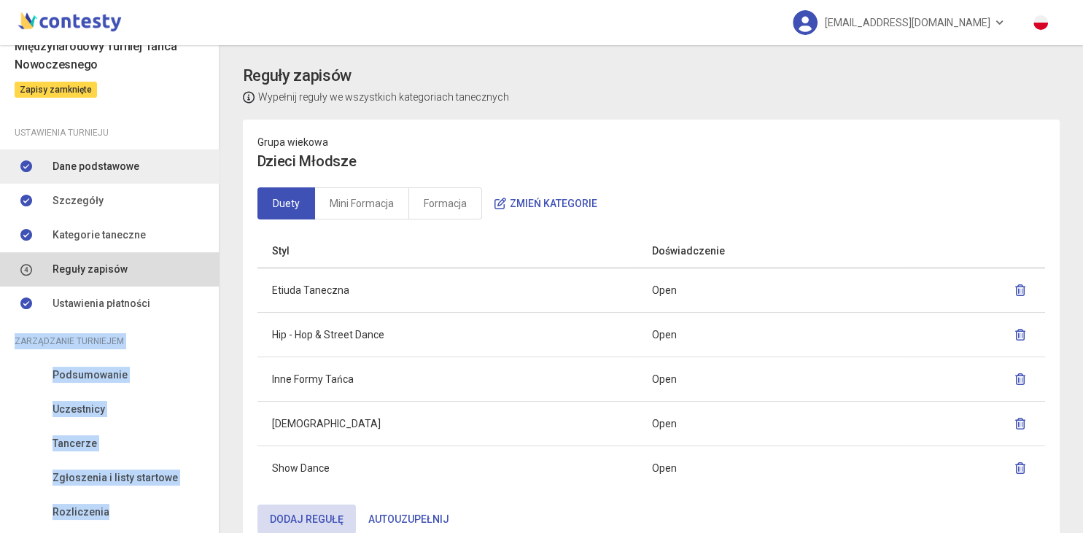
click at [78, 153] on link "Dane podstawowe" at bounding box center [109, 167] width 219 height 34
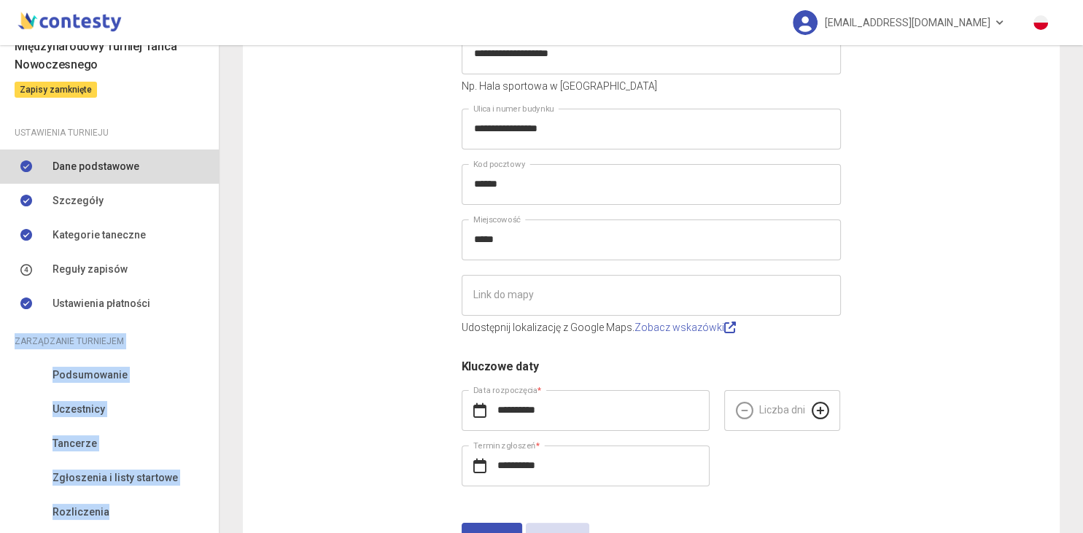
scroll to position [336, 0]
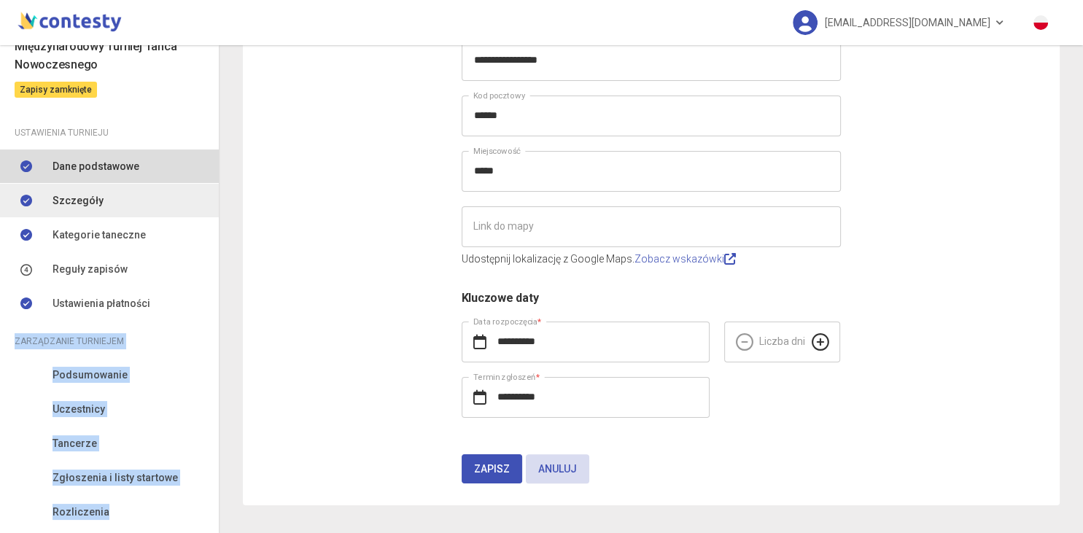
click at [66, 197] on span "Szczegóły" at bounding box center [78, 201] width 51 height 16
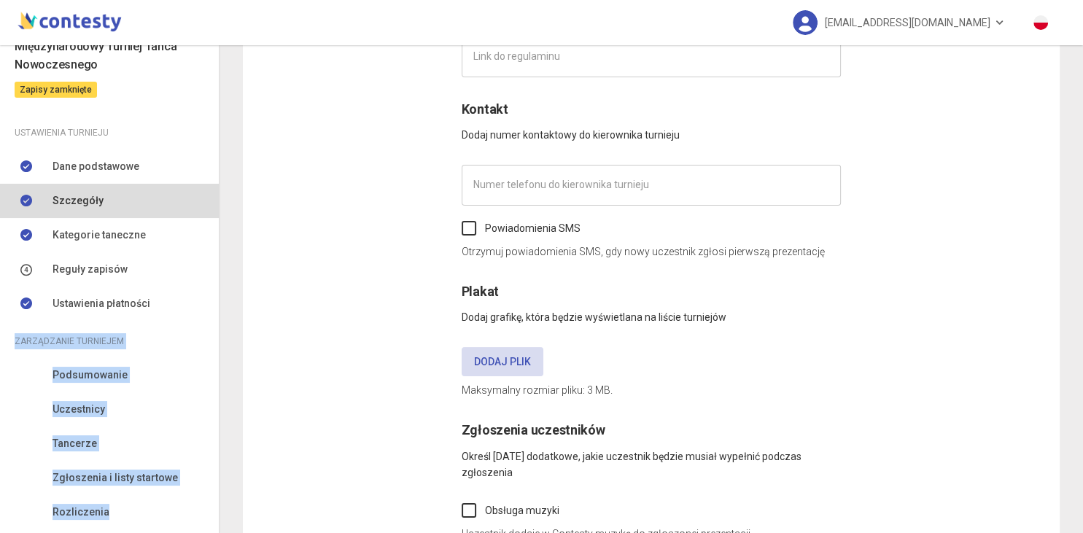
type input "**********"
type input "*********"
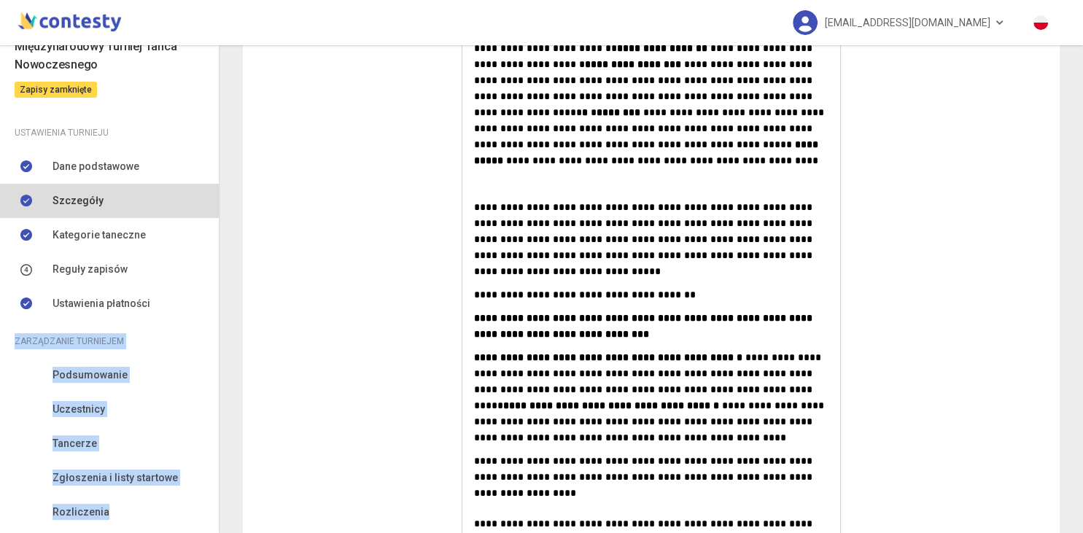
scroll to position [1631, 0]
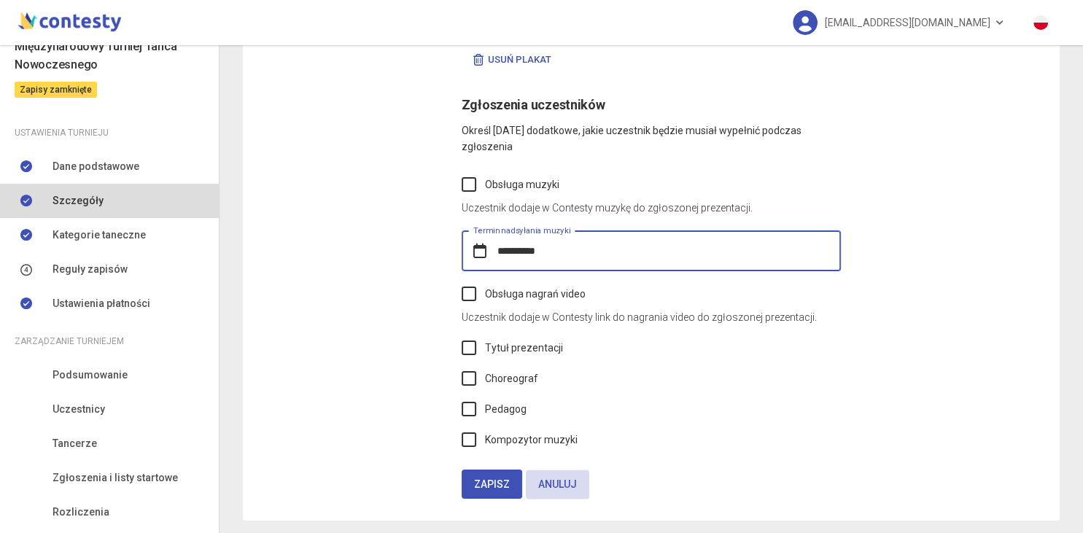
click at [568, 231] on input "**********" at bounding box center [651, 251] width 379 height 41
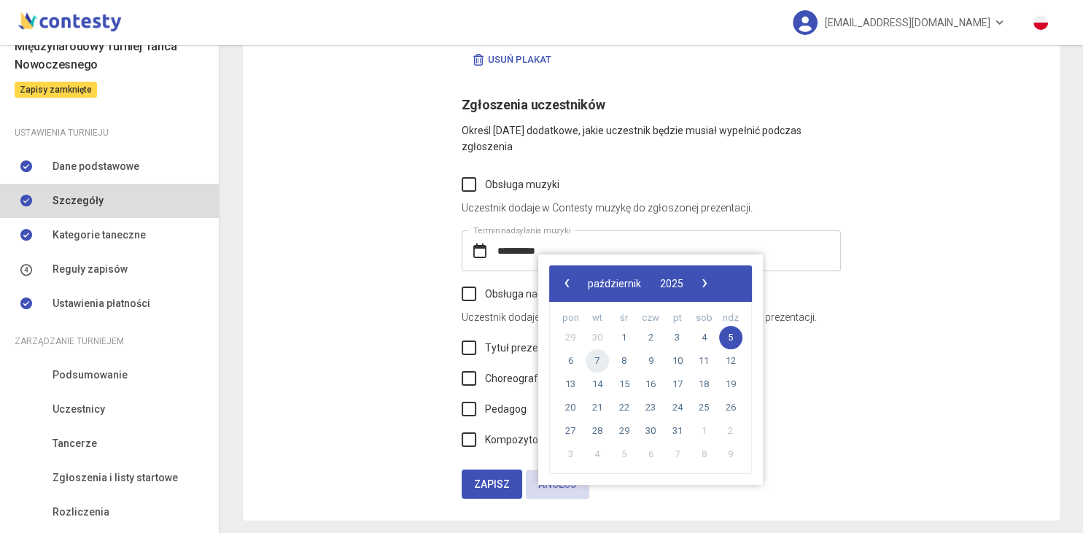
click at [602, 360] on span "7" at bounding box center [597, 360] width 23 height 23
type input "**********"
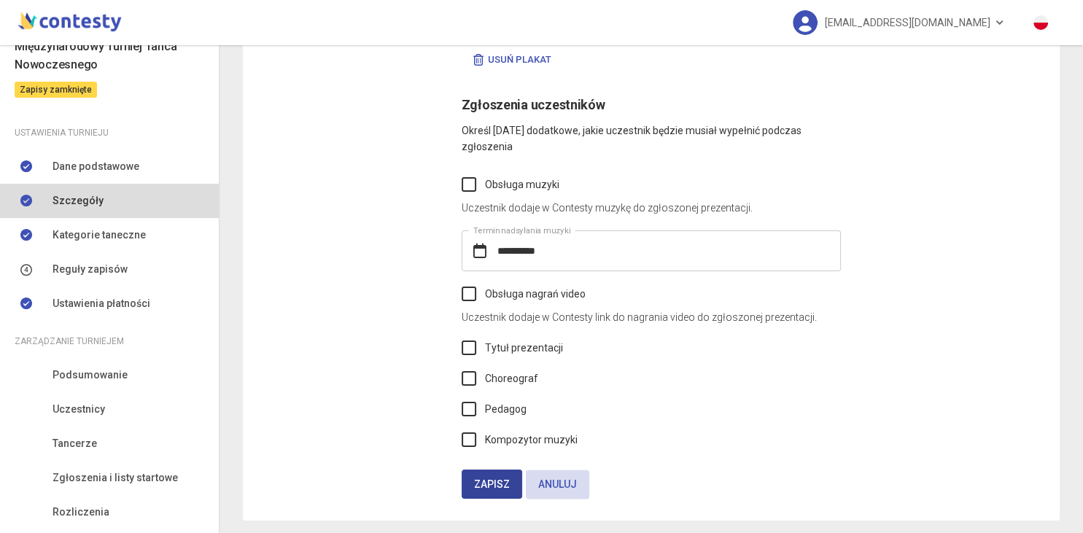
click at [482, 479] on span "Zapisz" at bounding box center [492, 485] width 36 height 12
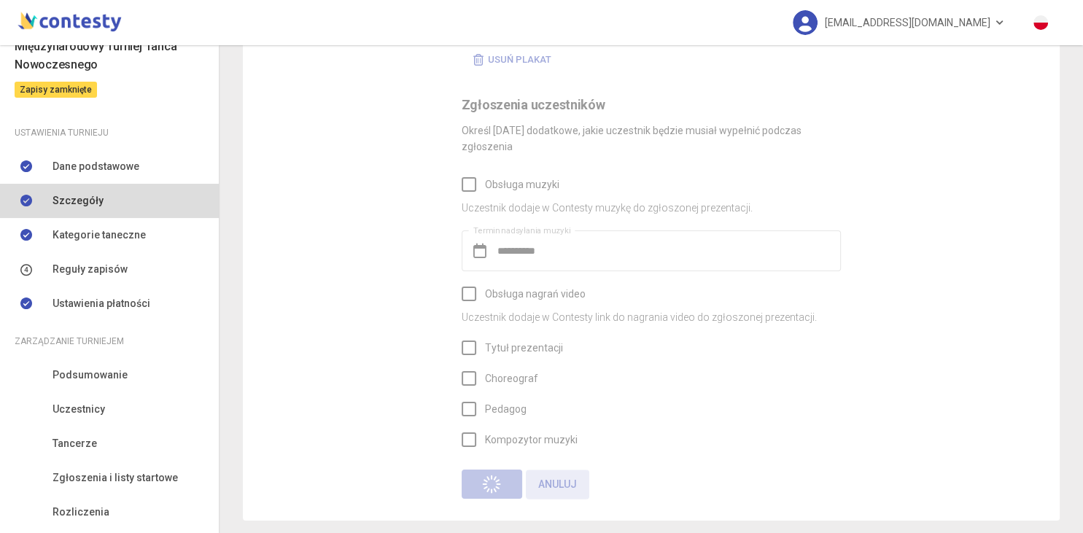
scroll to position [0, 0]
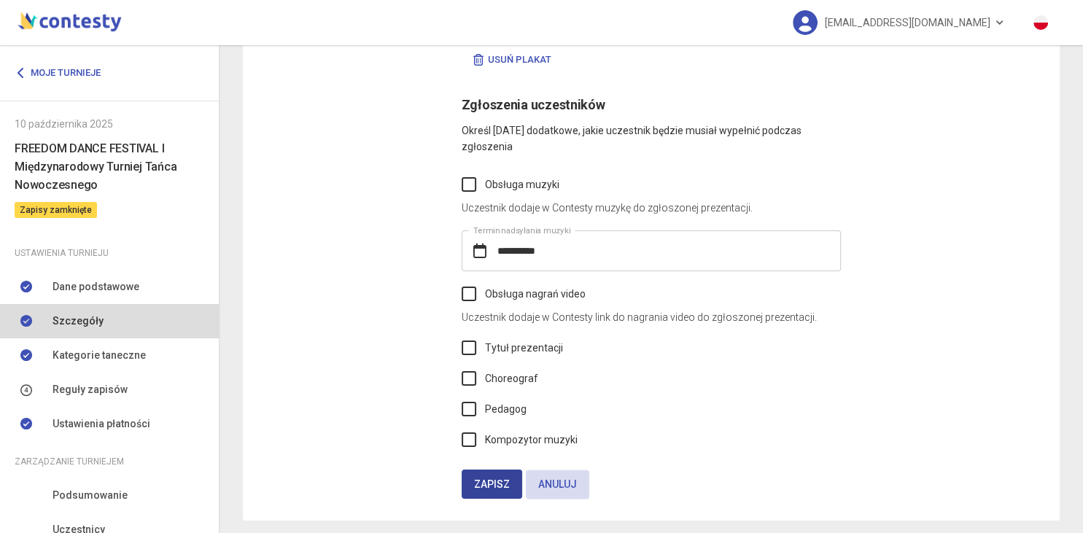
click at [482, 479] on span "Zapisz" at bounding box center [492, 485] width 36 height 12
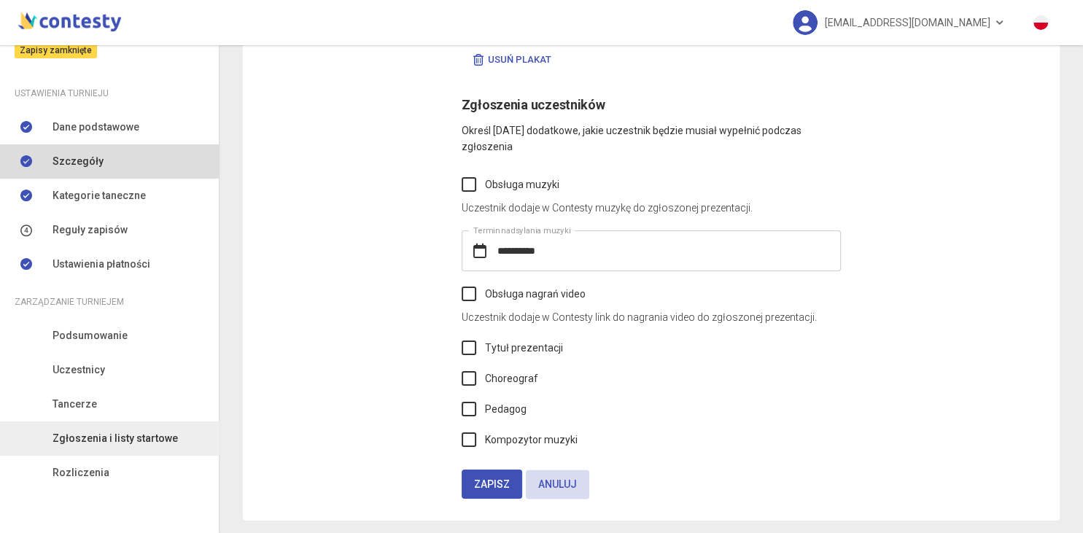
click at [125, 442] on span "Zgłoszenia i listy startowe" at bounding box center [115, 438] width 125 height 16
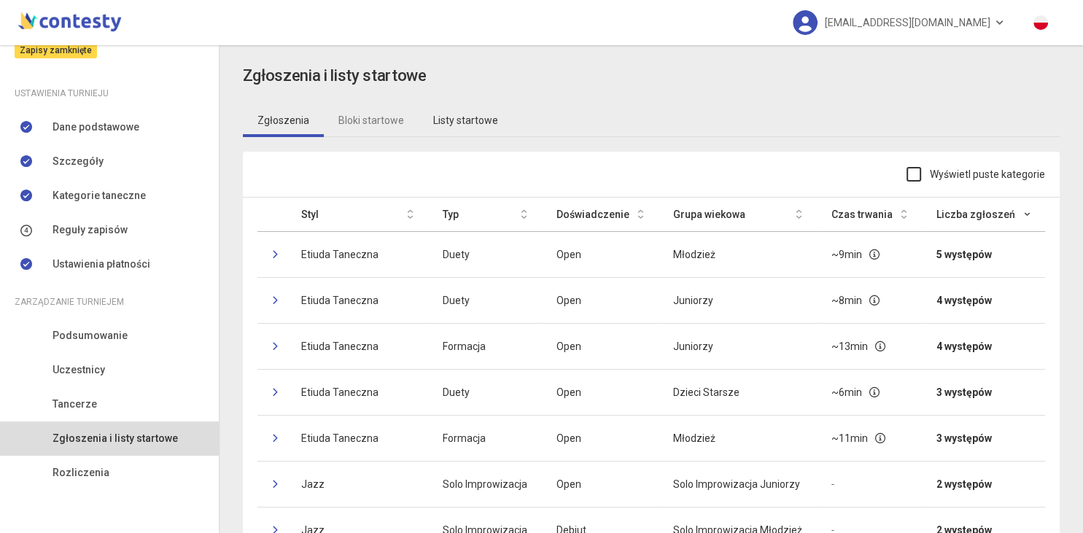
click at [465, 115] on link "Listy startowe" at bounding box center [466, 121] width 94 height 34
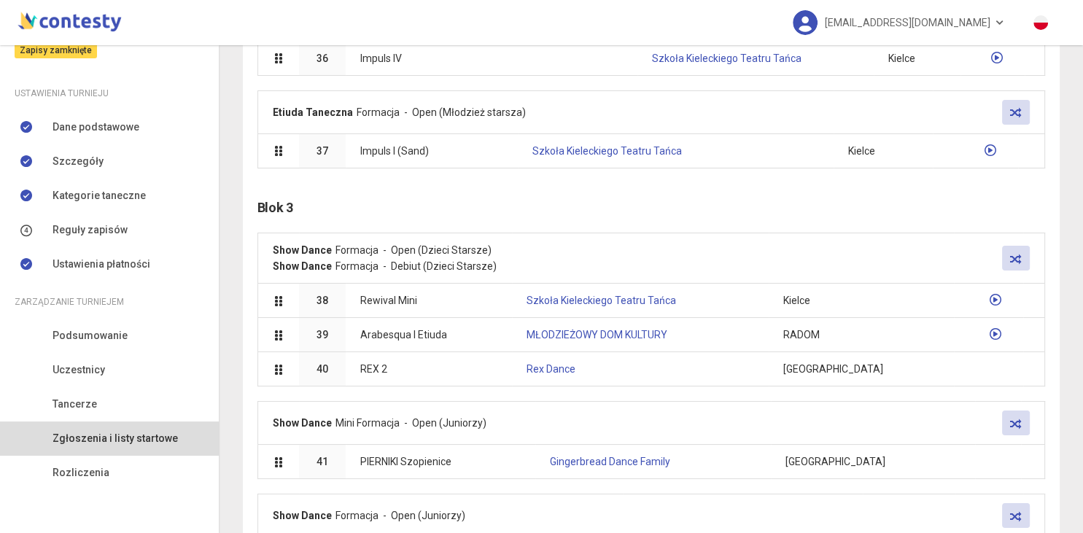
scroll to position [2466, 0]
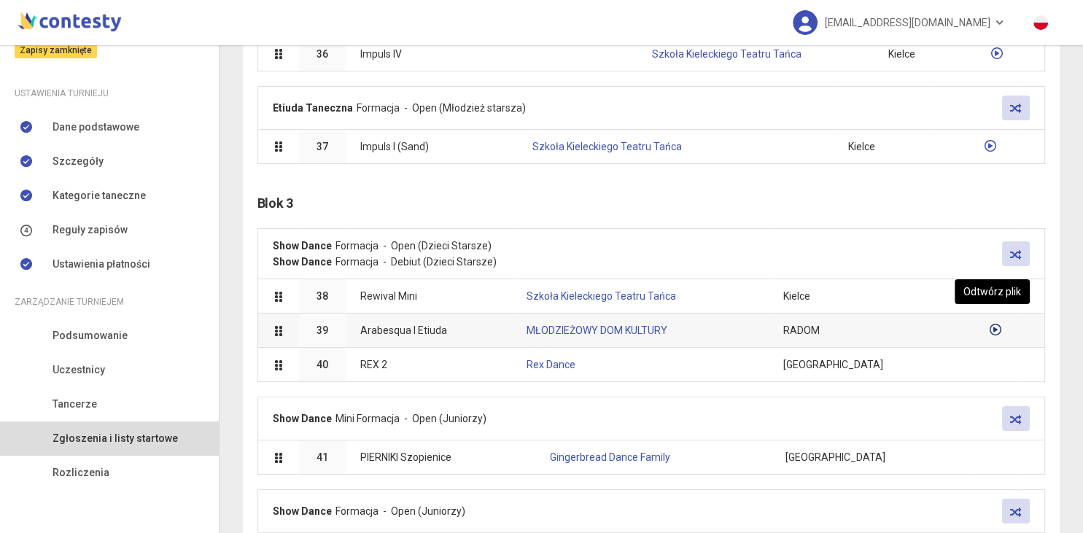
click at [994, 324] on icon at bounding box center [996, 330] width 12 height 12
click at [992, 322] on icon at bounding box center [995, 329] width 15 height 15
click at [990, 290] on icon at bounding box center [996, 296] width 12 height 12
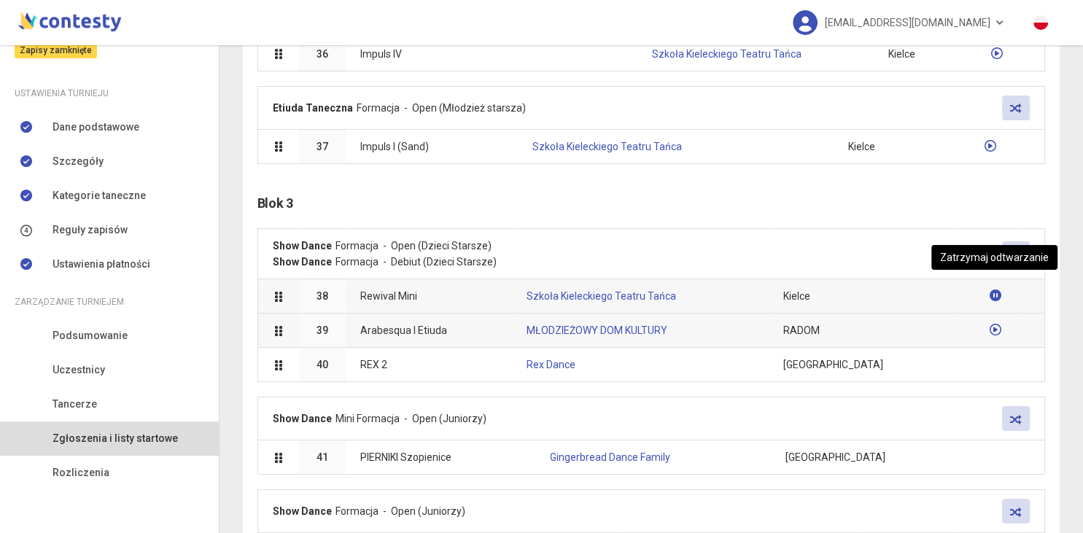
click at [988, 287] on icon at bounding box center [995, 295] width 16 height 16
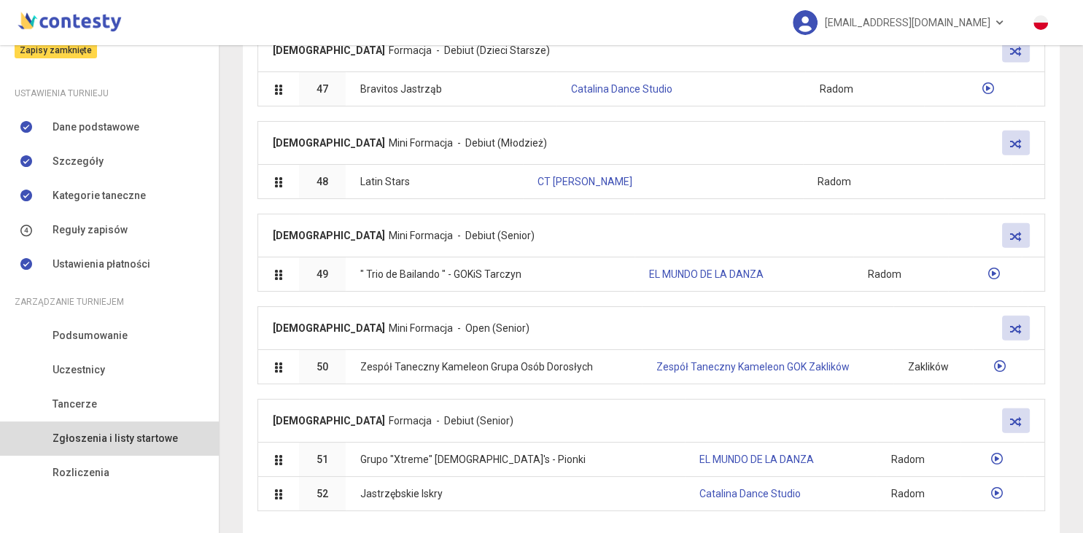
scroll to position [3344, 0]
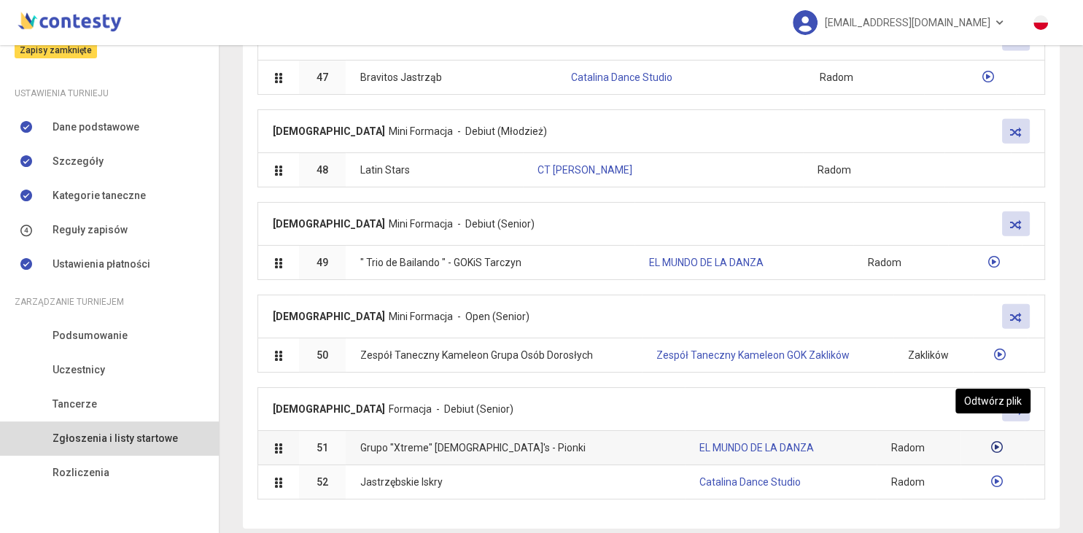
click at [996, 441] on icon at bounding box center [997, 447] width 12 height 12
click at [993, 441] on icon at bounding box center [997, 447] width 12 height 12
click at [994, 476] on icon at bounding box center [997, 482] width 12 height 12
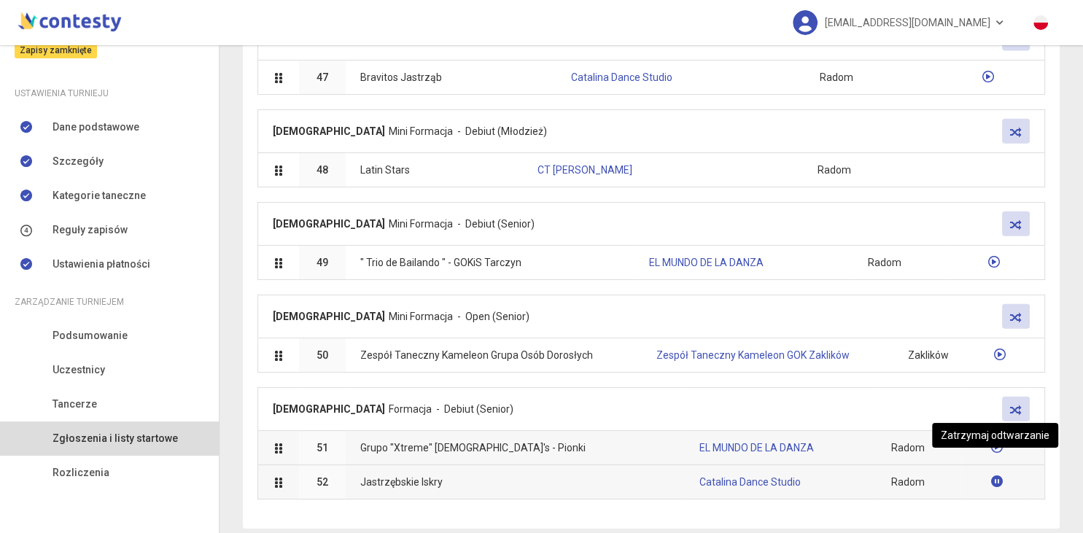
click at [994, 476] on icon at bounding box center [997, 482] width 12 height 12
